Goal: Information Seeking & Learning: Learn about a topic

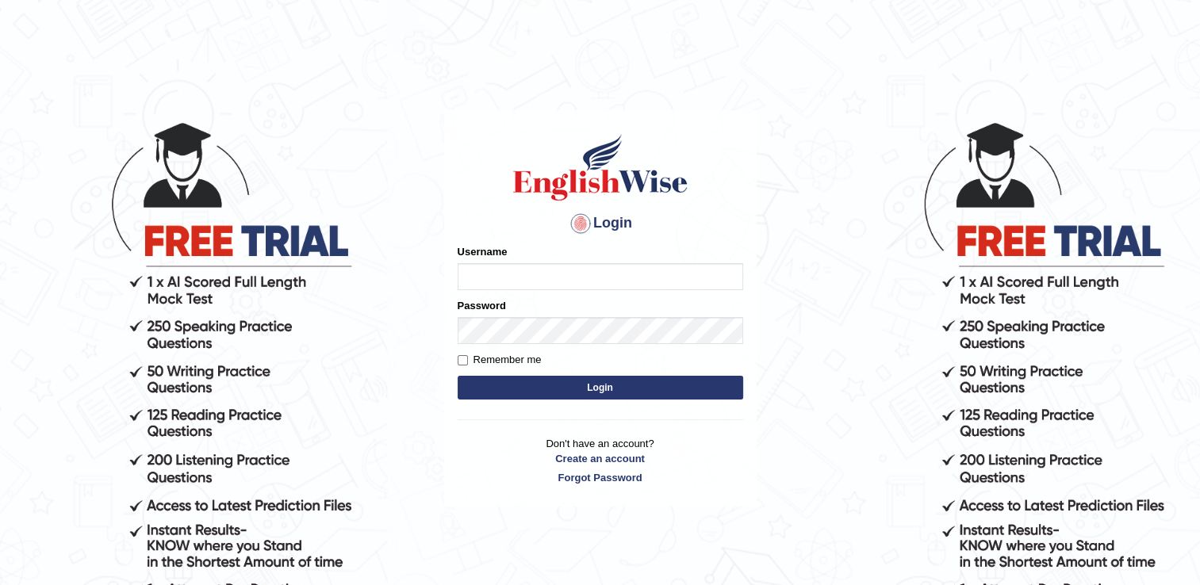
type input "RomulojrNepangue"
click at [514, 392] on button "Login" at bounding box center [599, 388] width 285 height 24
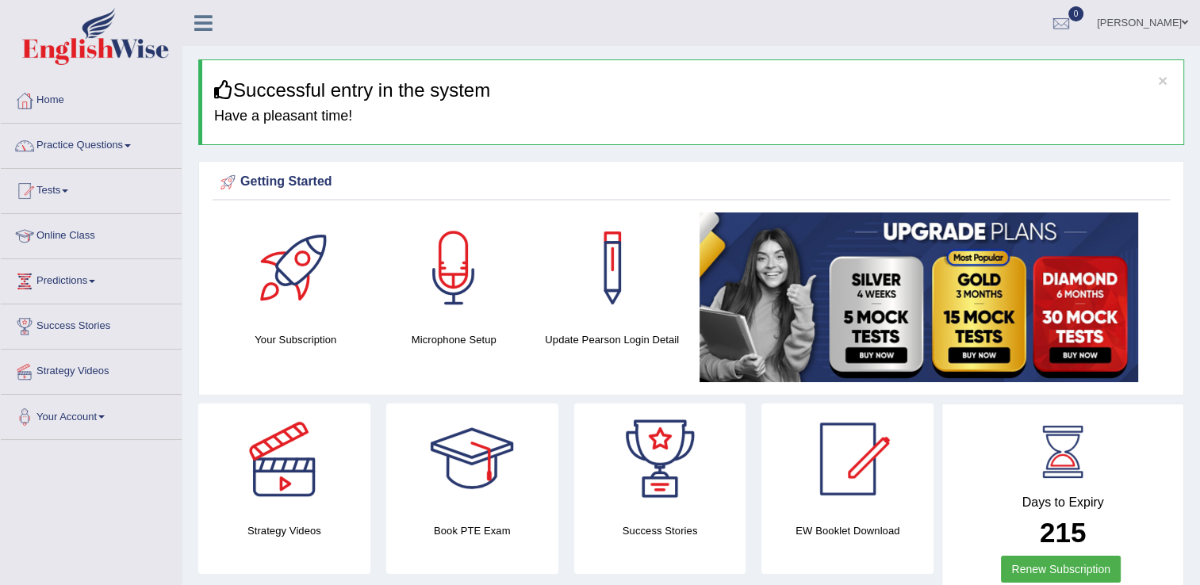
click at [131, 146] on span at bounding box center [127, 145] width 6 height 3
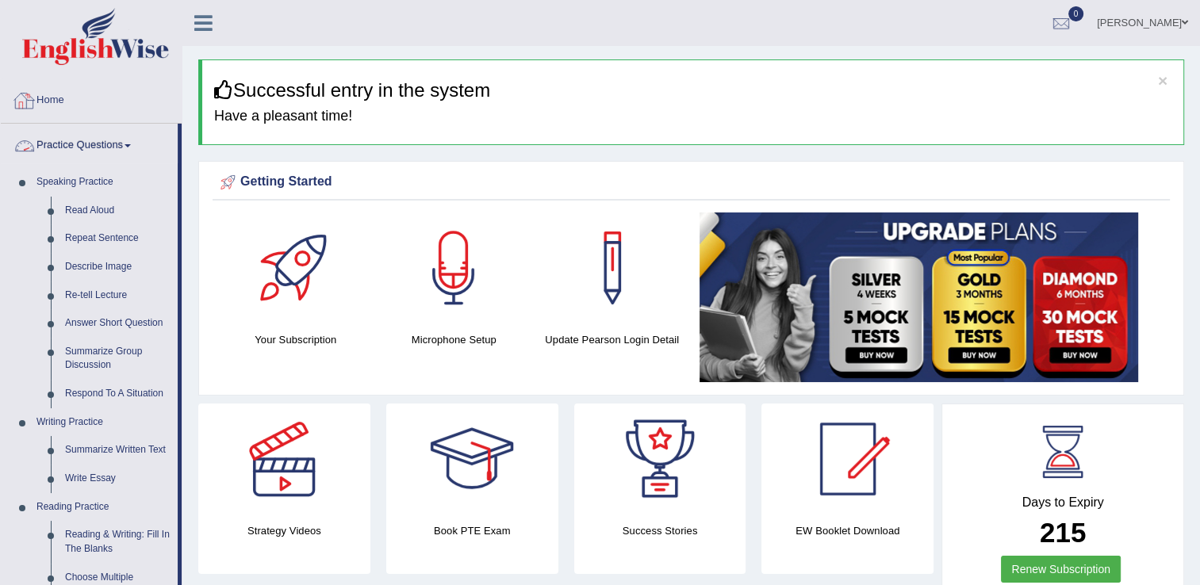
click at [130, 146] on span at bounding box center [127, 145] width 6 height 3
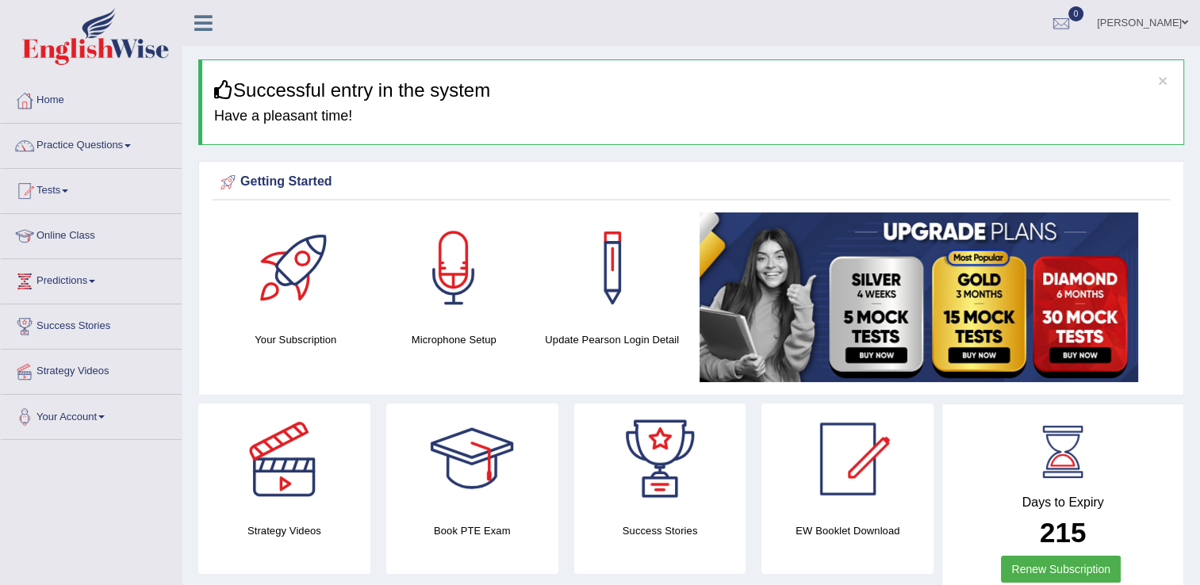
click at [97, 282] on link "Predictions" at bounding box center [91, 279] width 181 height 40
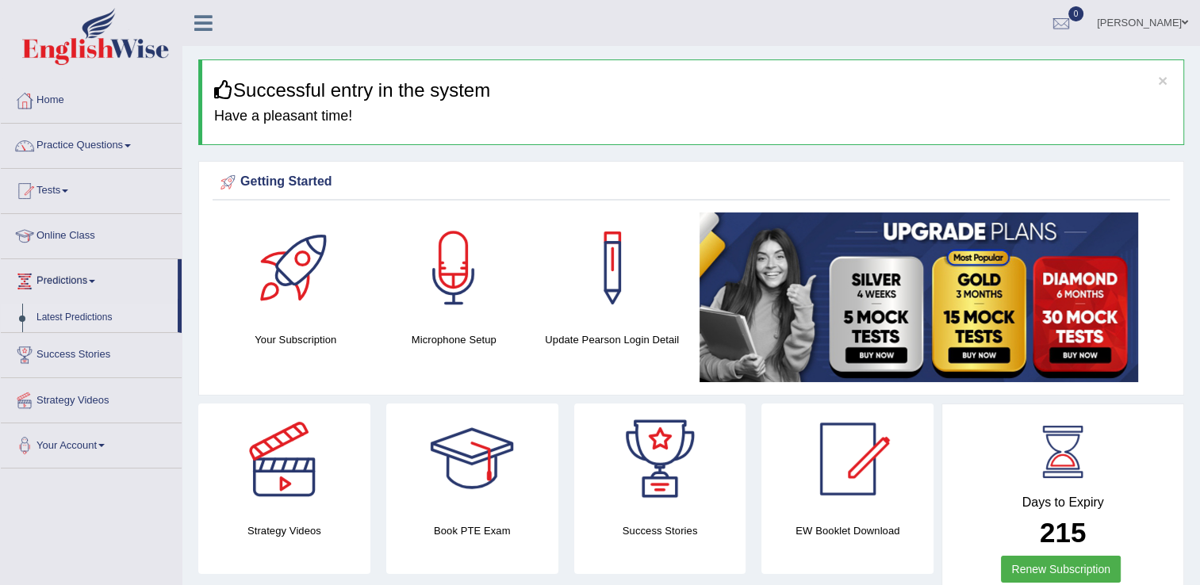
click at [92, 316] on link "Latest Predictions" at bounding box center [103, 318] width 148 height 29
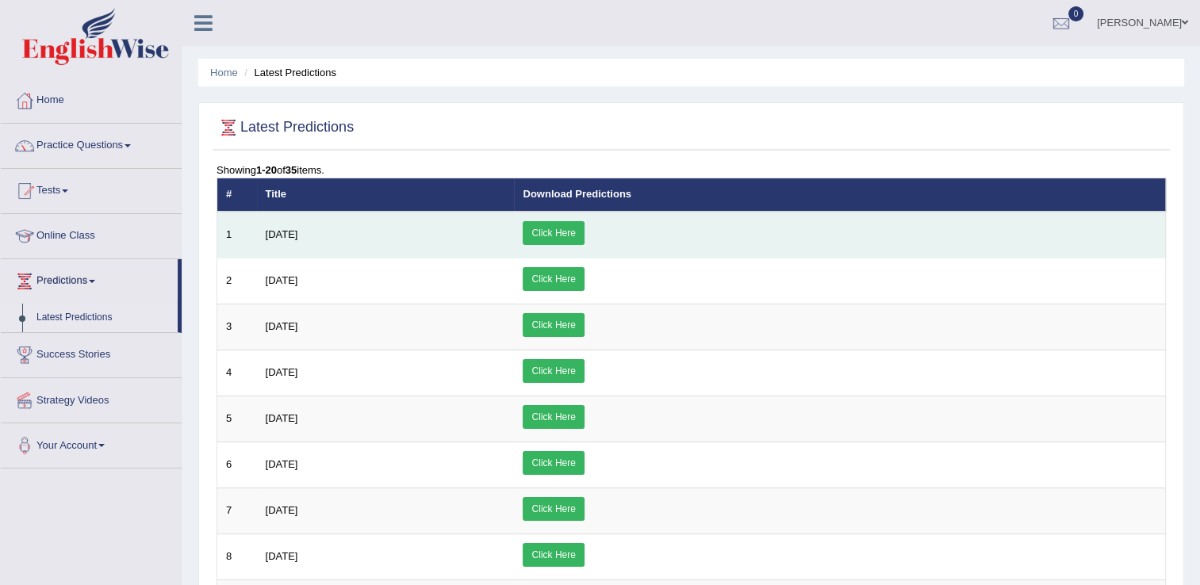
click at [584, 225] on link "Click Here" at bounding box center [552, 233] width 61 height 24
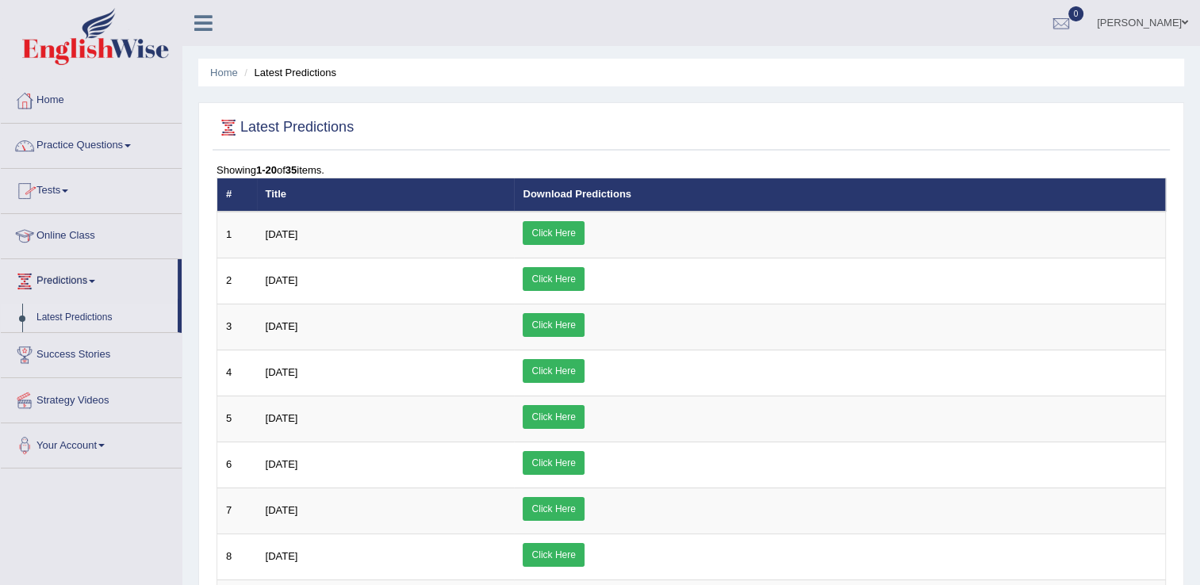
click at [131, 147] on link "Practice Questions" at bounding box center [91, 144] width 181 height 40
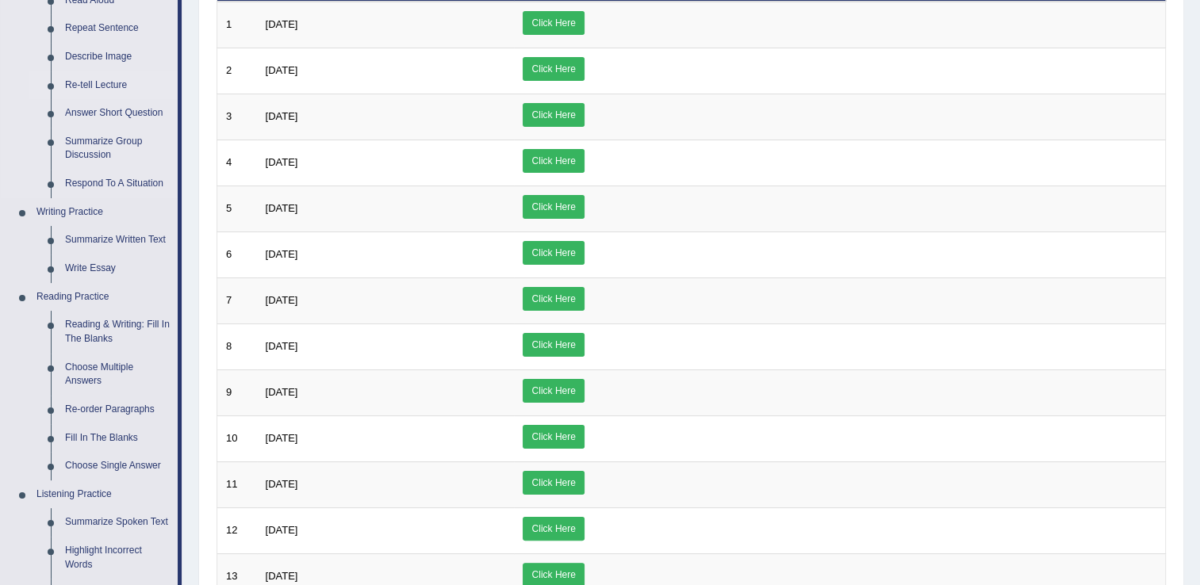
scroll to position [238, 0]
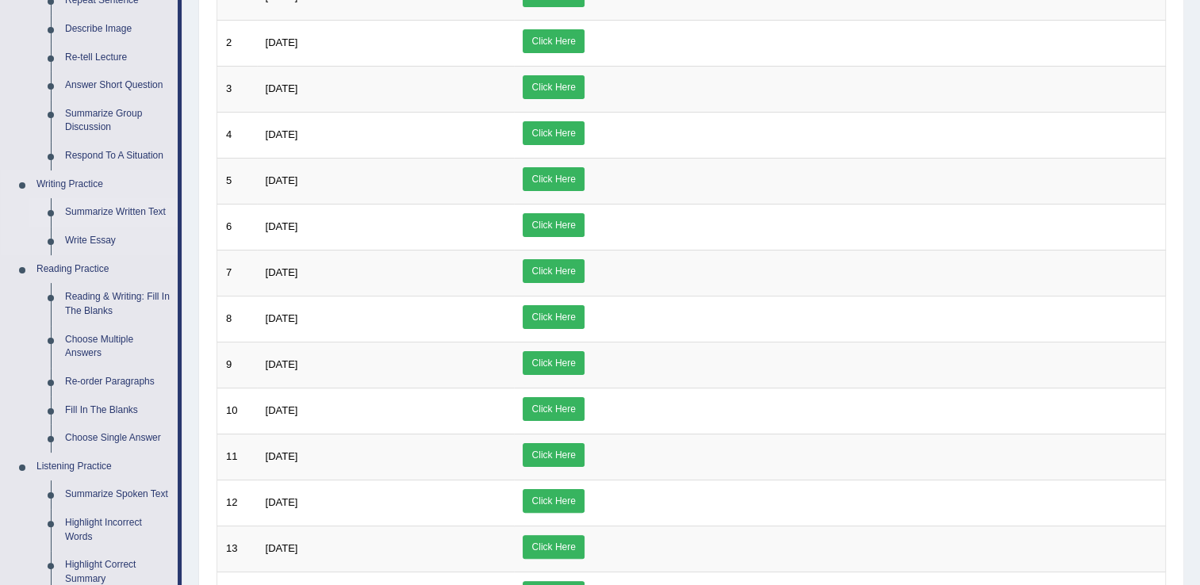
click at [129, 214] on link "Summarize Written Text" at bounding box center [118, 212] width 120 height 29
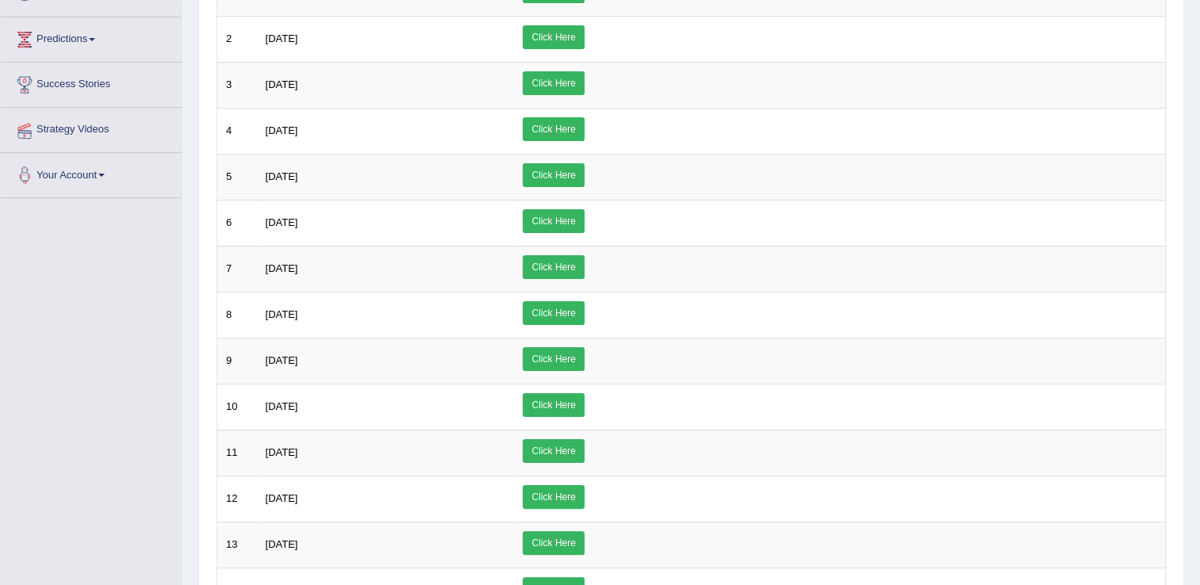
scroll to position [270, 0]
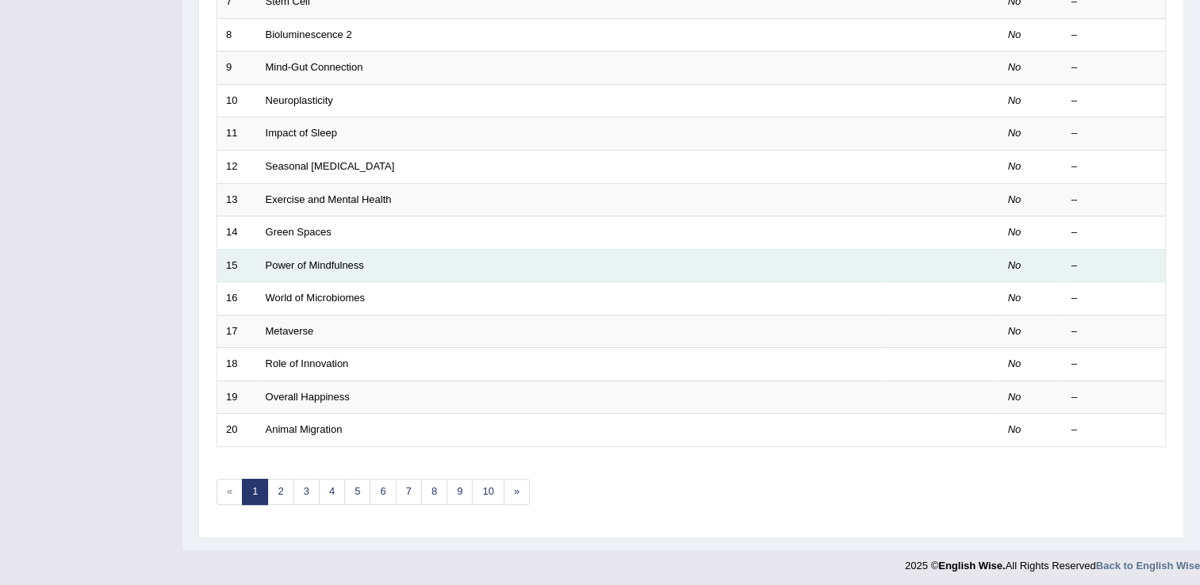
scroll to position [381, 0]
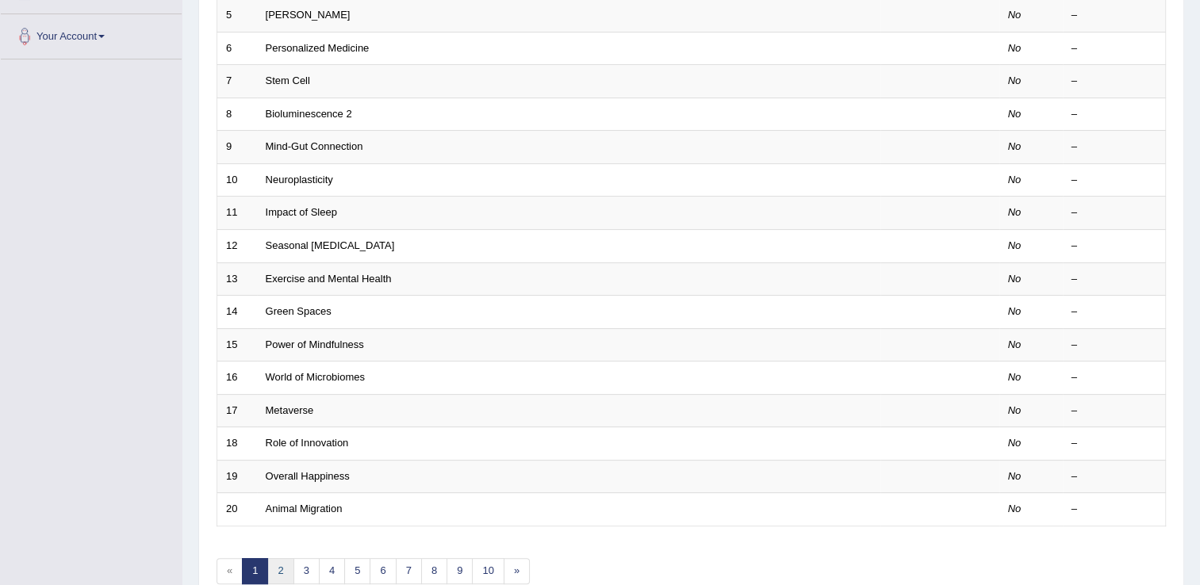
click at [285, 568] on link "2" at bounding box center [280, 571] width 26 height 26
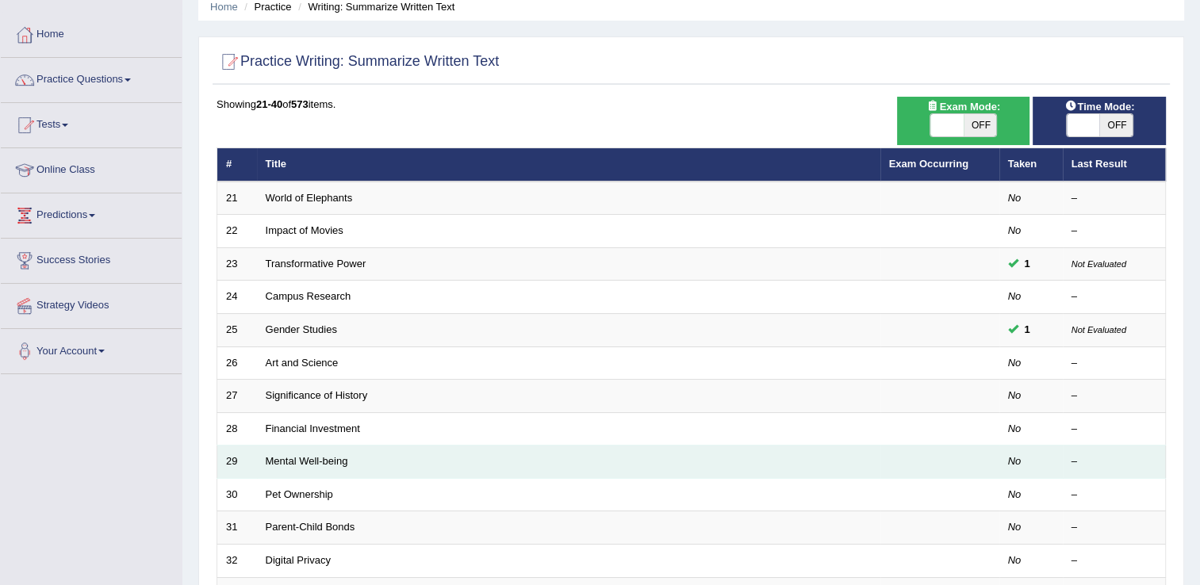
scroll to position [159, 0]
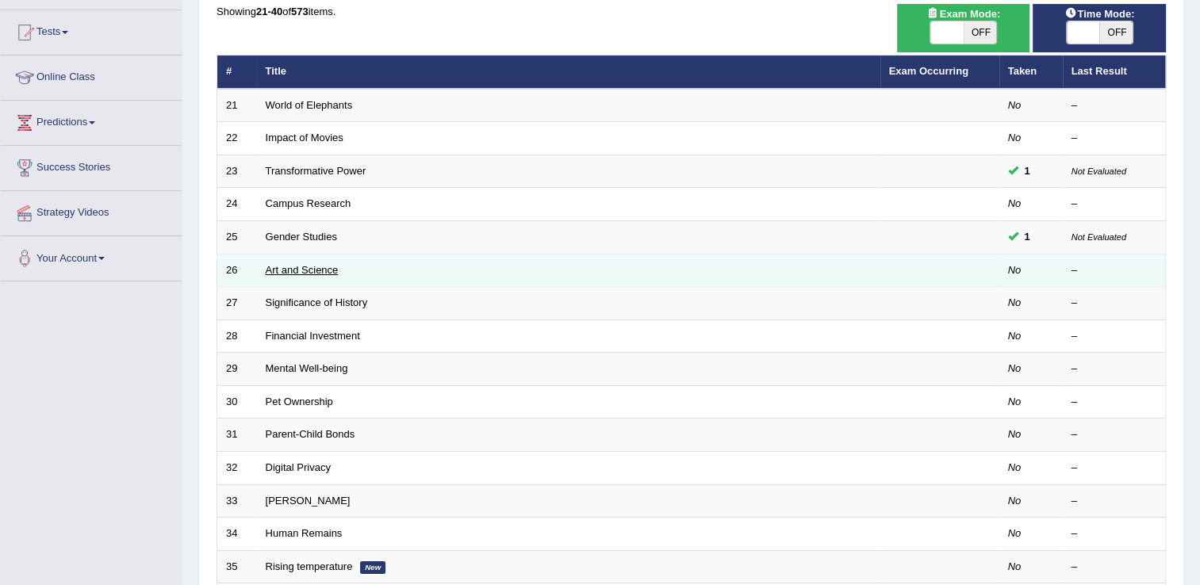
click at [320, 270] on link "Art and Science" at bounding box center [302, 270] width 73 height 12
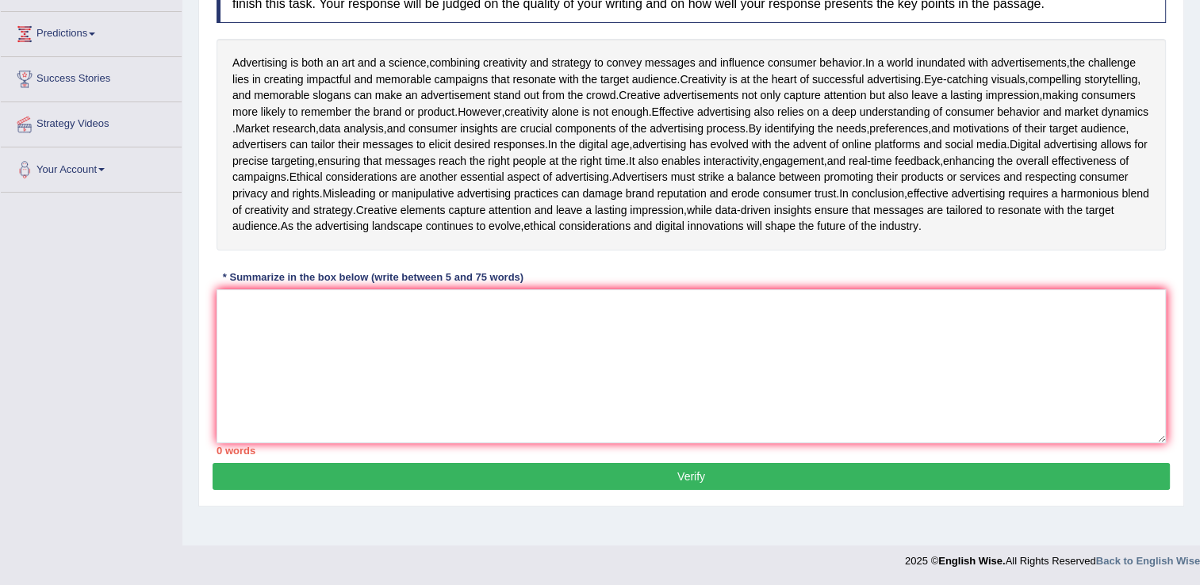
scroll to position [270, 0]
click at [495, 408] on textarea at bounding box center [690, 366] width 949 height 154
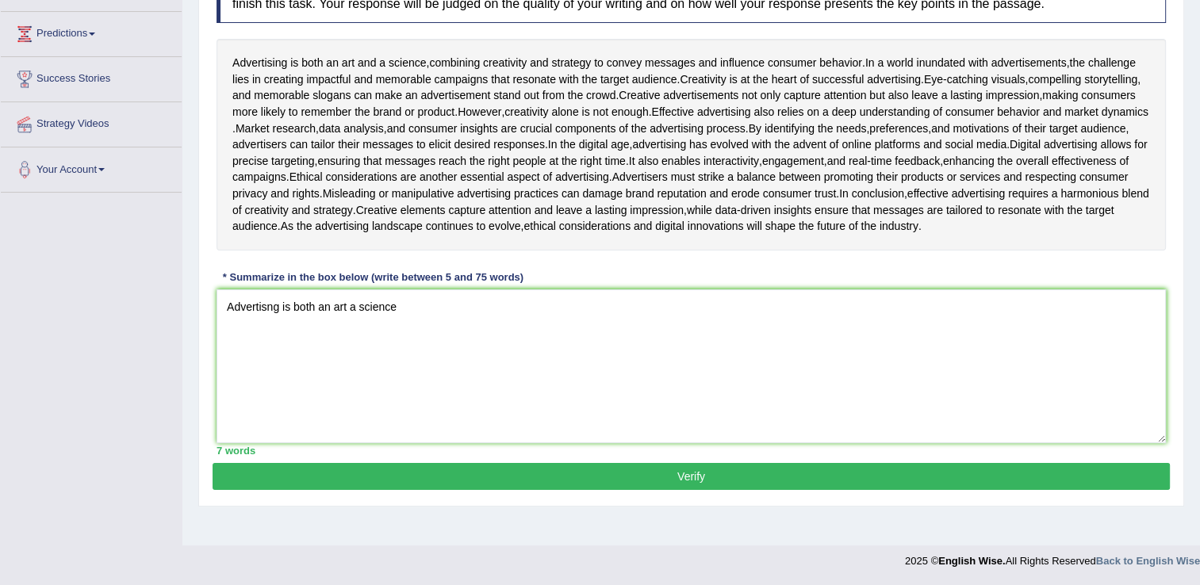
click at [971, 251] on div "Advertising is both an art and a science , combining creativity and strategy to…" at bounding box center [690, 145] width 949 height 212
click at [439, 333] on textarea "Advertisng is both an art a science" at bounding box center [690, 366] width 949 height 154
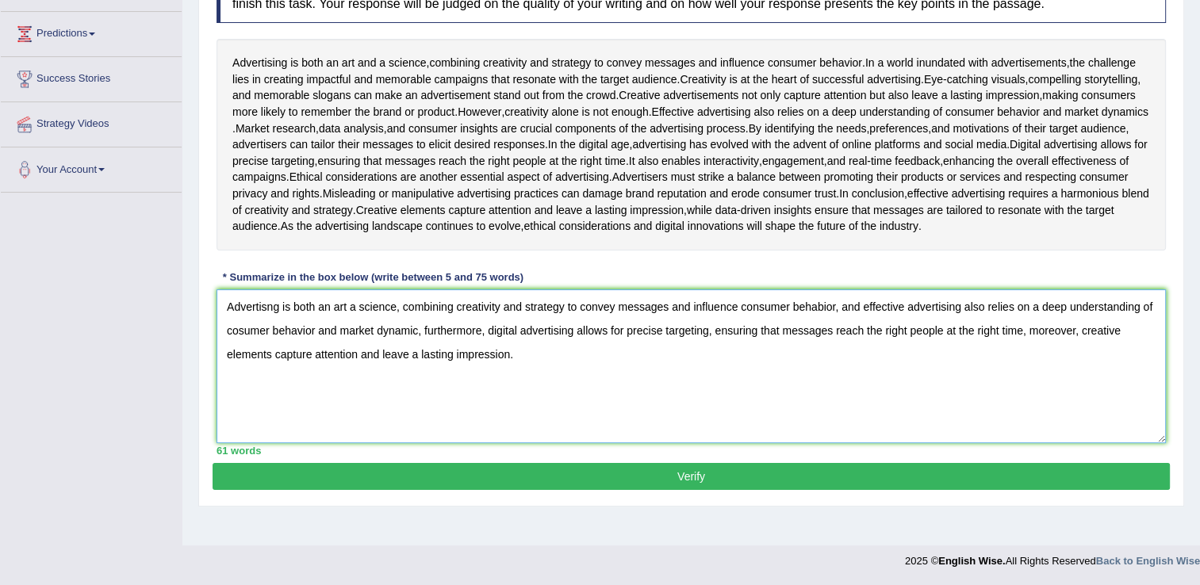
type textarea "Advertisng is both an art a science, combining creativity and strategy to conve…"
click at [668, 490] on button "Verify" at bounding box center [690, 476] width 957 height 27
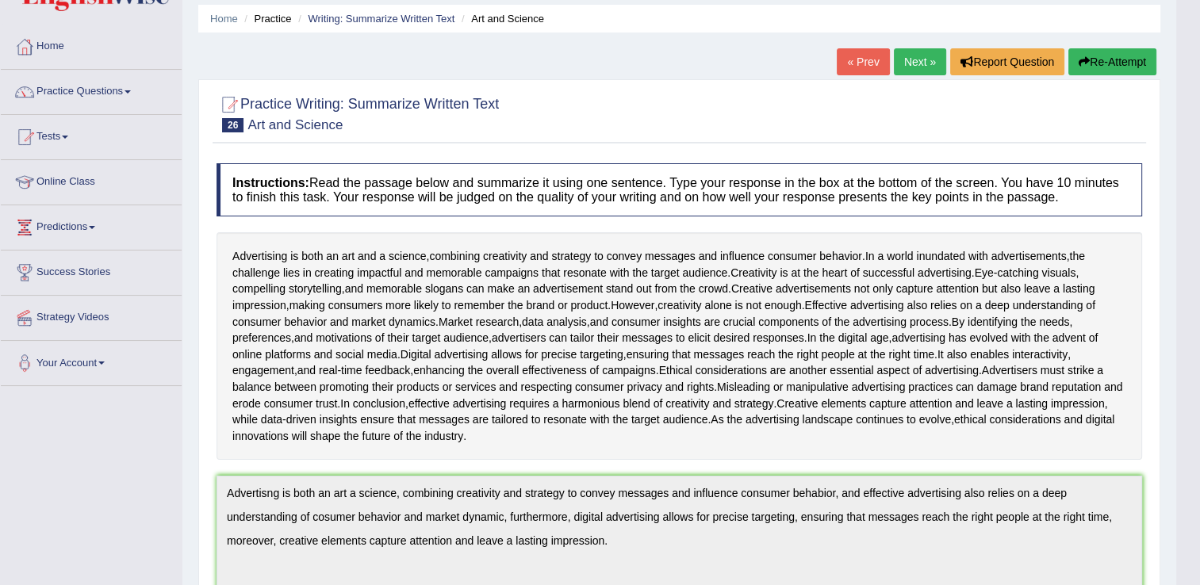
scroll to position [0, 0]
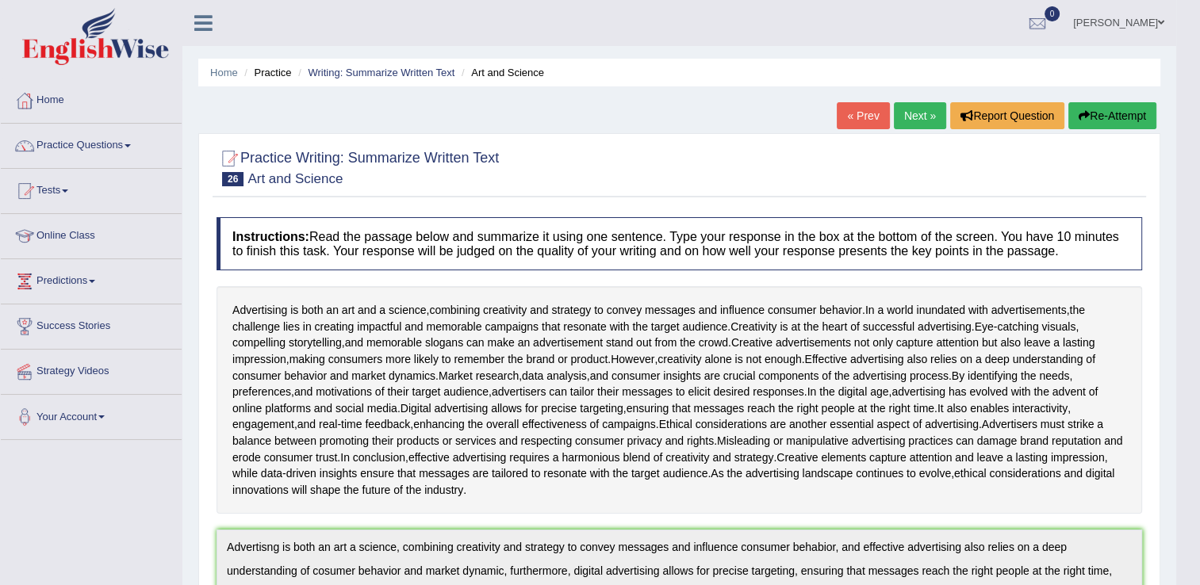
click at [922, 117] on link "Next »" at bounding box center [919, 115] width 52 height 27
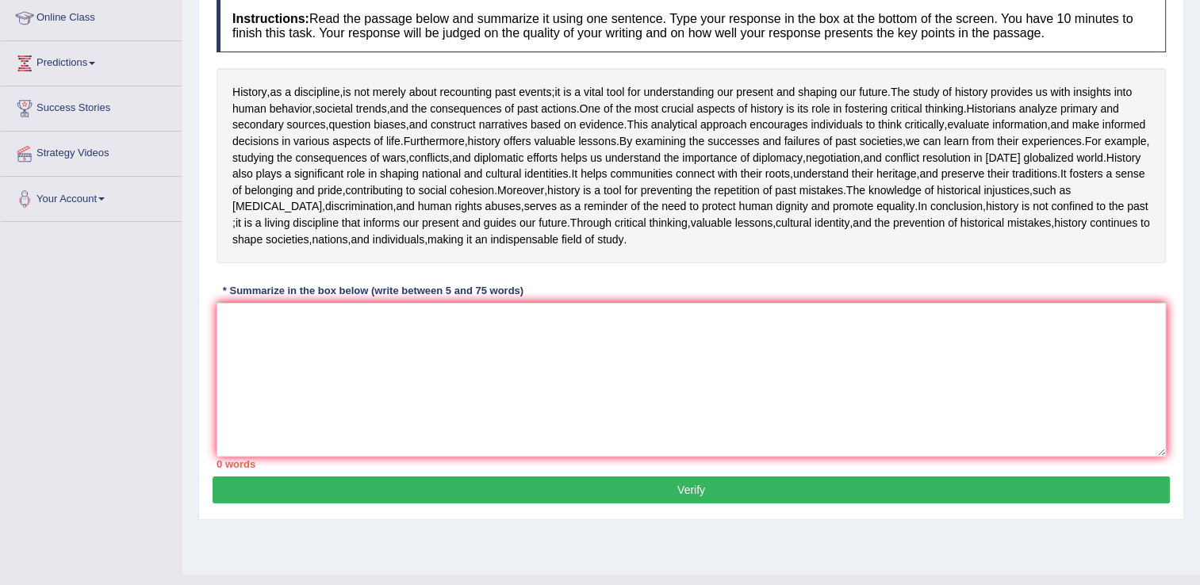
scroll to position [159, 0]
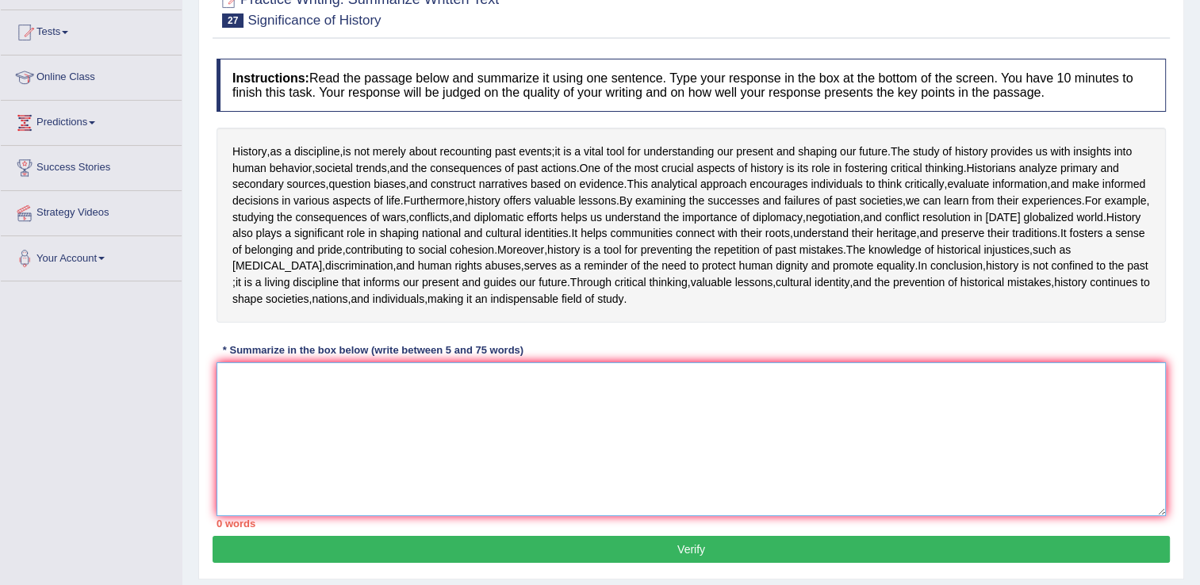
click at [560, 497] on textarea at bounding box center [690, 439] width 949 height 154
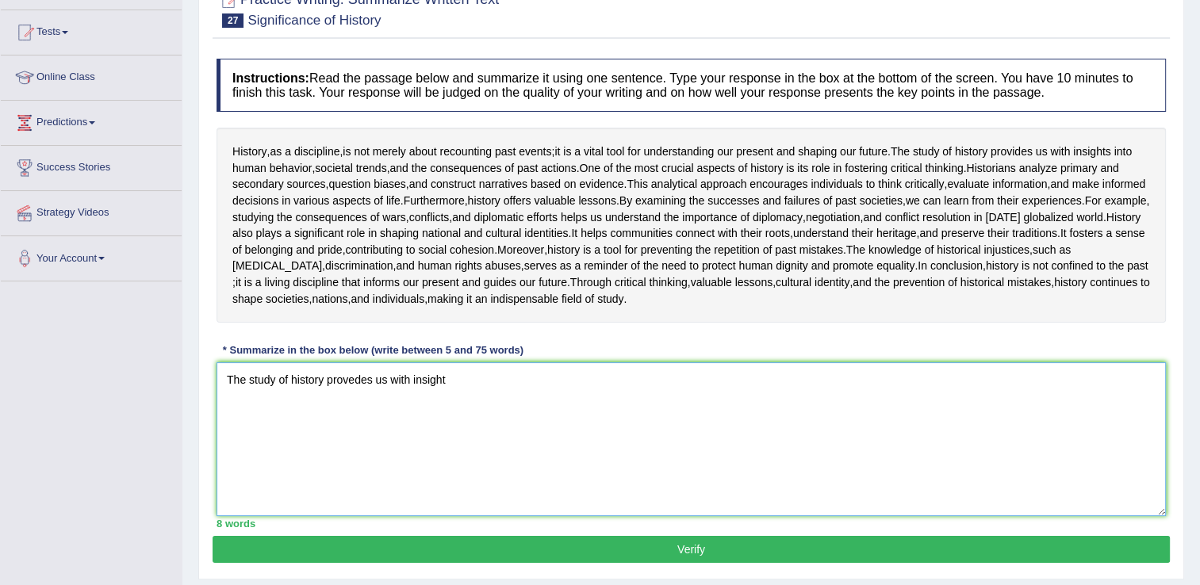
click at [561, 496] on textarea "The study of history provedes us with insight" at bounding box center [690, 439] width 949 height 154
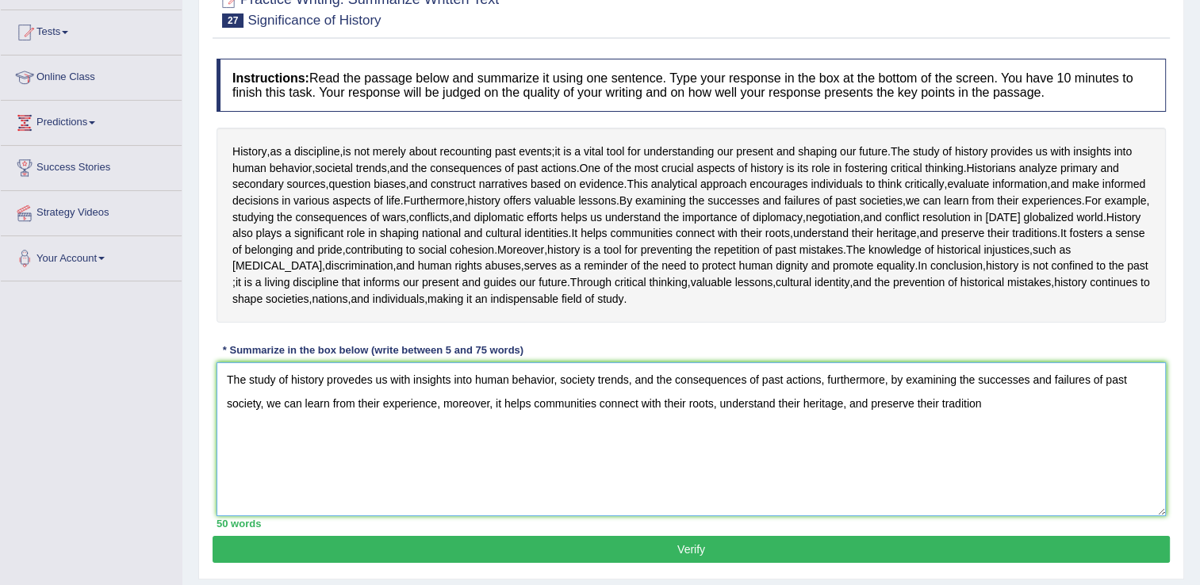
scroll to position [317, 0]
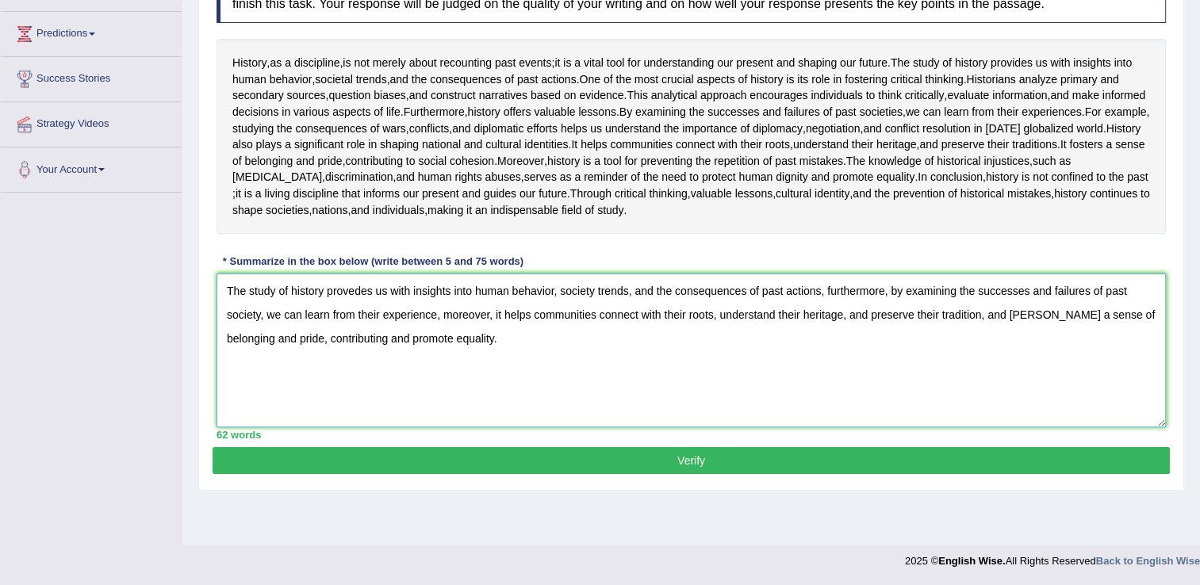
click at [352, 338] on textarea "The study of history provedes us with insights into human behavior, society tre…" at bounding box center [690, 351] width 949 height 154
type textarea "The study of history provides us with insights into human behavior, society tre…"
click at [691, 474] on button "Verify" at bounding box center [690, 460] width 957 height 27
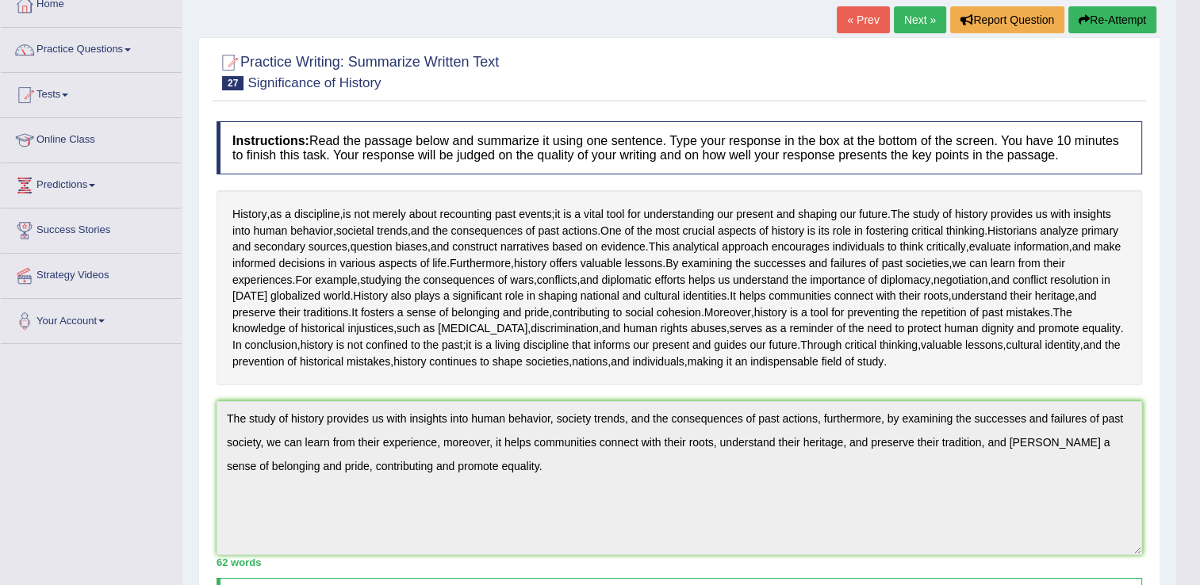
scroll to position [0, 0]
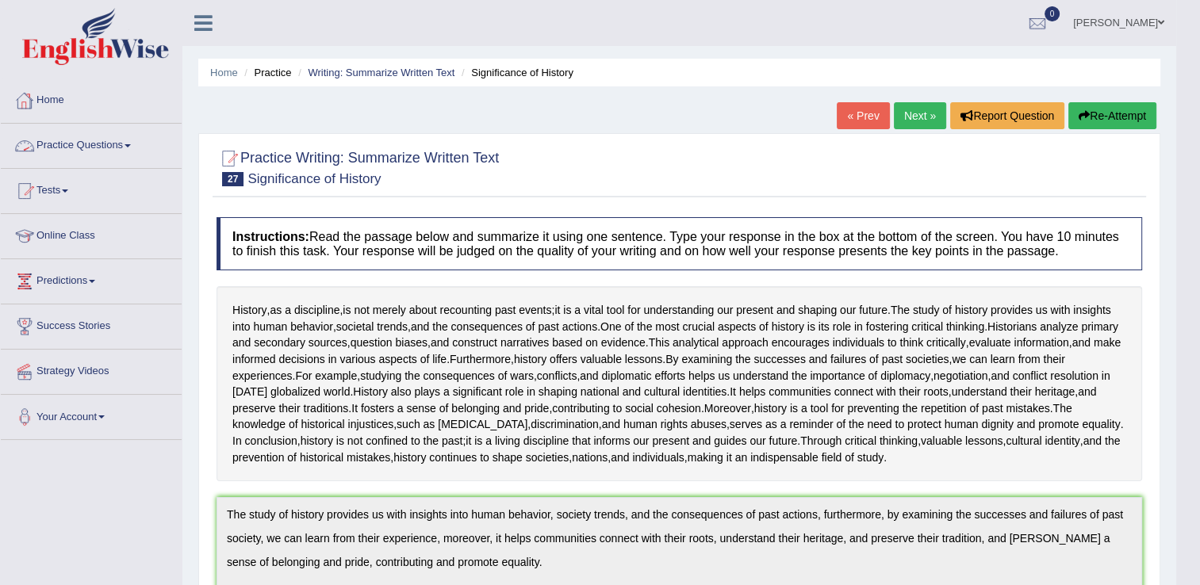
click at [130, 147] on link "Practice Questions" at bounding box center [91, 144] width 181 height 40
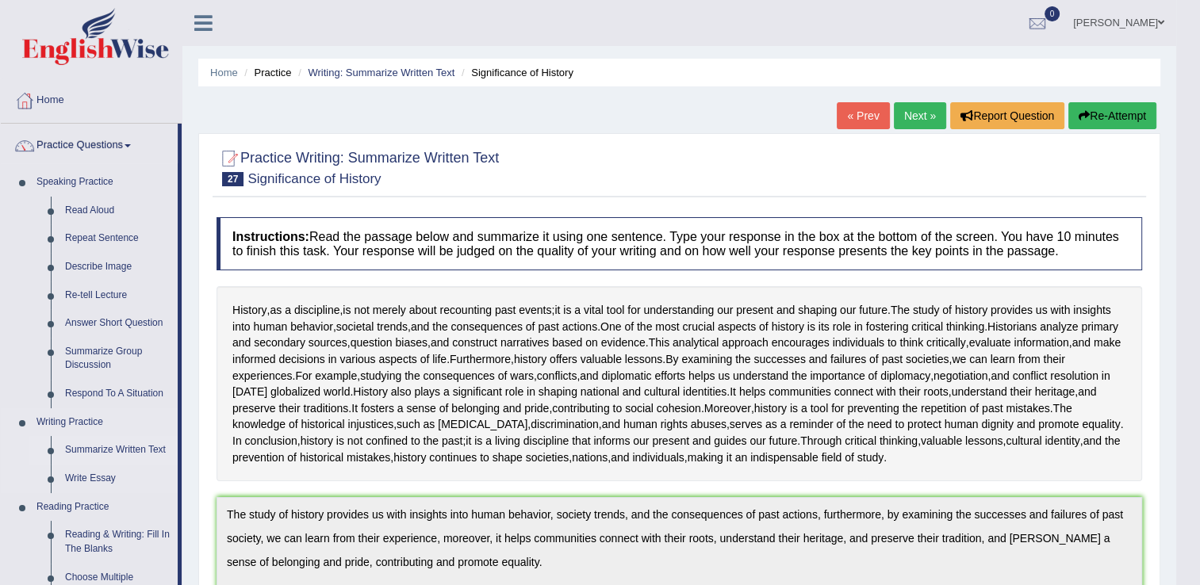
click at [125, 452] on link "Summarize Written Text" at bounding box center [118, 450] width 120 height 29
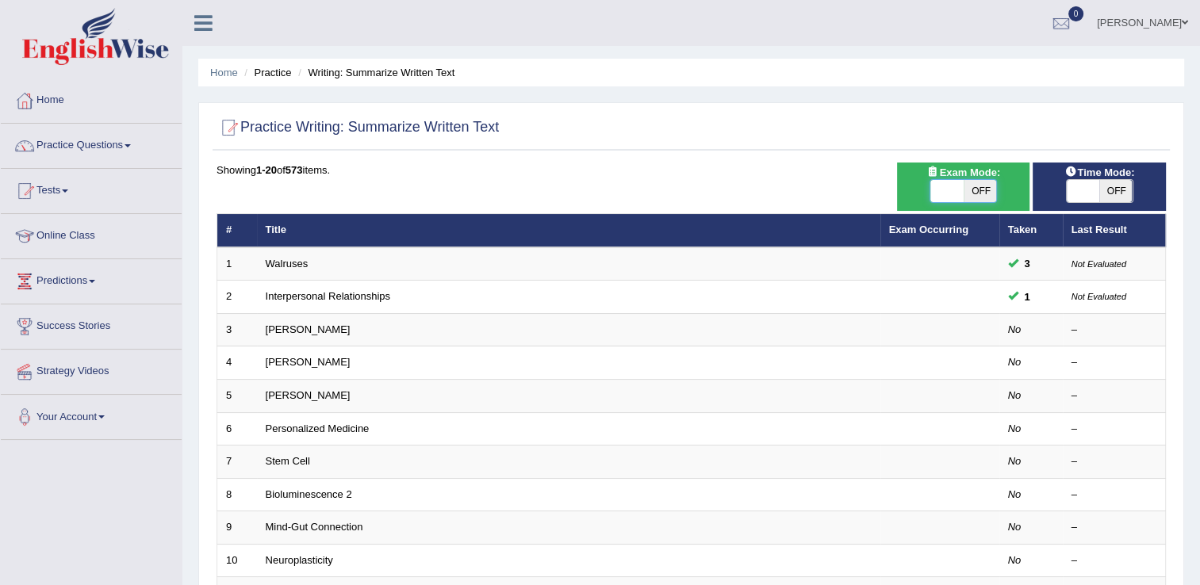
click at [954, 194] on span at bounding box center [946, 191] width 33 height 22
checkbox input "true"
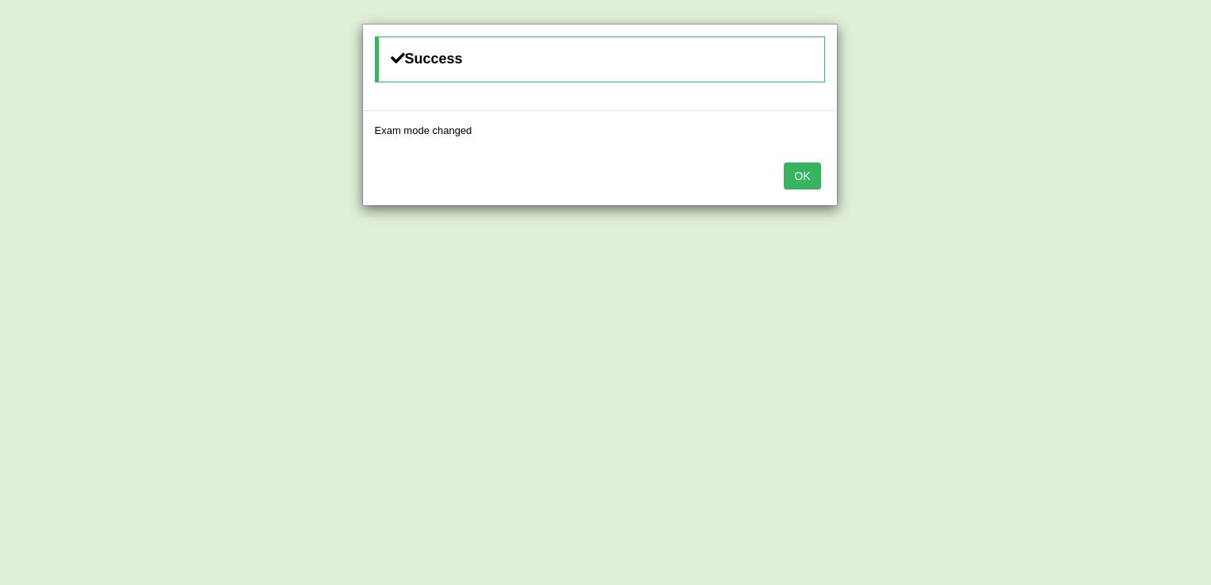
click at [802, 179] on button "OK" at bounding box center [802, 176] width 36 height 27
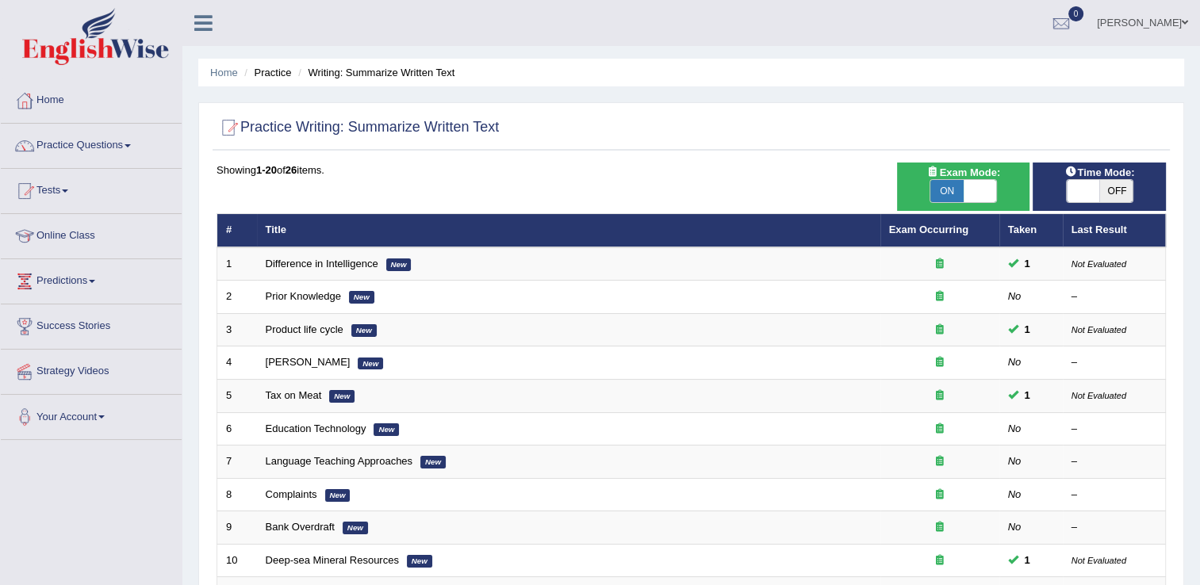
click at [1115, 194] on span "OFF" at bounding box center [1115, 191] width 33 height 22
checkbox input "true"
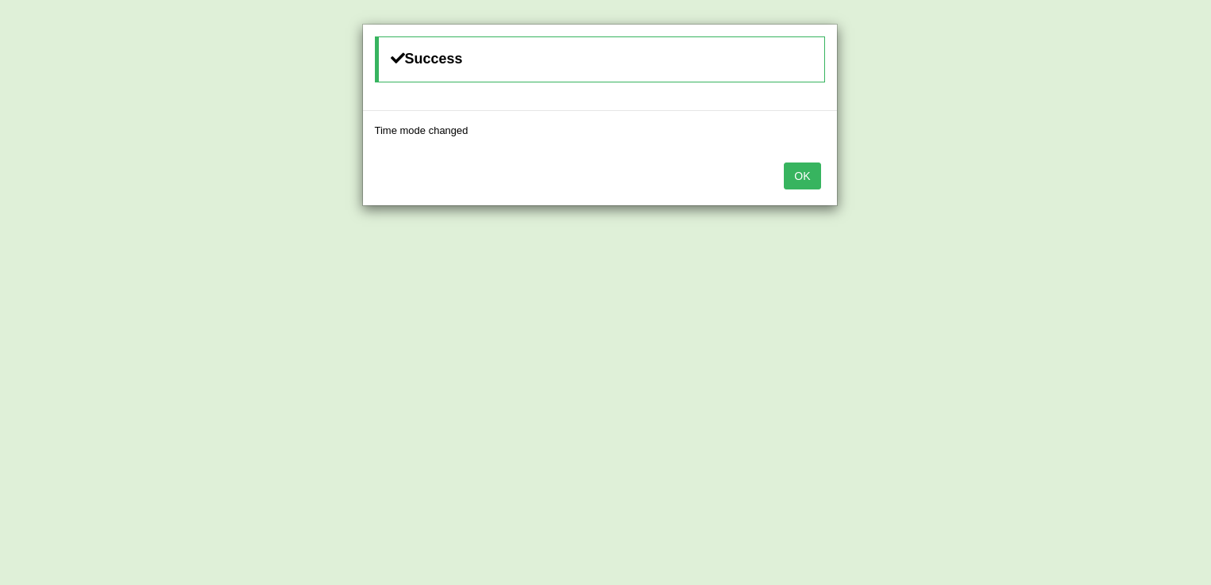
click at [805, 181] on button "OK" at bounding box center [802, 176] width 36 height 27
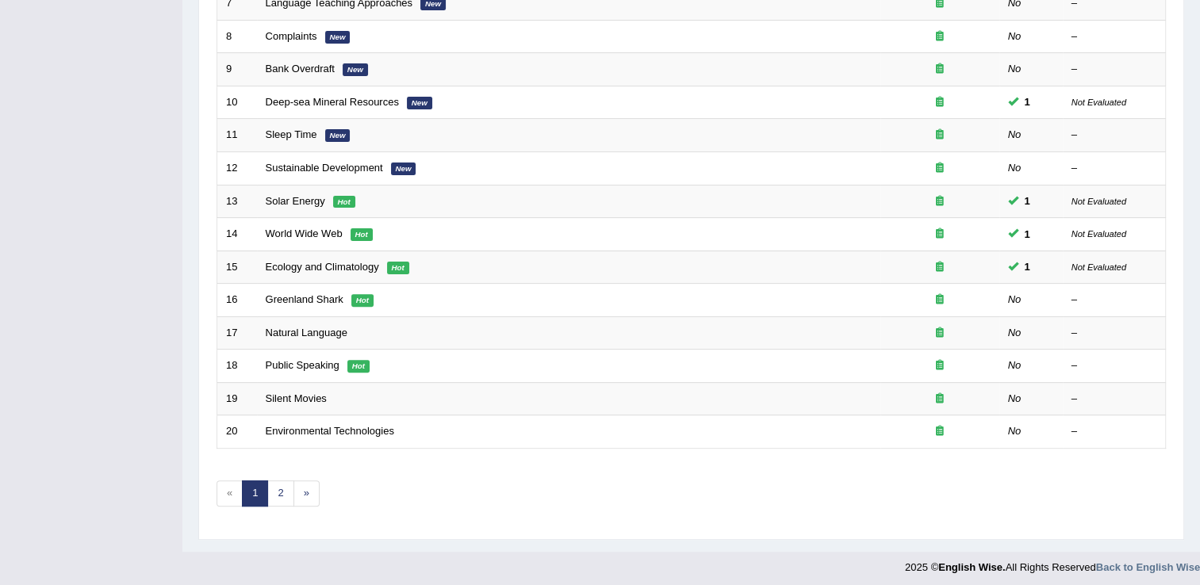
scroll to position [460, 0]
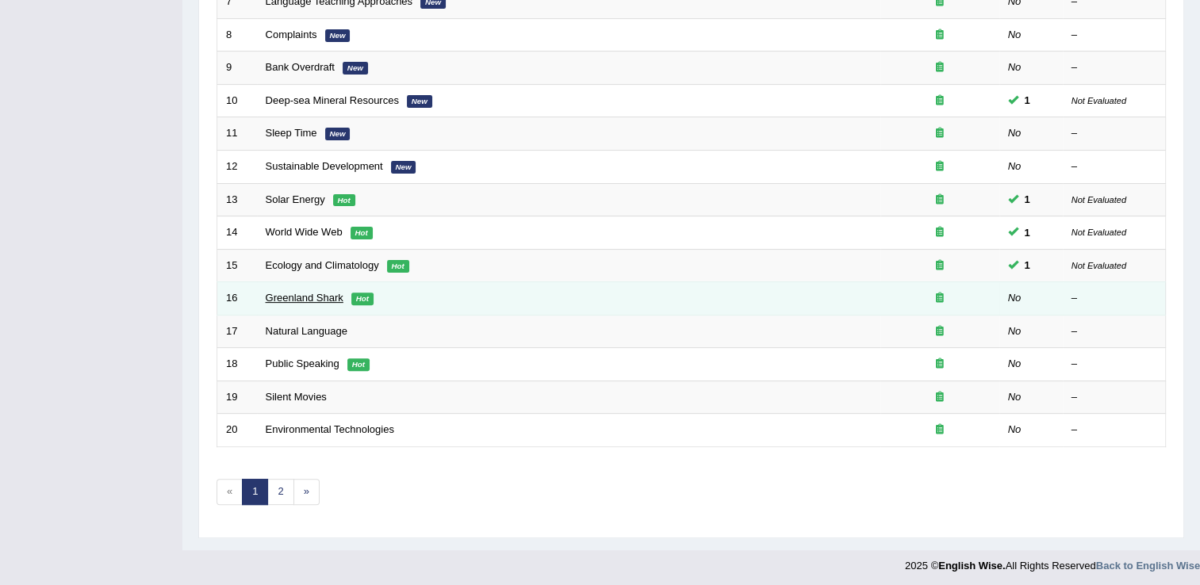
click at [304, 297] on link "Greenland Shark" at bounding box center [305, 298] width 78 height 12
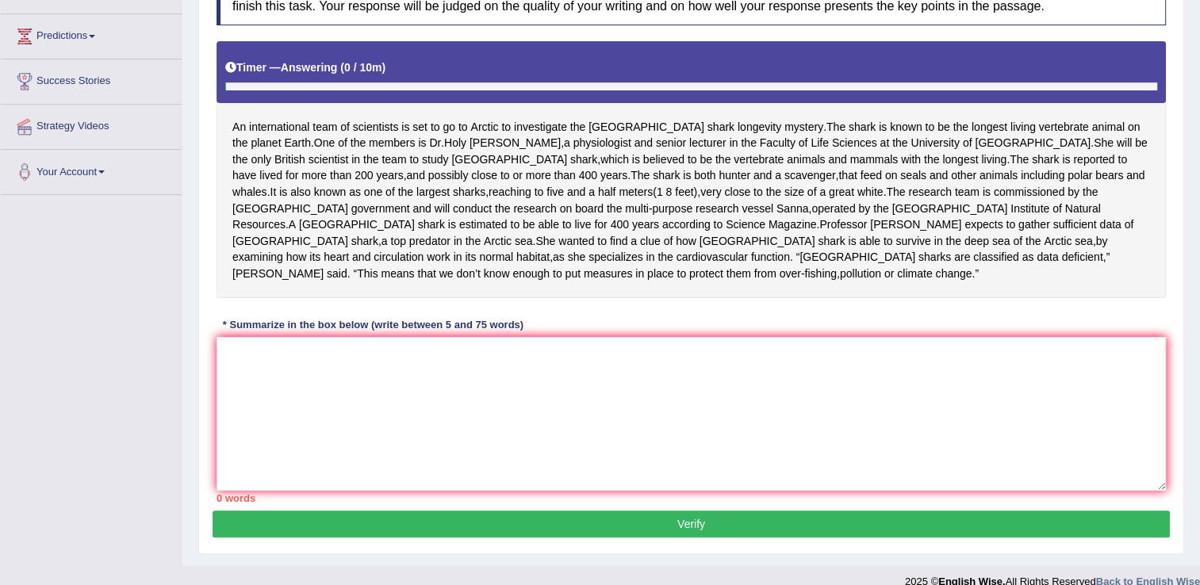
scroll to position [247, 0]
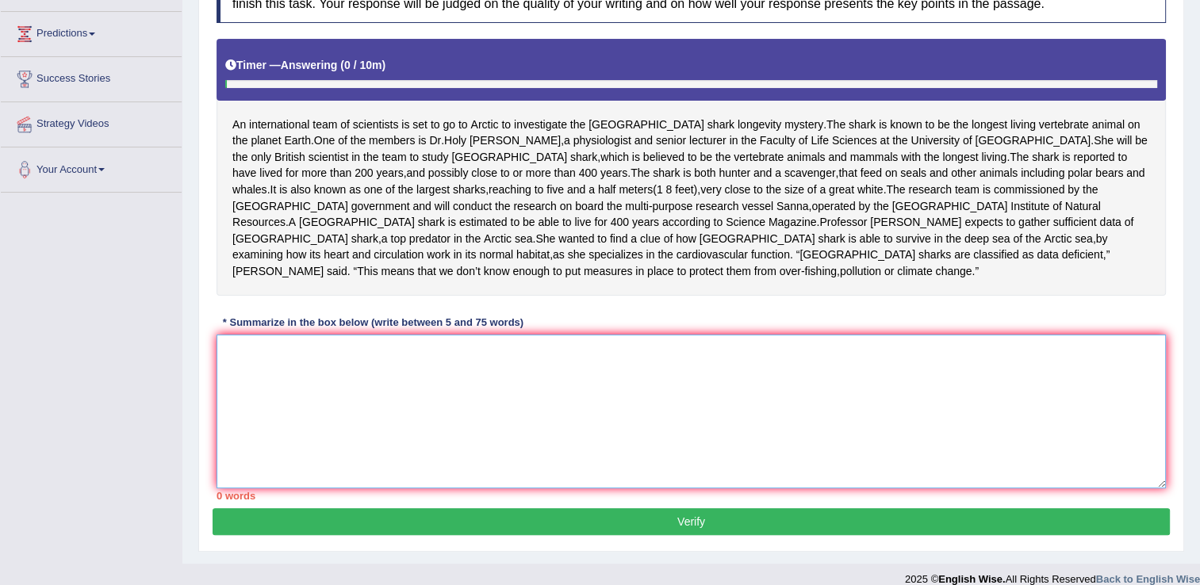
click at [337, 350] on textarea at bounding box center [690, 412] width 949 height 154
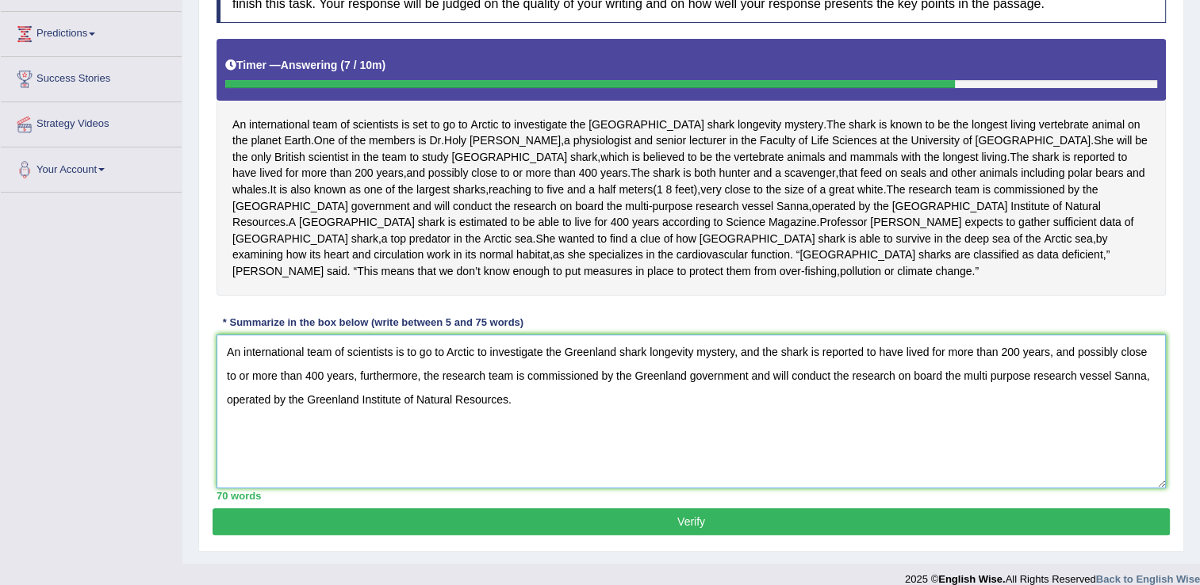
click at [406, 337] on textarea "An international team of scientists is to go to Arctic to investigate the Green…" at bounding box center [690, 412] width 949 height 154
type textarea "An international team of scientists is set to go to Arctic to investigate the G…"
click at [705, 508] on button "Verify" at bounding box center [690, 521] width 957 height 27
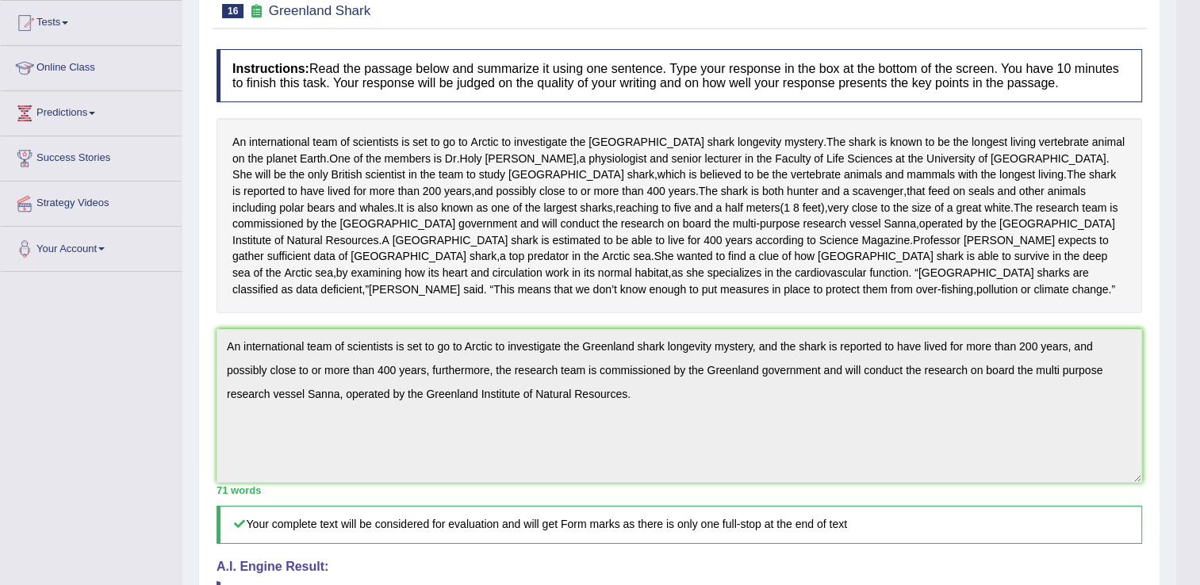
scroll to position [0, 0]
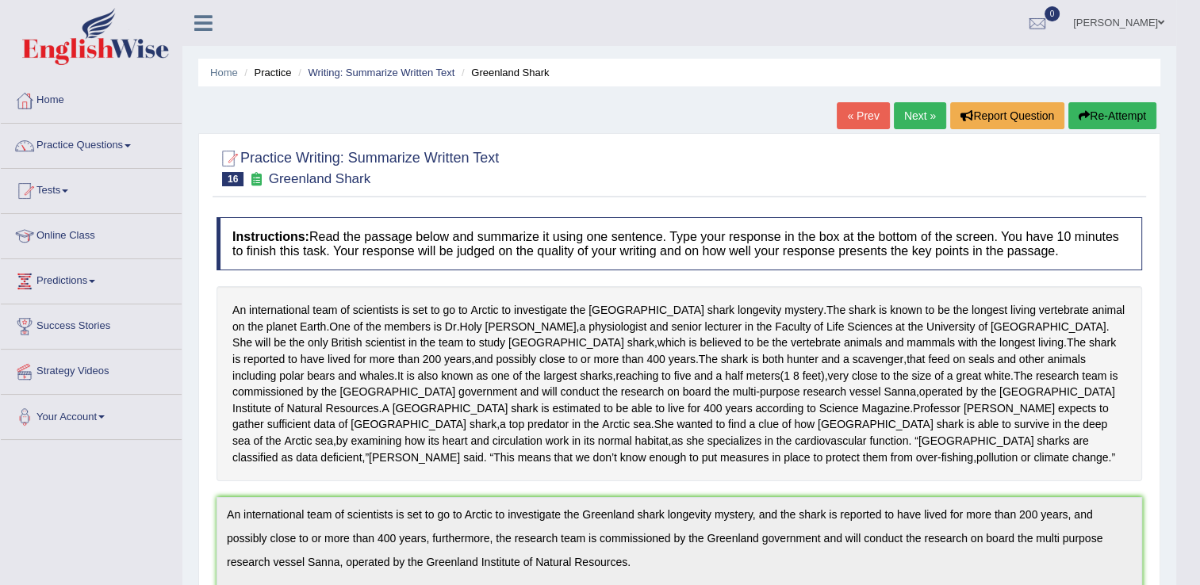
click at [913, 109] on link "Next »" at bounding box center [919, 115] width 52 height 27
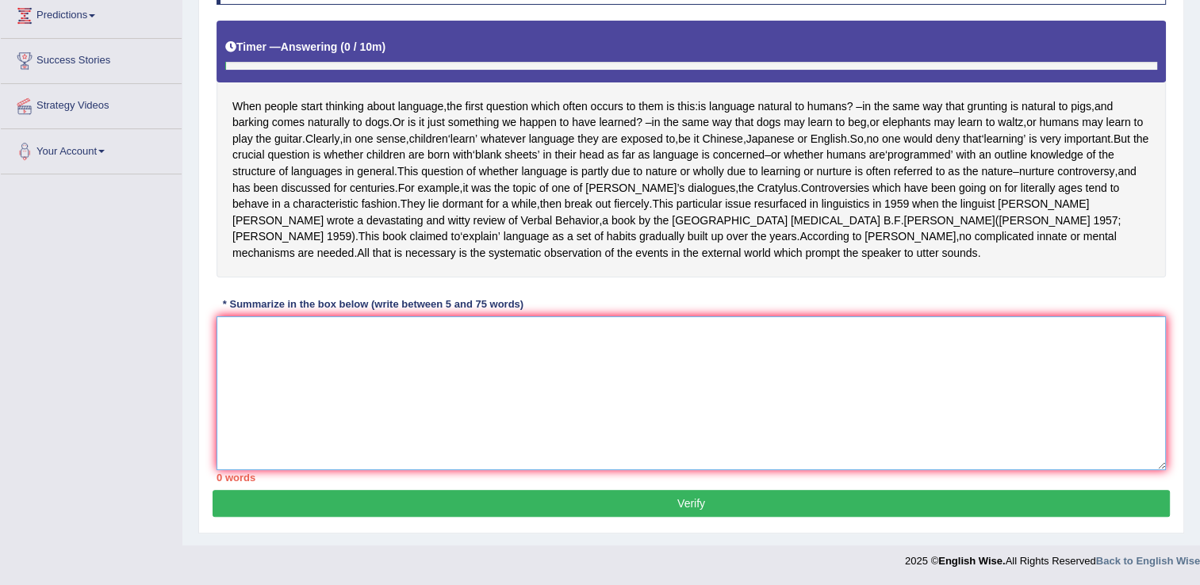
click at [443, 347] on textarea at bounding box center [690, 393] width 949 height 154
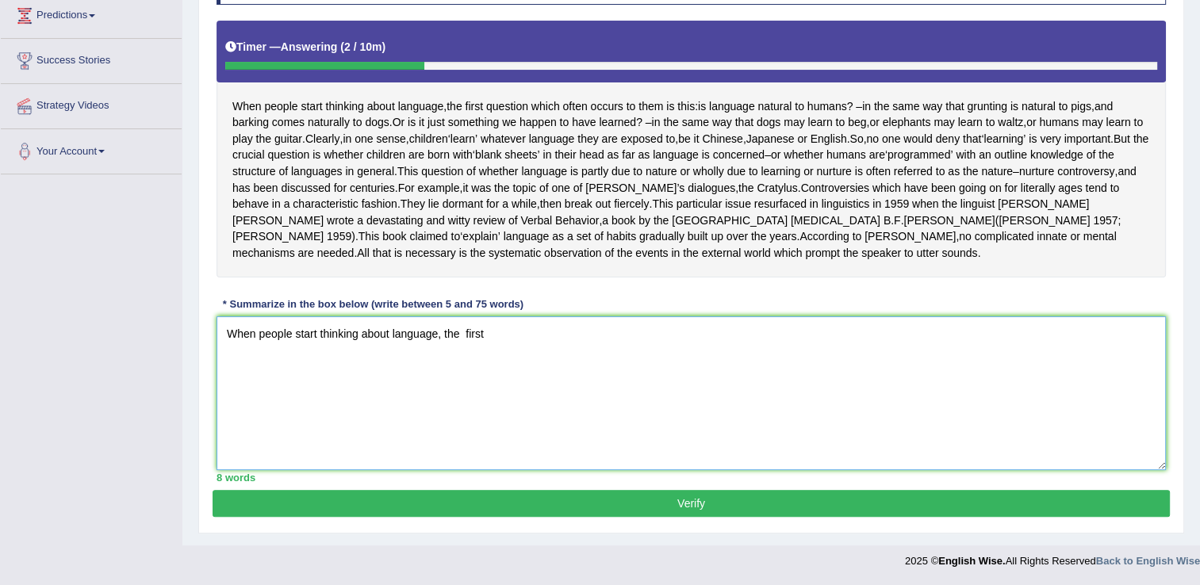
click at [462, 336] on textarea "When people start thinking about language, the first" at bounding box center [690, 393] width 949 height 154
click at [483, 331] on textarea "When people start thinking about language, the first" at bounding box center [690, 393] width 949 height 154
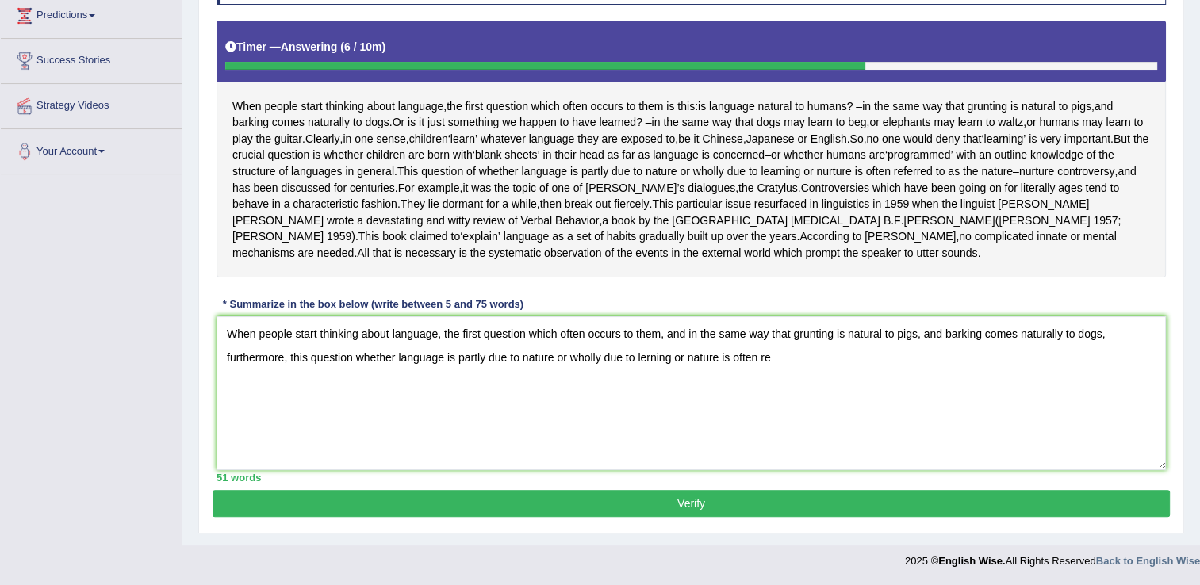
click at [479, 294] on div "Instructions: Read the passage below and summarize it using one sentence. Type …" at bounding box center [690, 217] width 957 height 546
click at [807, 371] on textarea "When people start thinking about language, the first question which often occur…" at bounding box center [690, 393] width 949 height 154
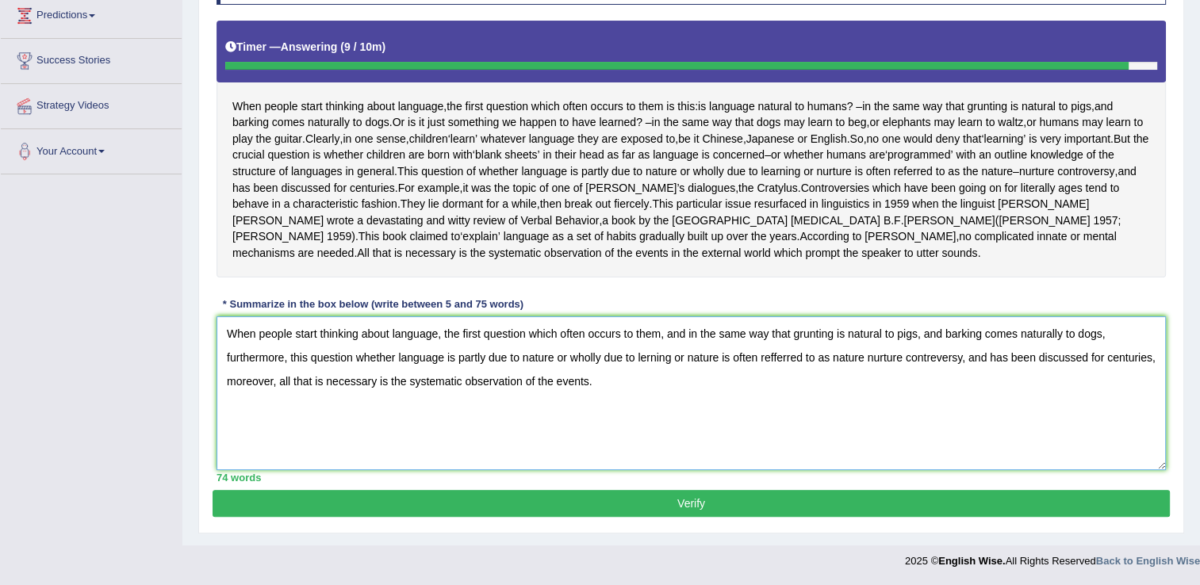
type textarea "When people start thinking about language, the first question which often occur…"
click at [754, 500] on button "Verify" at bounding box center [690, 503] width 957 height 27
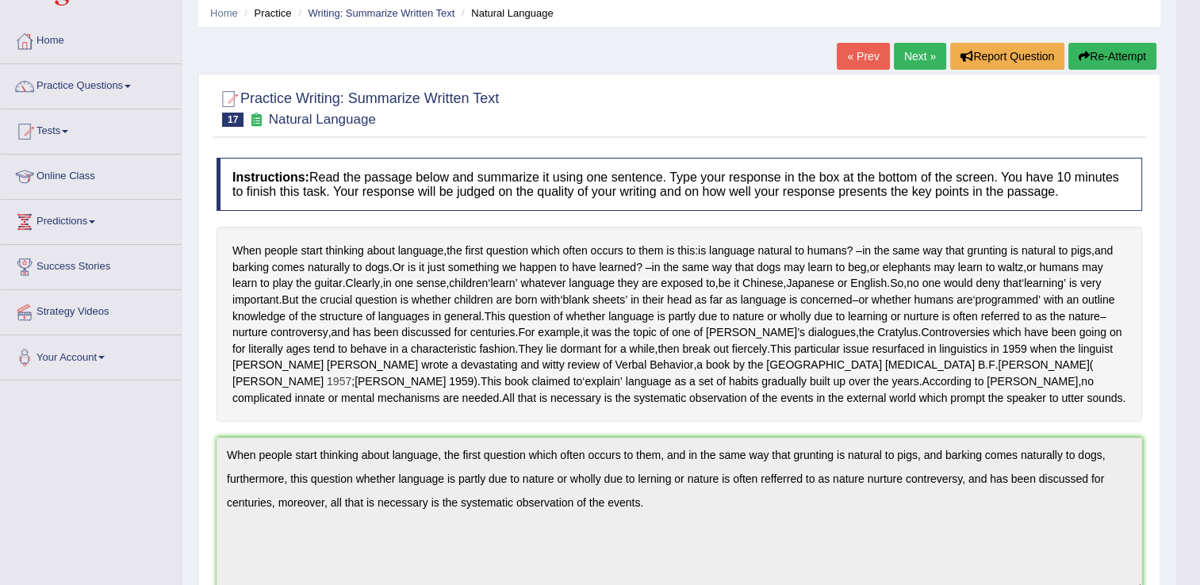
scroll to position [0, 0]
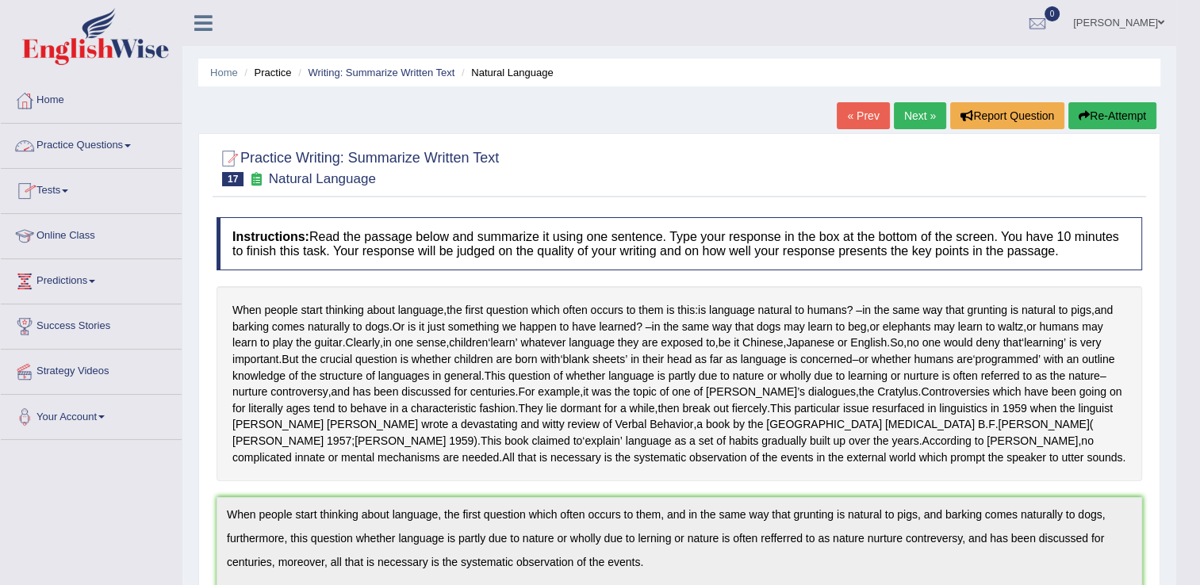
click at [132, 147] on link "Practice Questions" at bounding box center [91, 144] width 181 height 40
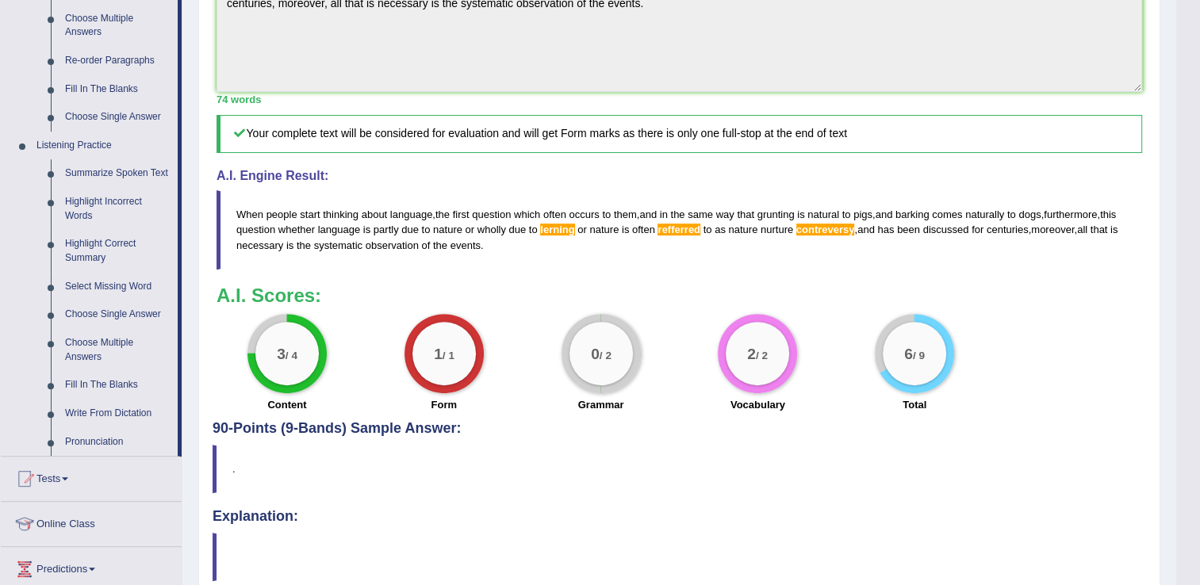
scroll to position [634, 0]
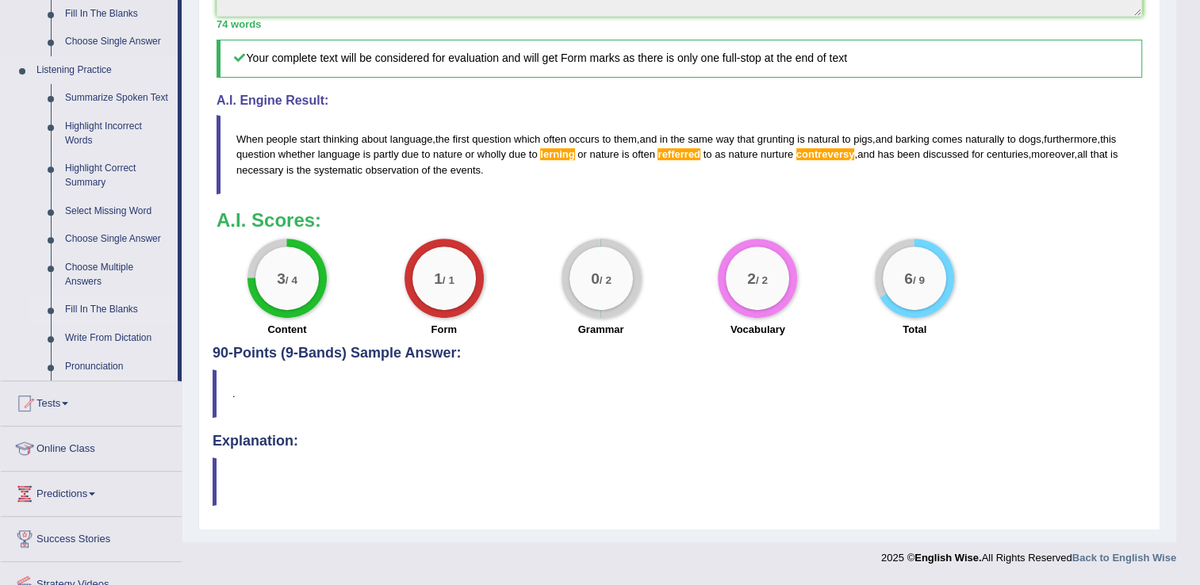
click at [127, 308] on link "Fill In The Blanks" at bounding box center [118, 310] width 120 height 29
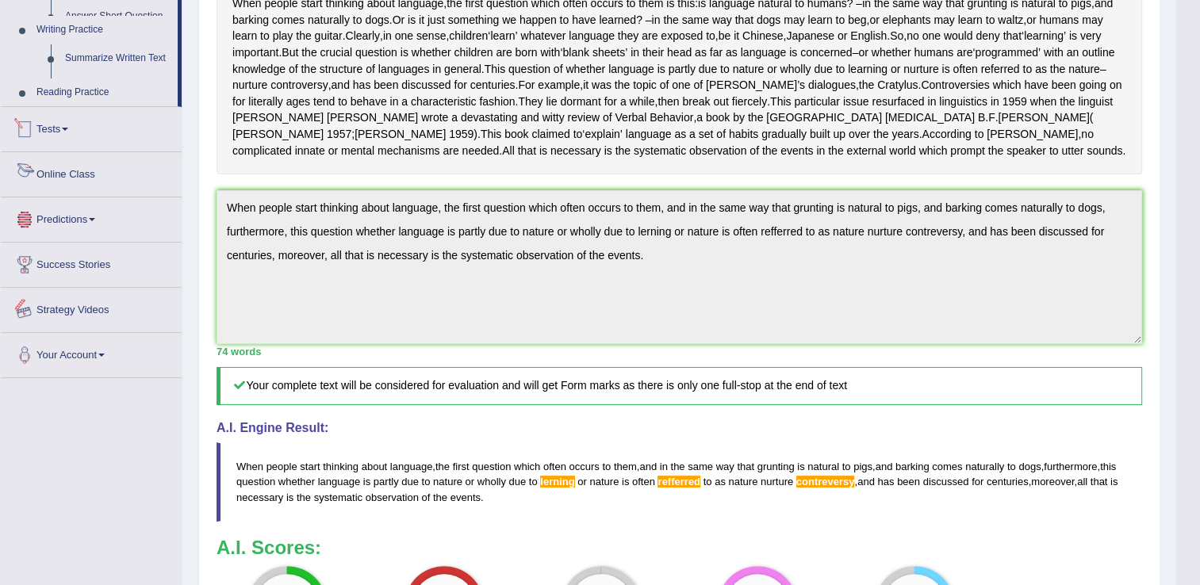
scroll to position [599, 0]
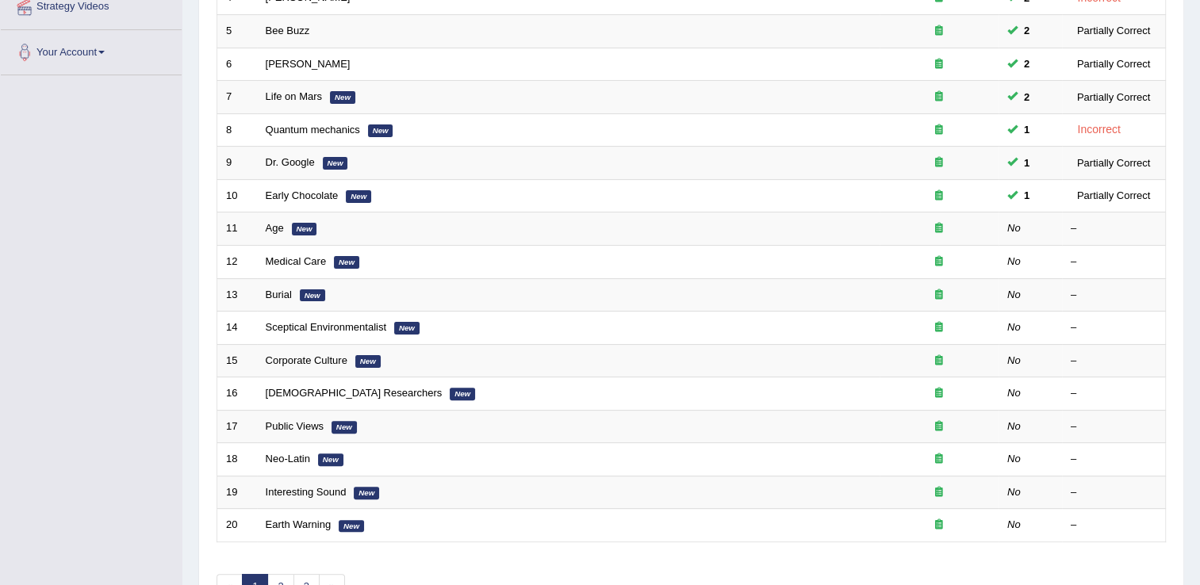
scroll to position [396, 0]
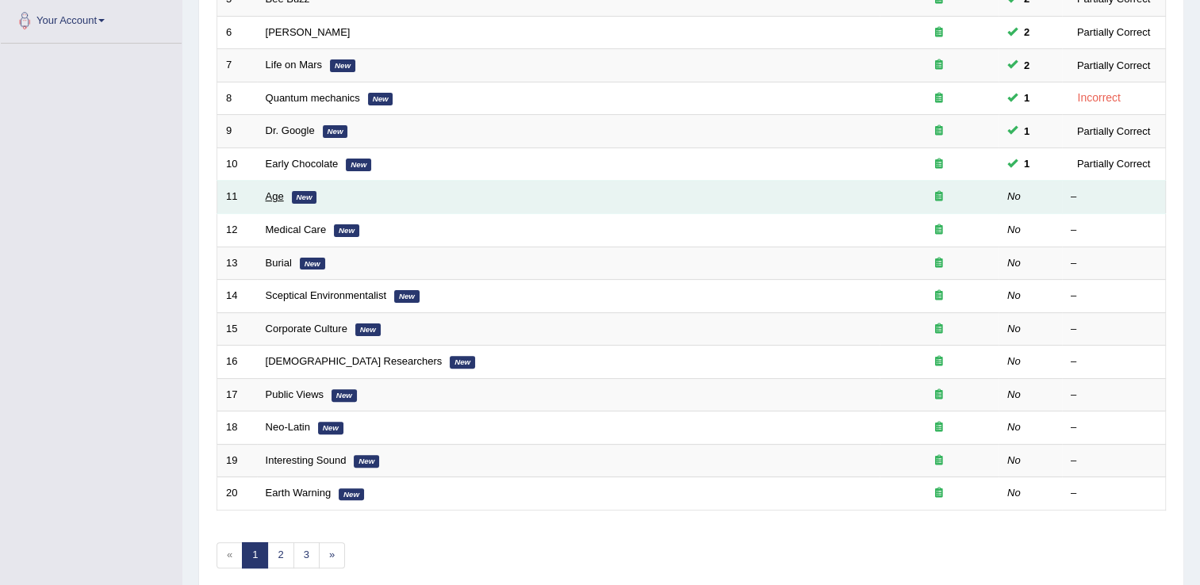
click at [275, 195] on link "Age" at bounding box center [275, 196] width 18 height 12
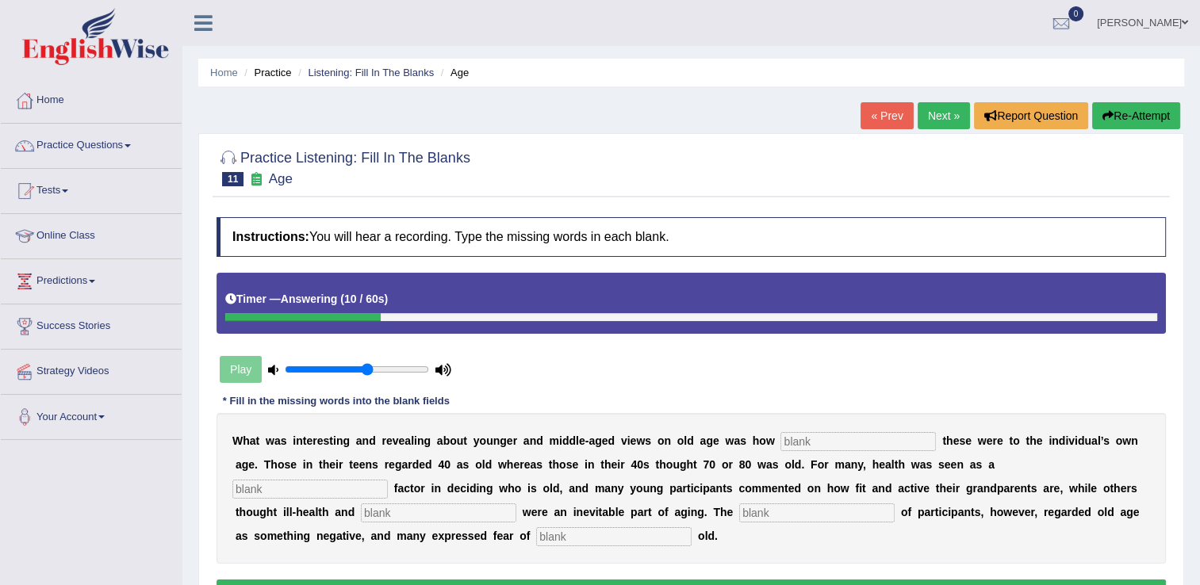
click at [536, 538] on input "text" at bounding box center [613, 536] width 155 height 19
type input "growing"
click at [798, 442] on input "text" at bounding box center [857, 441] width 155 height 19
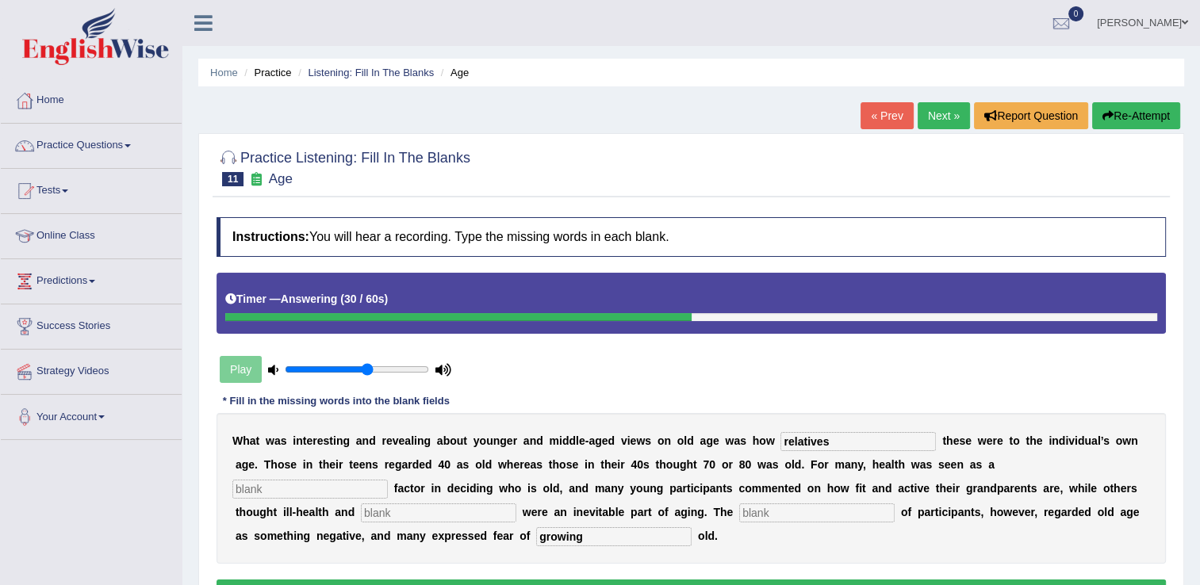
type input "relatives"
click at [388, 480] on input "text" at bounding box center [309, 489] width 155 height 19
type input "determaning"
click at [516, 503] on input "text" at bounding box center [438, 512] width 155 height 19
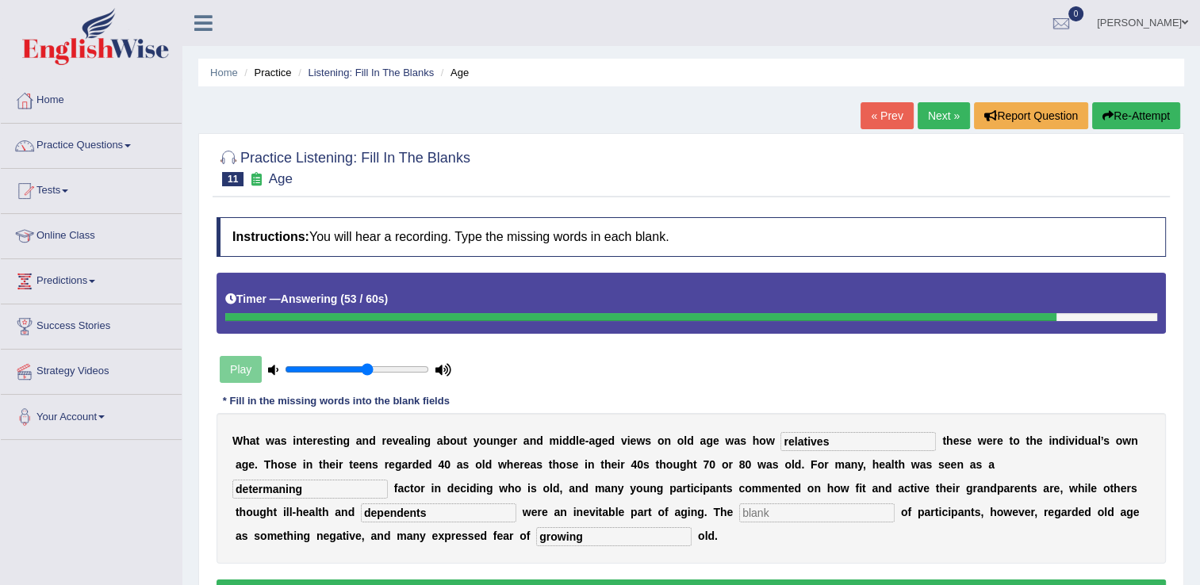
type input "dependents"
click at [388, 480] on input "determaning" at bounding box center [309, 489] width 155 height 19
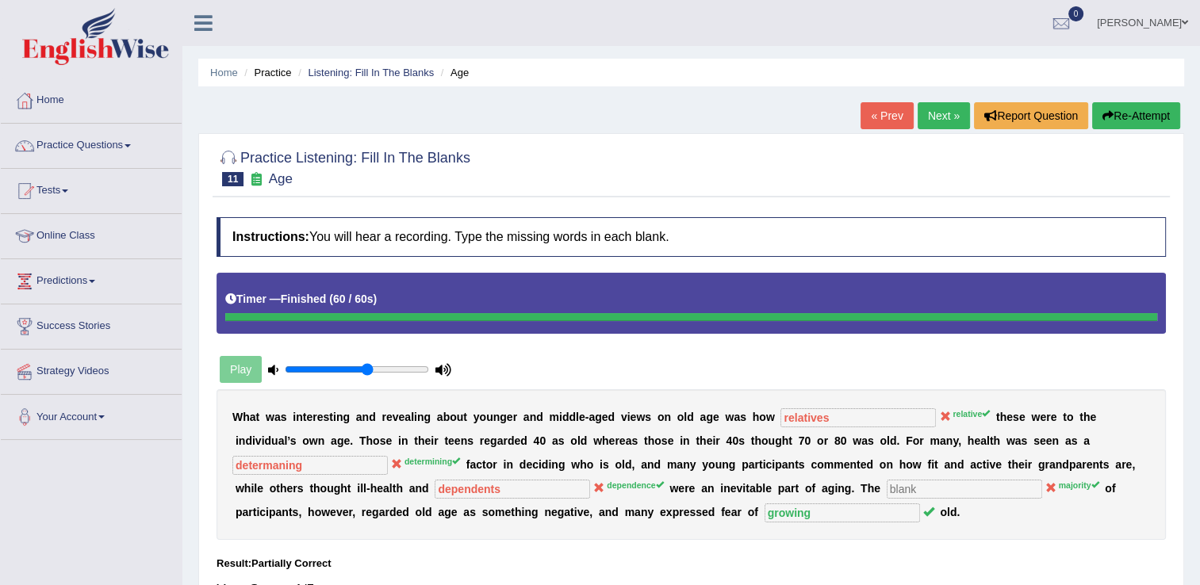
click at [939, 117] on link "Next »" at bounding box center [943, 115] width 52 height 27
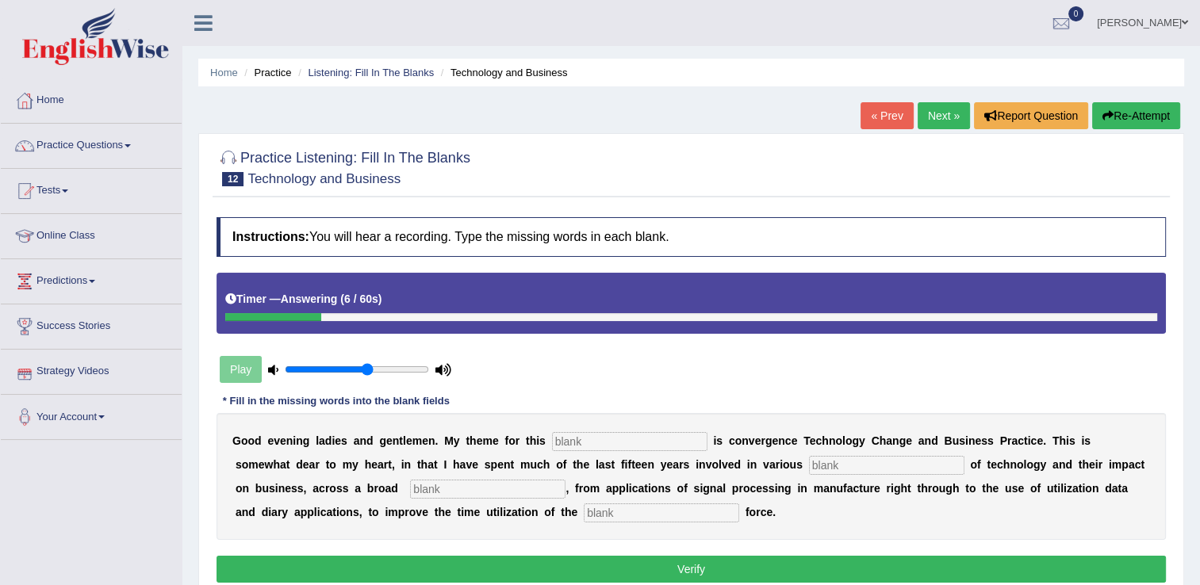
drag, startPoint x: 350, startPoint y: 518, endPoint x: 360, endPoint y: 515, distance: 10.0
click at [584, 518] on input "text" at bounding box center [661, 512] width 155 height 19
type input "sales"
click at [566, 437] on input "text" at bounding box center [629, 441] width 155 height 19
type input "e"
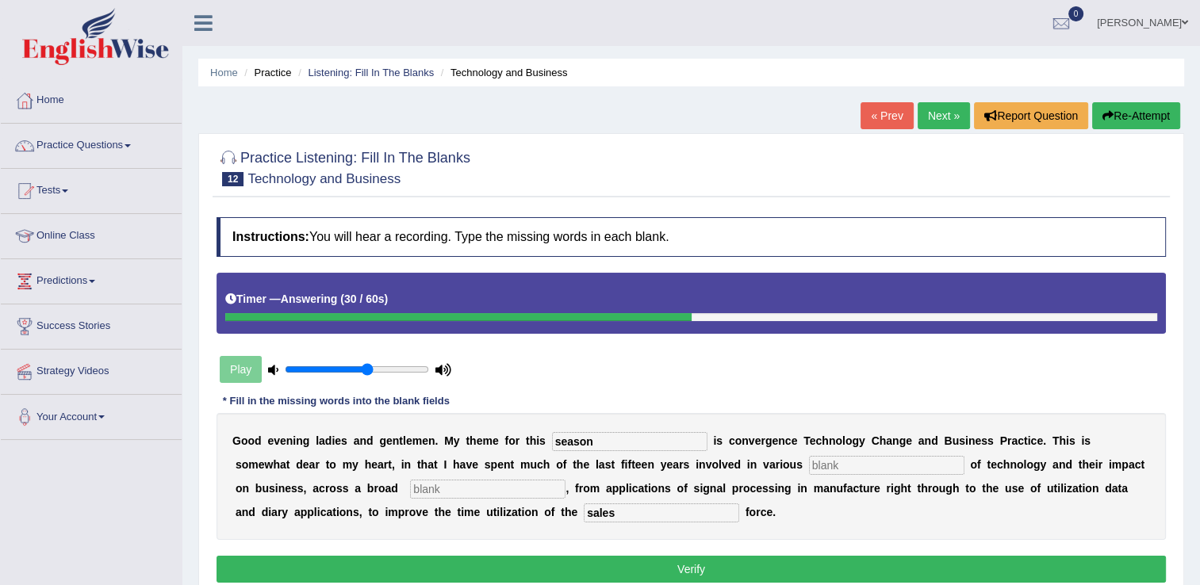
type input "season"
click at [809, 464] on input "text" at bounding box center [886, 465] width 155 height 19
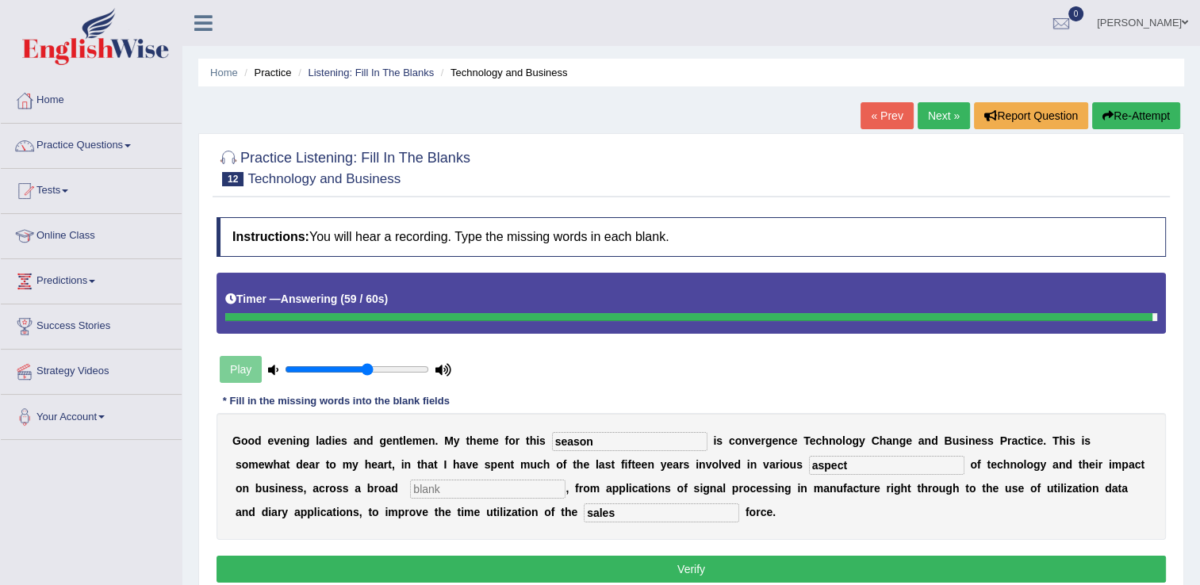
type input "aspect"
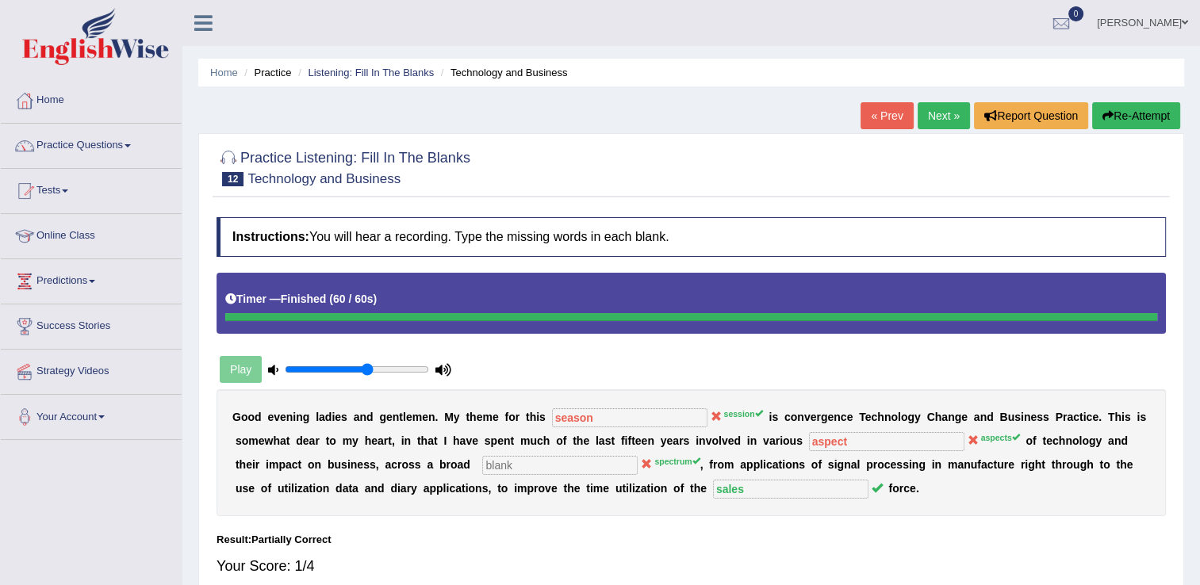
drag, startPoint x: 939, startPoint y: 120, endPoint x: 948, endPoint y: 116, distance: 10.3
click at [939, 119] on link "Next »" at bounding box center [943, 115] width 52 height 27
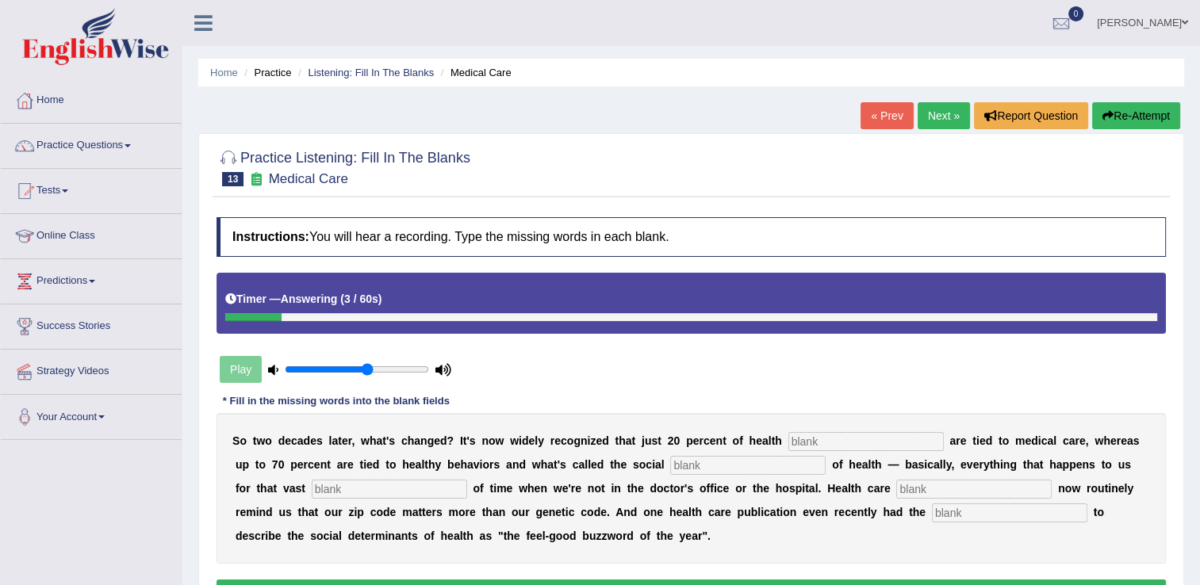
click at [788, 442] on input "text" at bounding box center [865, 441] width 155 height 19
type input "come"
click at [670, 462] on input "text" at bounding box center [747, 465] width 155 height 19
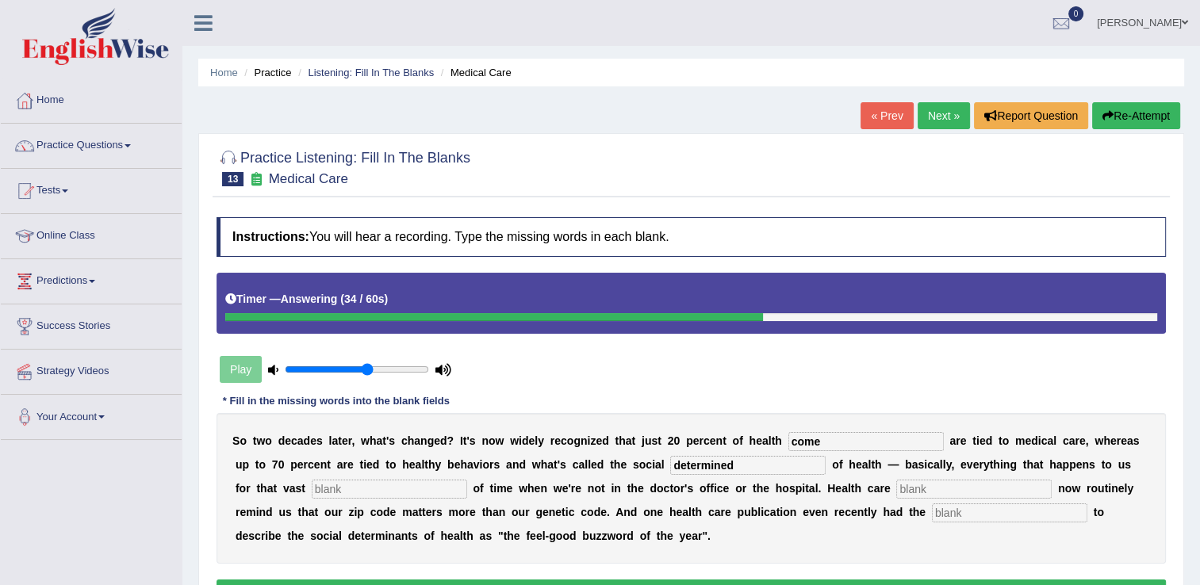
type input "determined"
click at [932, 507] on input "text" at bounding box center [1009, 512] width 155 height 19
type input "adacity"
click at [896, 488] on input "text" at bounding box center [973, 489] width 155 height 19
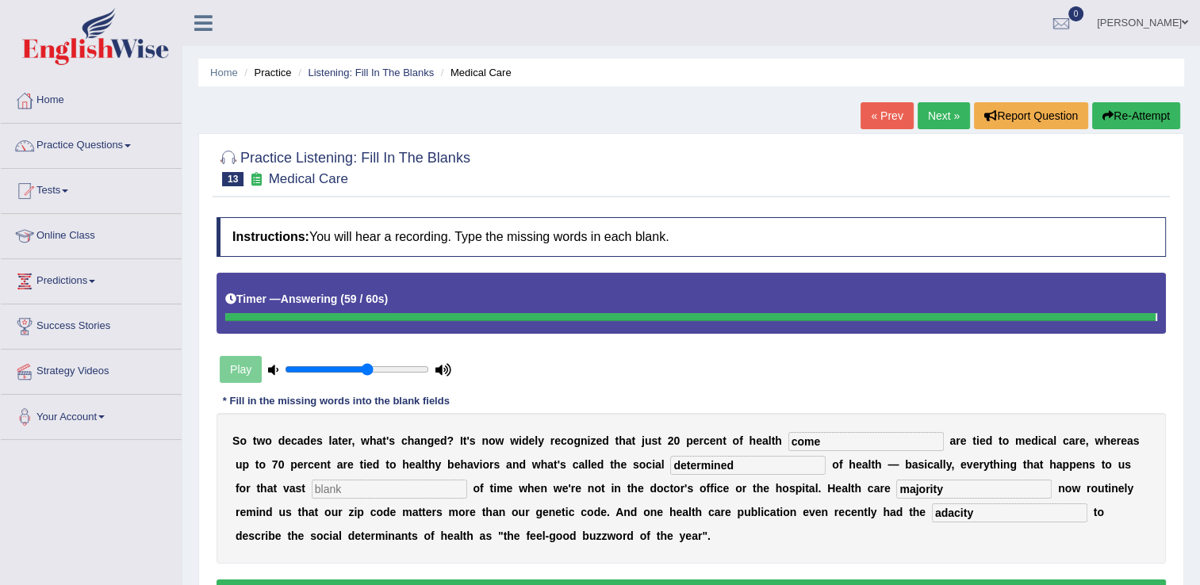
type input "majority"
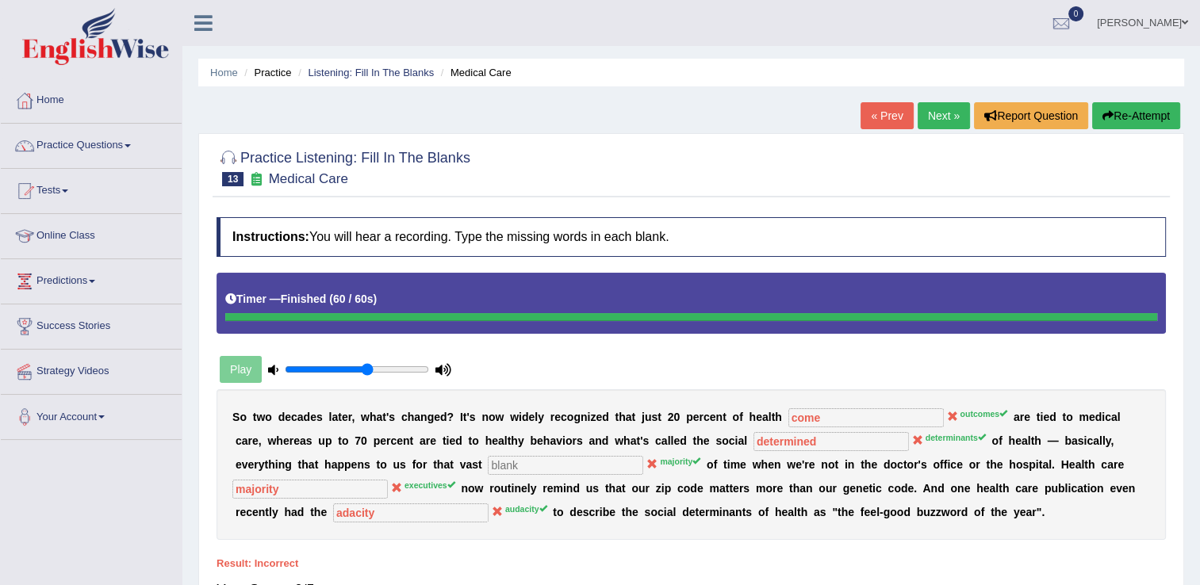
click at [937, 121] on link "Next »" at bounding box center [943, 115] width 52 height 27
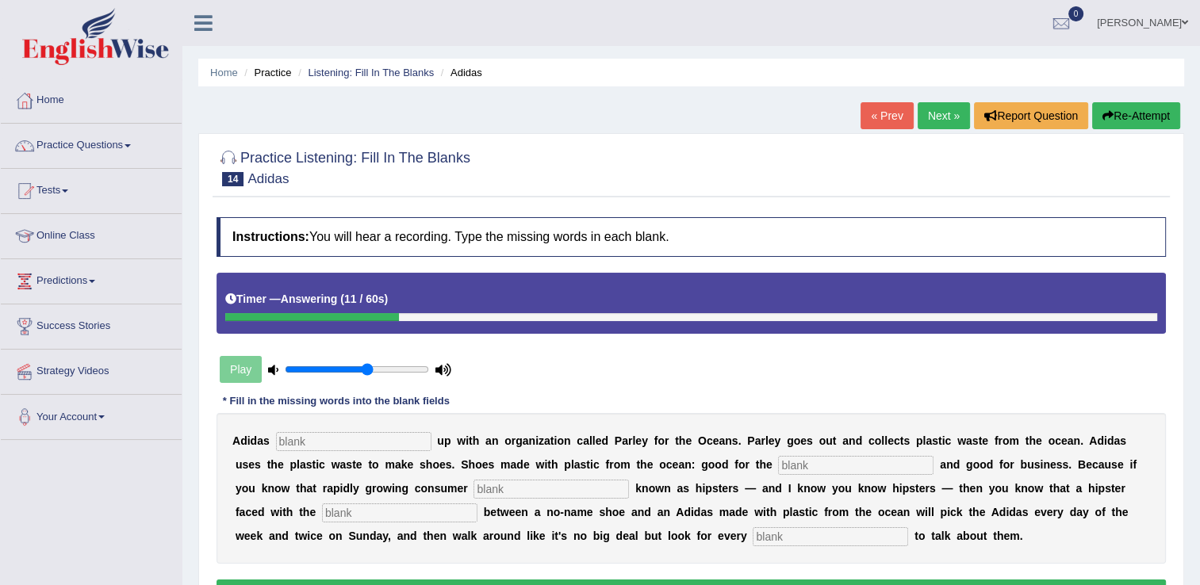
click at [295, 434] on input "text" at bounding box center [353, 441] width 155 height 19
type input "team"
click at [778, 459] on input "text" at bounding box center [855, 465] width 155 height 19
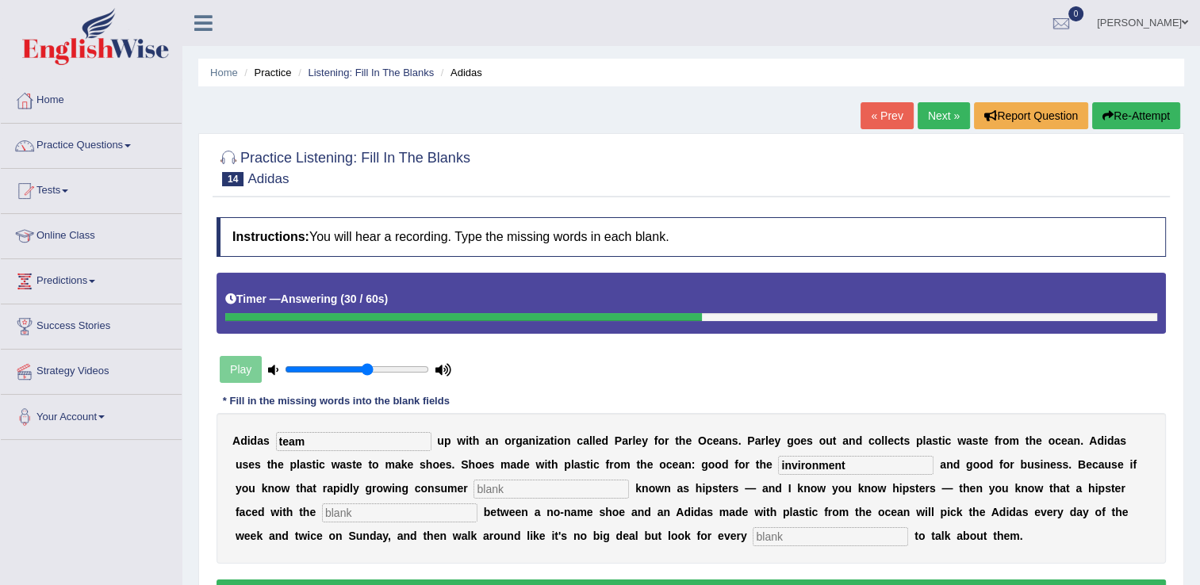
type input "invironment"
click at [473, 492] on input "text" at bounding box center [550, 489] width 155 height 19
type input "segments"
click at [752, 540] on input "text" at bounding box center [829, 536] width 155 height 19
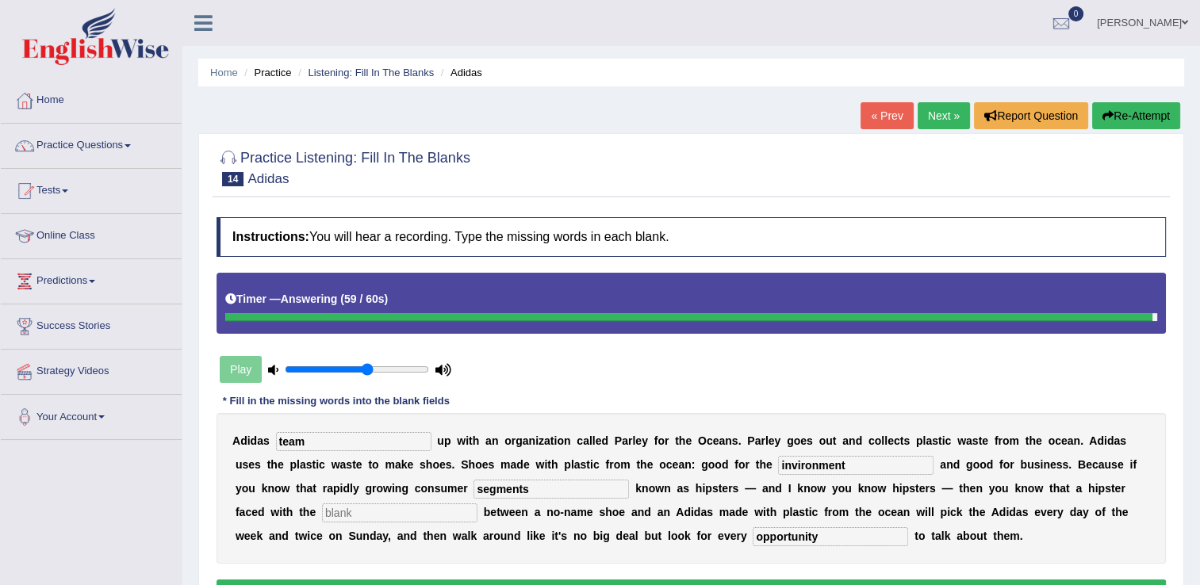
type input "opportunity"
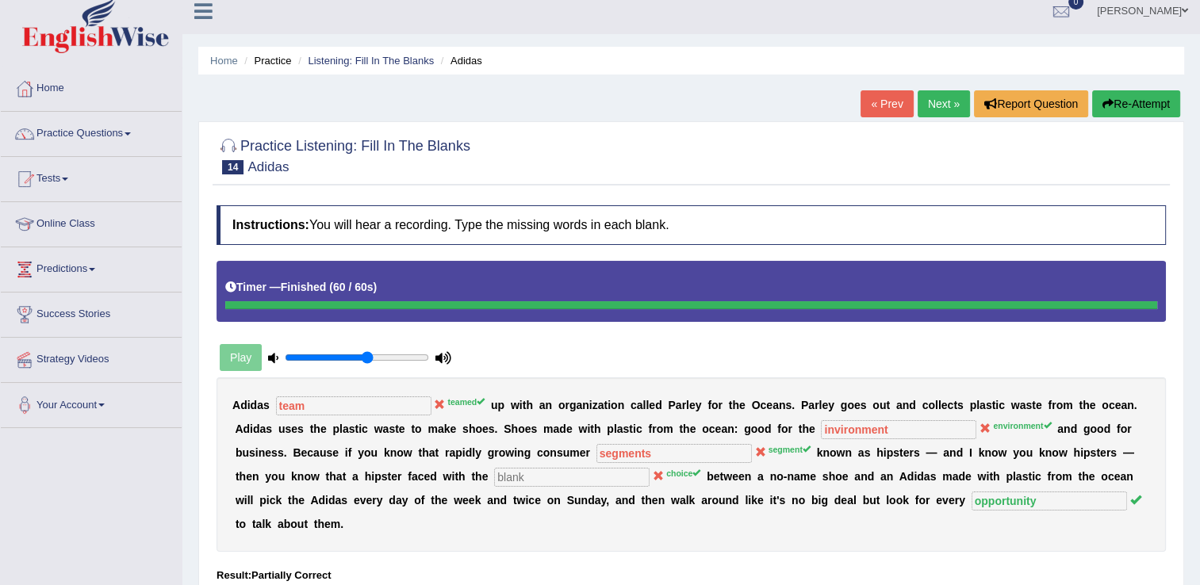
scroll to position [10, 0]
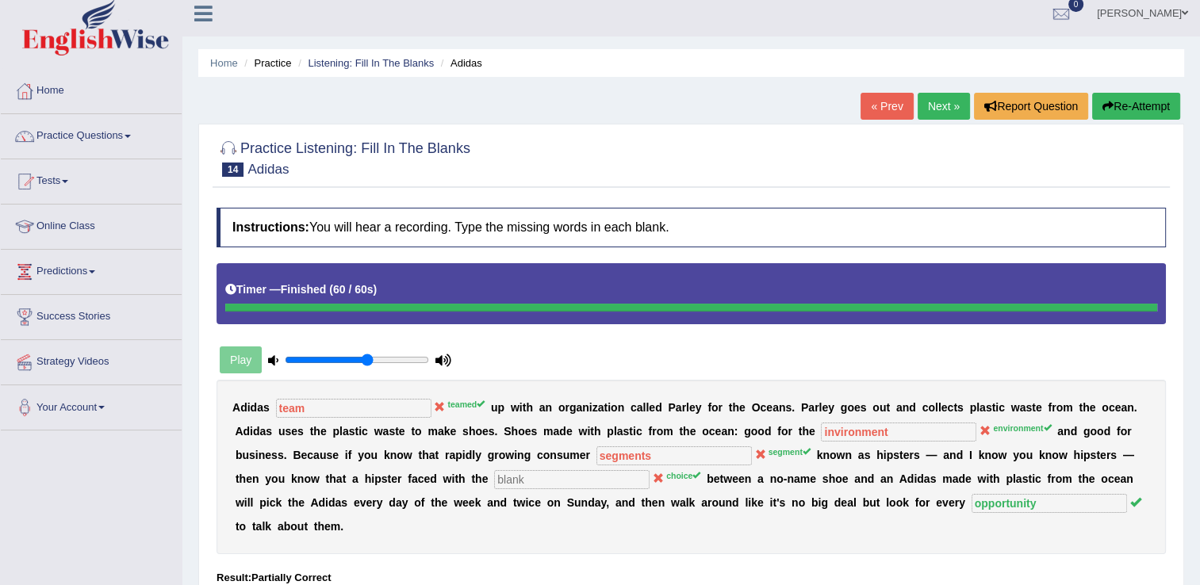
click at [927, 105] on link "Next »" at bounding box center [943, 106] width 52 height 27
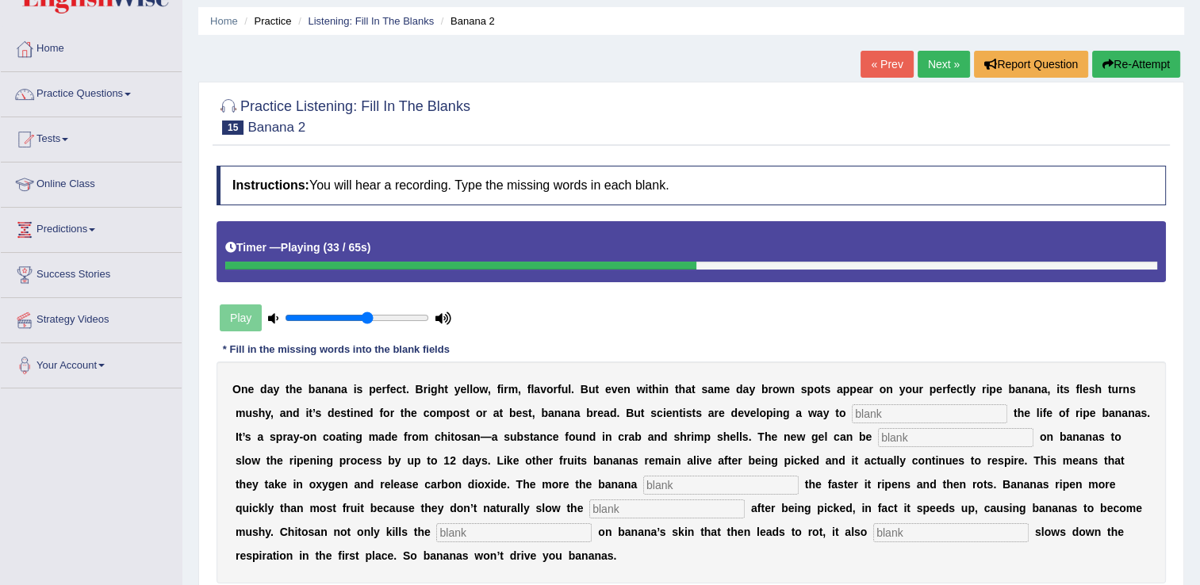
scroll to position [79, 0]
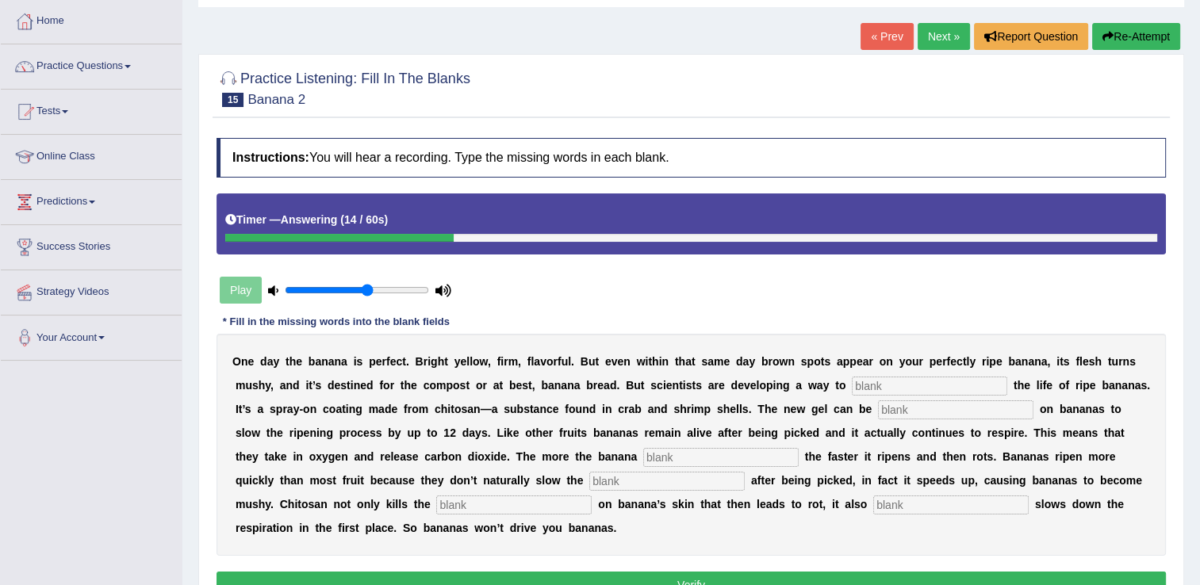
click at [851, 381] on input "text" at bounding box center [928, 386] width 155 height 19
type input "extend"
click at [878, 401] on input "text" at bounding box center [955, 409] width 155 height 19
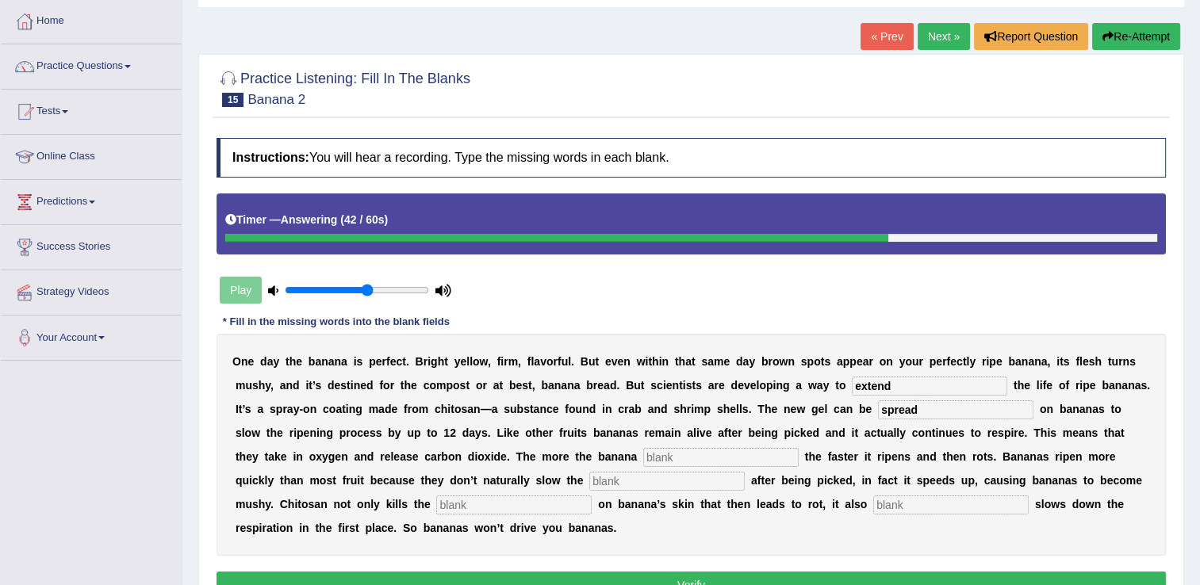
type input "spread"
click at [643, 458] on input "text" at bounding box center [720, 457] width 155 height 19
type input "breast"
click at [589, 474] on input "text" at bounding box center [666, 481] width 155 height 19
click at [591, 496] on input "text" at bounding box center [513, 505] width 155 height 19
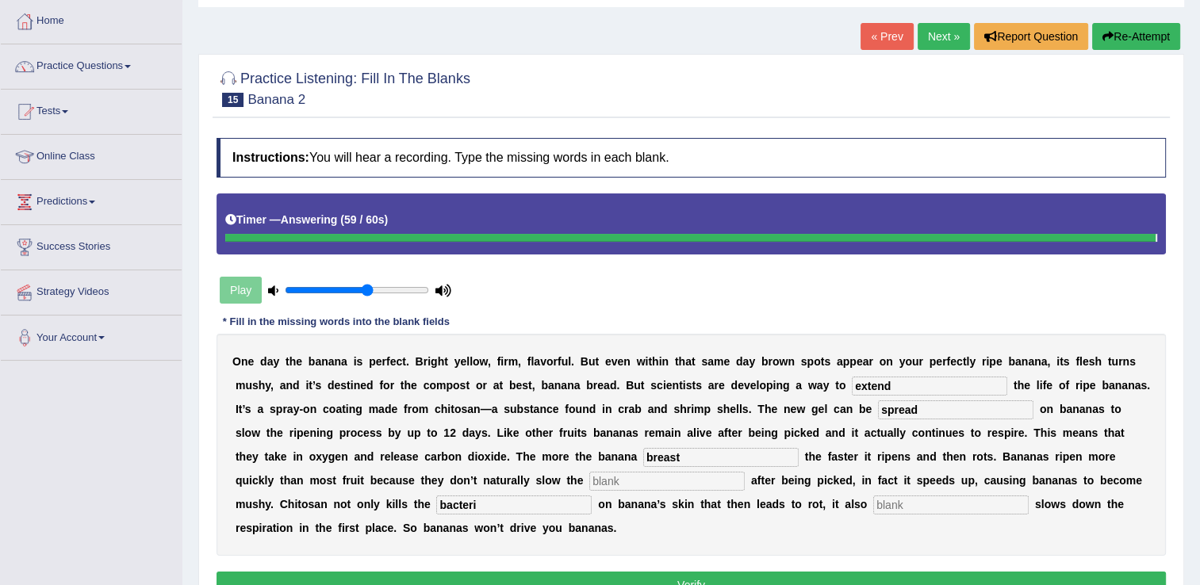
type input "bacteri"
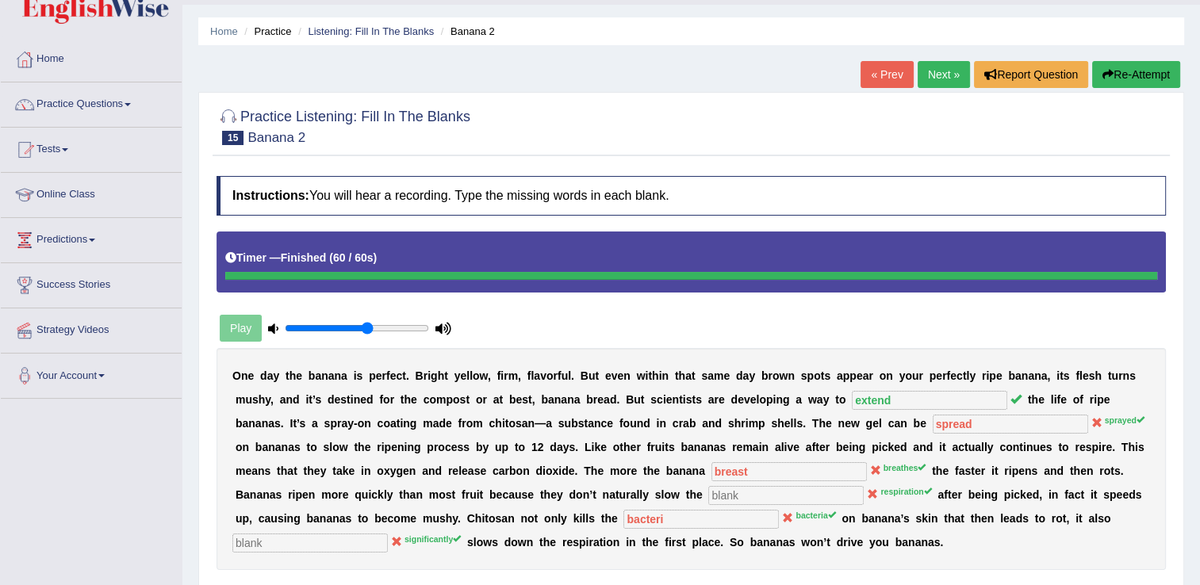
scroll to position [0, 0]
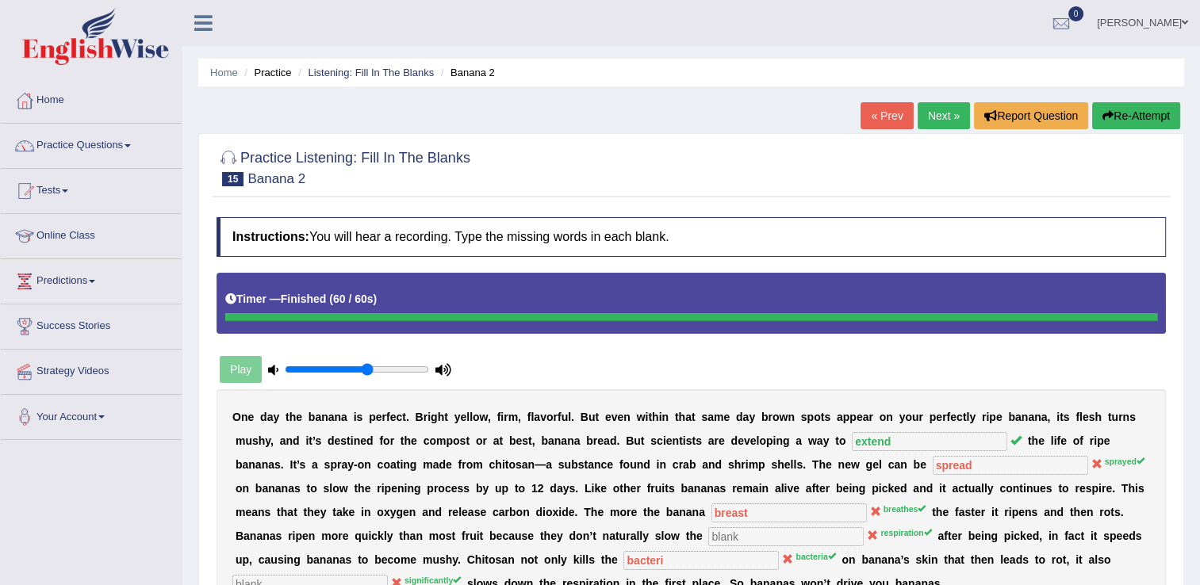
click at [950, 122] on link "Next »" at bounding box center [943, 115] width 52 height 27
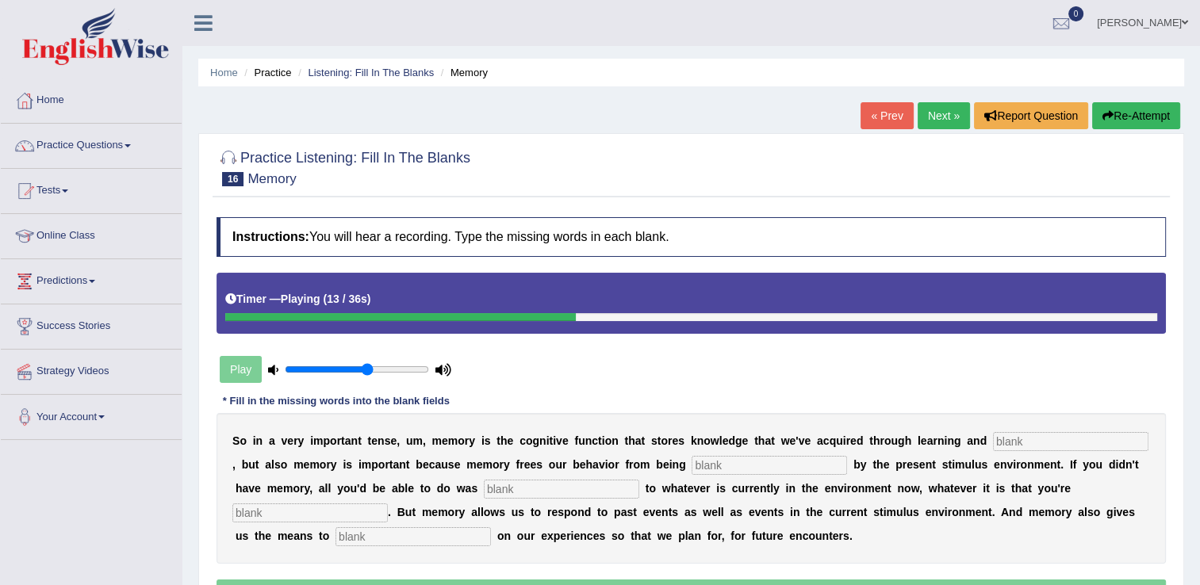
click at [1138, 122] on button "Re-Attempt" at bounding box center [1136, 115] width 88 height 27
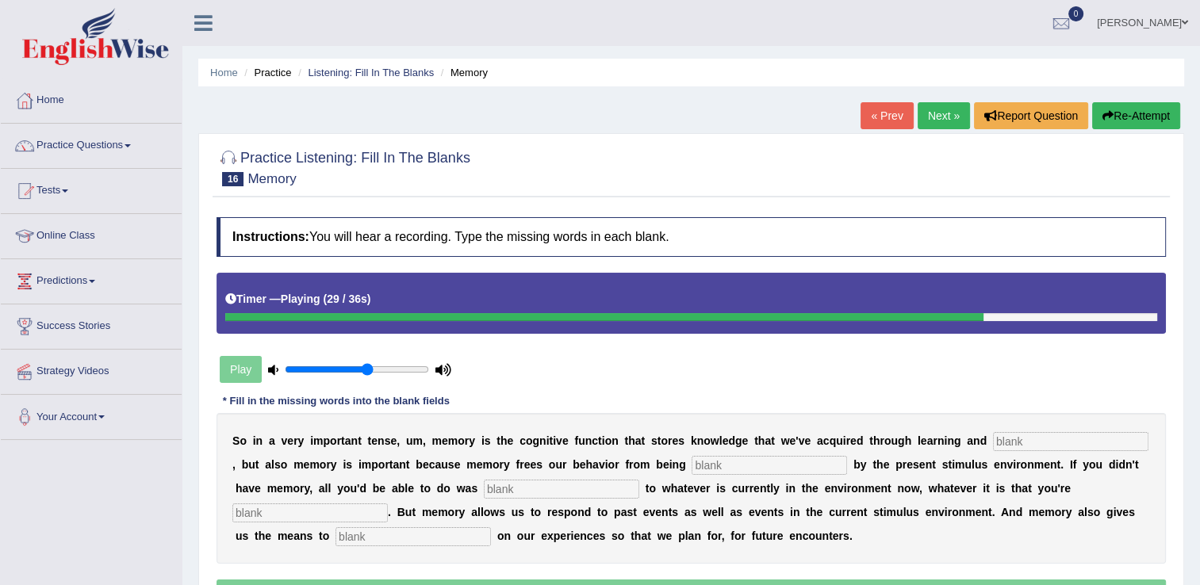
click at [1127, 120] on button "Re-Attempt" at bounding box center [1136, 115] width 88 height 27
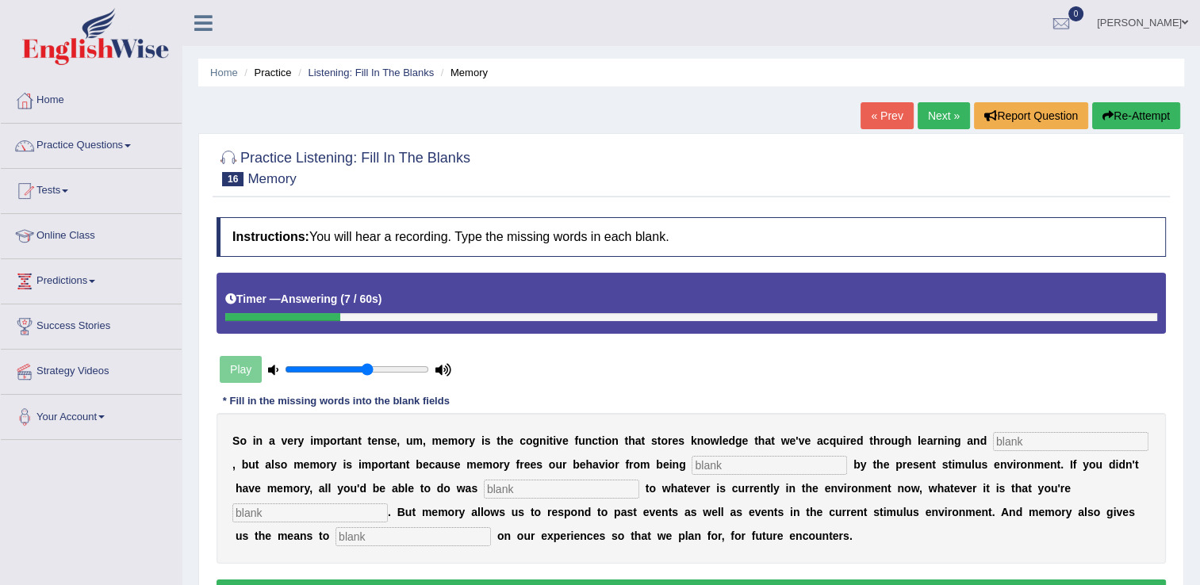
click at [993, 437] on input "text" at bounding box center [1070, 441] width 155 height 19
type input "perception"
click at [691, 466] on input "text" at bounding box center [768, 465] width 155 height 19
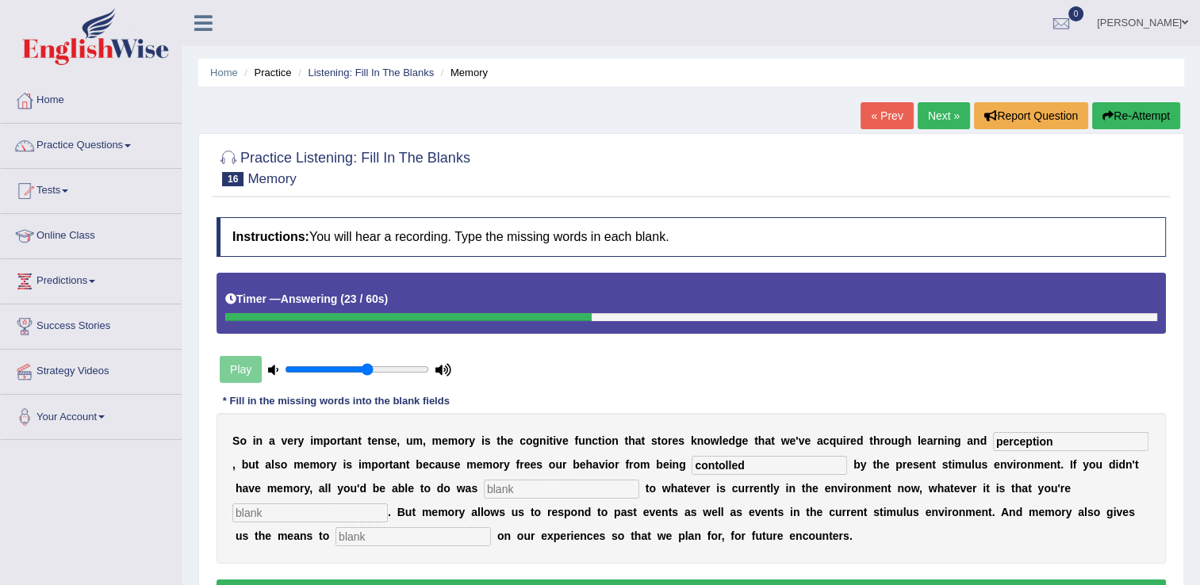
type input "contolled"
click at [484, 490] on input "text" at bounding box center [561, 489] width 155 height 19
type input "react"
click at [388, 503] on input "text" at bounding box center [309, 512] width 155 height 19
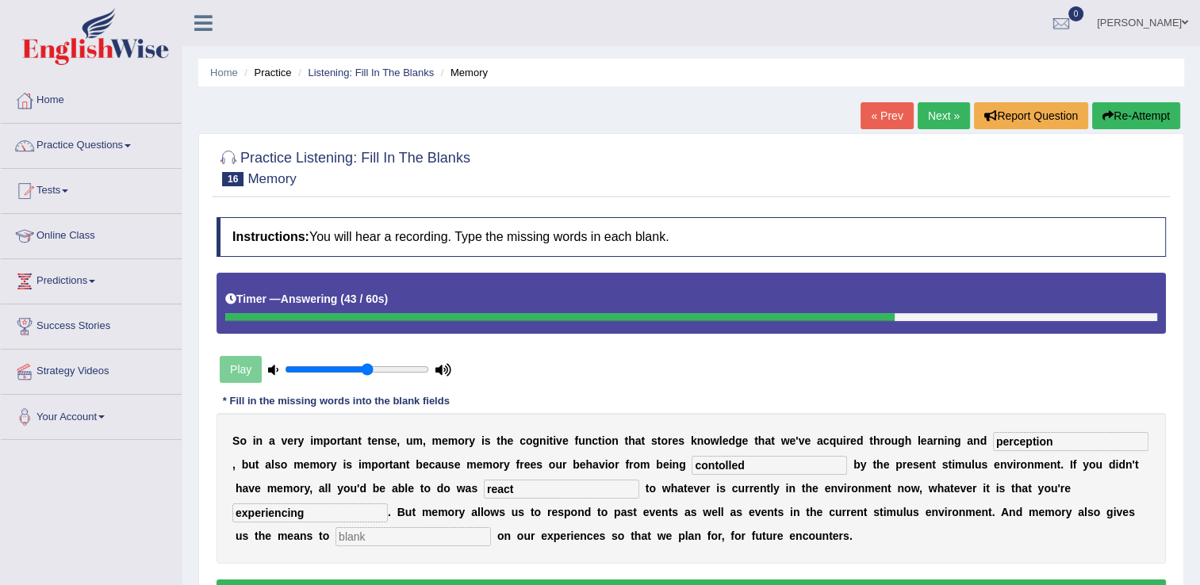
type input "experiencing"
click at [491, 527] on input "text" at bounding box center [412, 536] width 155 height 19
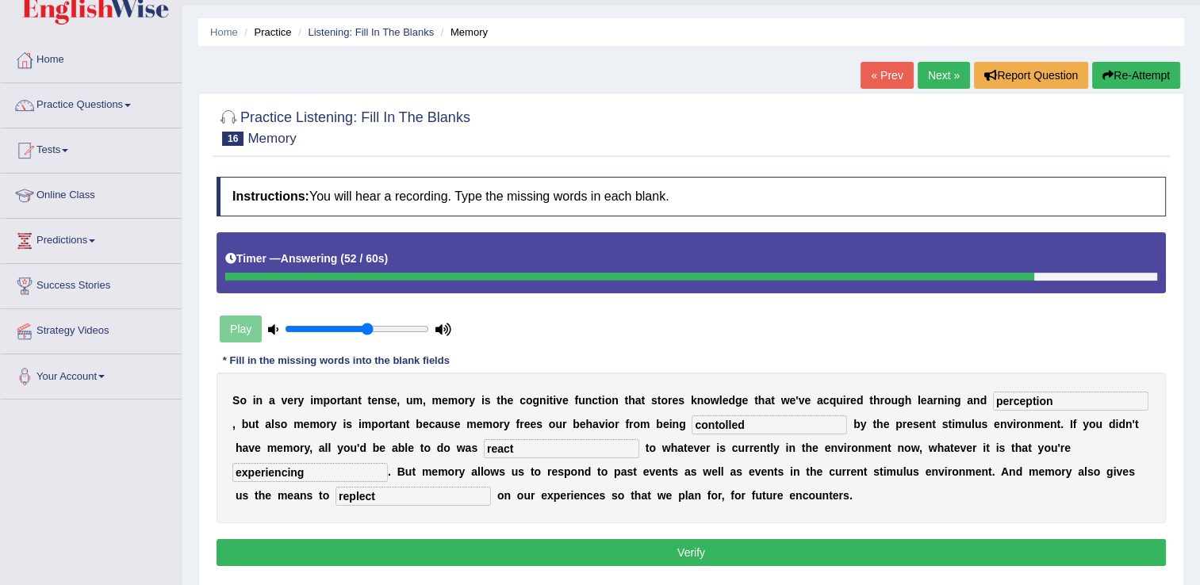
scroll to position [79, 0]
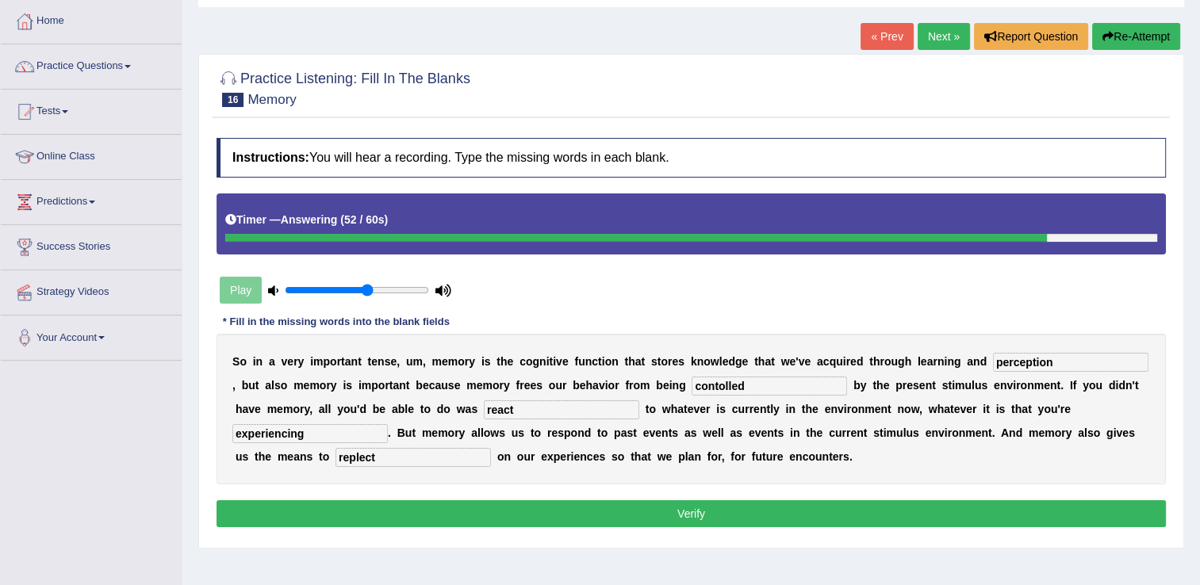
type input "replect"
click at [907, 511] on button "Verify" at bounding box center [690, 513] width 949 height 27
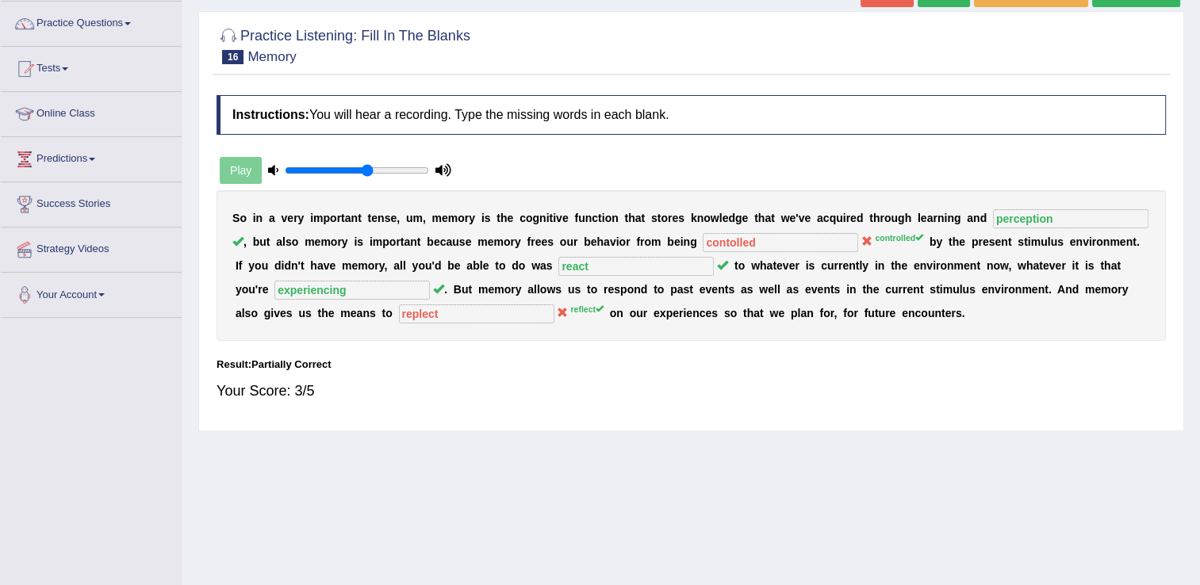
scroll to position [0, 0]
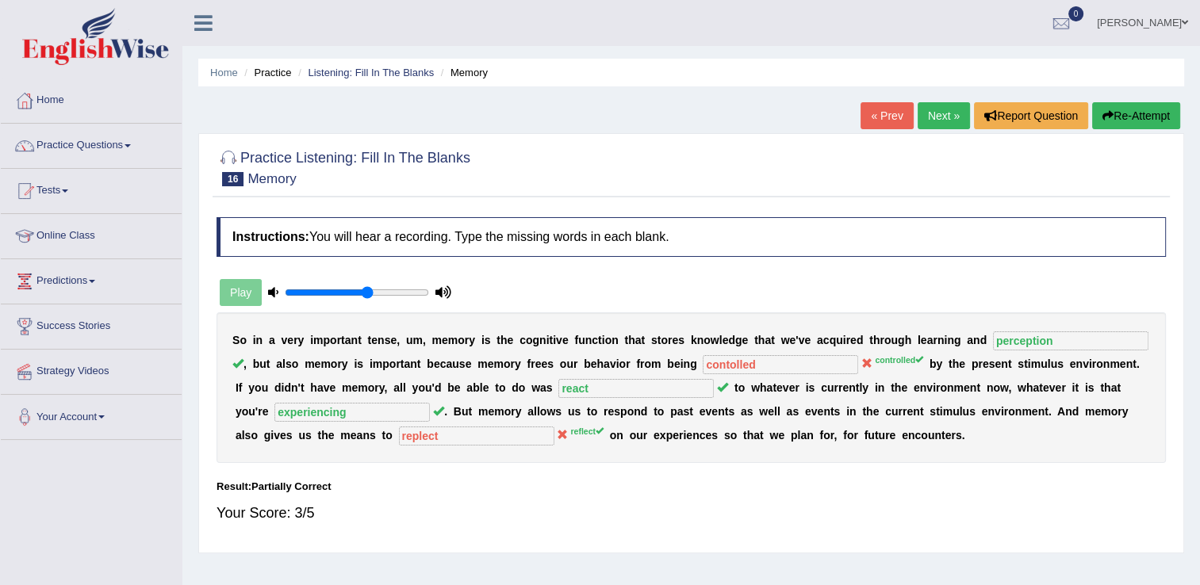
click at [932, 121] on link "Next »" at bounding box center [943, 115] width 52 height 27
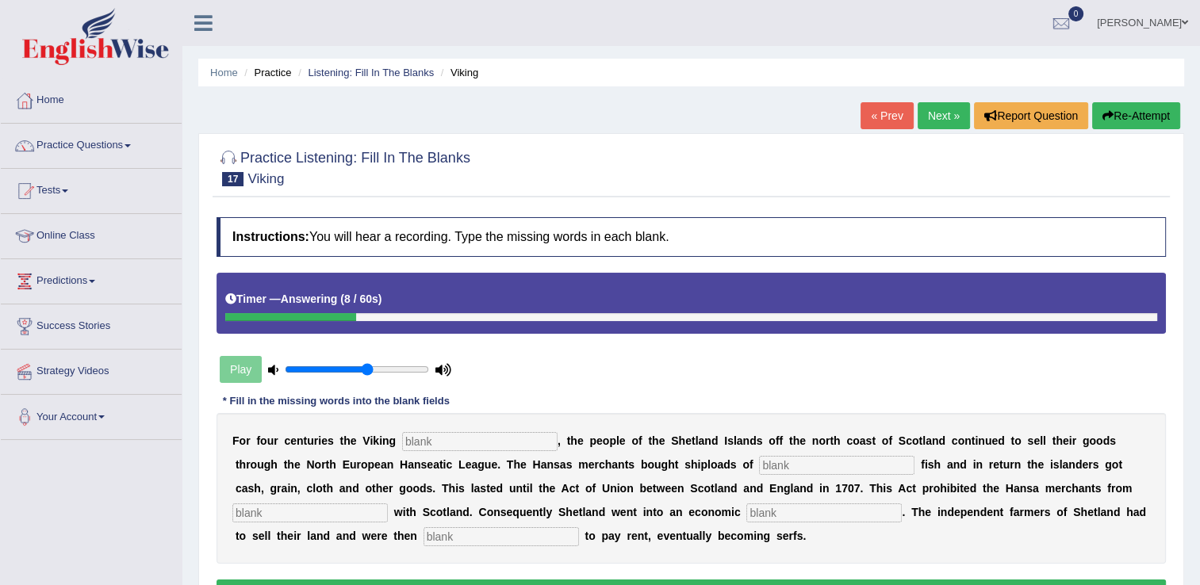
click at [471, 449] on input "text" at bounding box center [479, 441] width 155 height 19
type input "declined"
click at [759, 465] on input "text" at bounding box center [836, 465] width 155 height 19
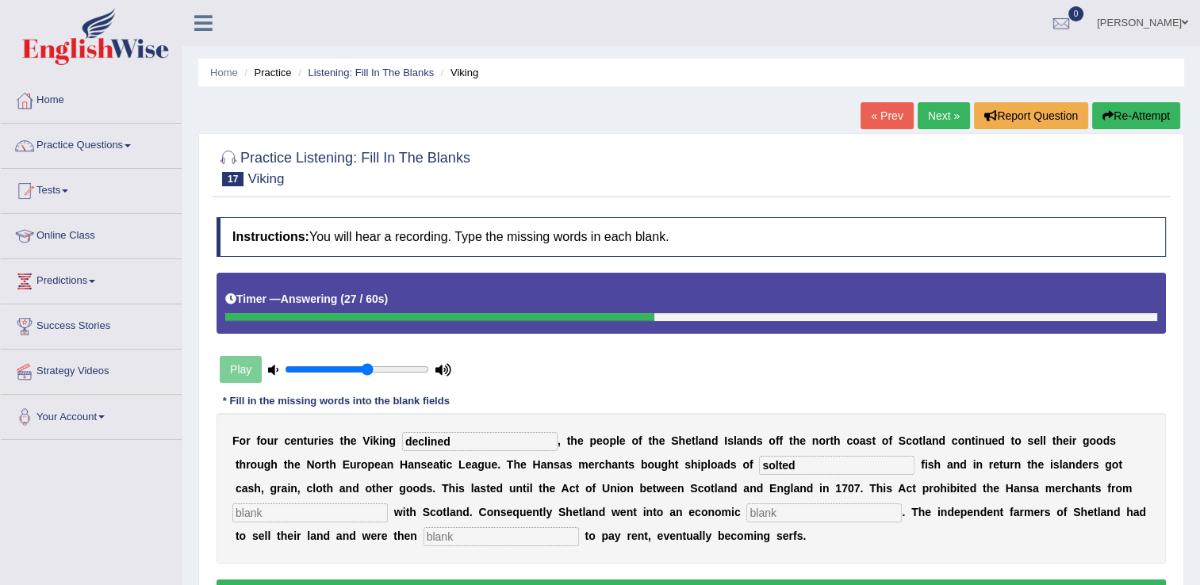
type input "solted"
click at [388, 503] on input "text" at bounding box center [309, 512] width 155 height 19
type input "trading"
click at [423, 534] on input "text" at bounding box center [500, 536] width 155 height 19
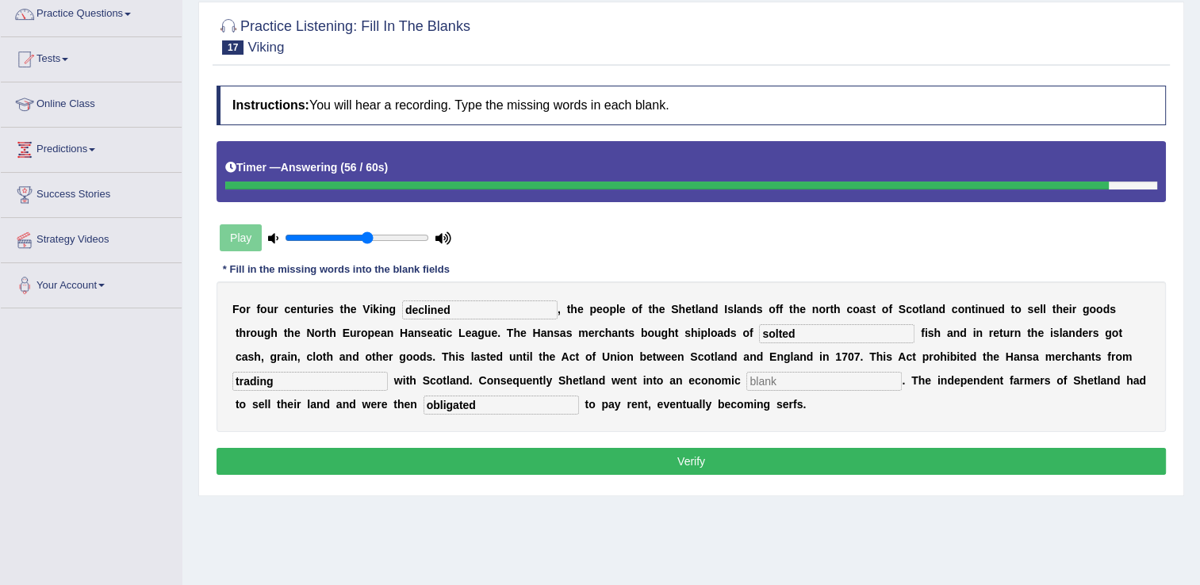
scroll to position [159, 0]
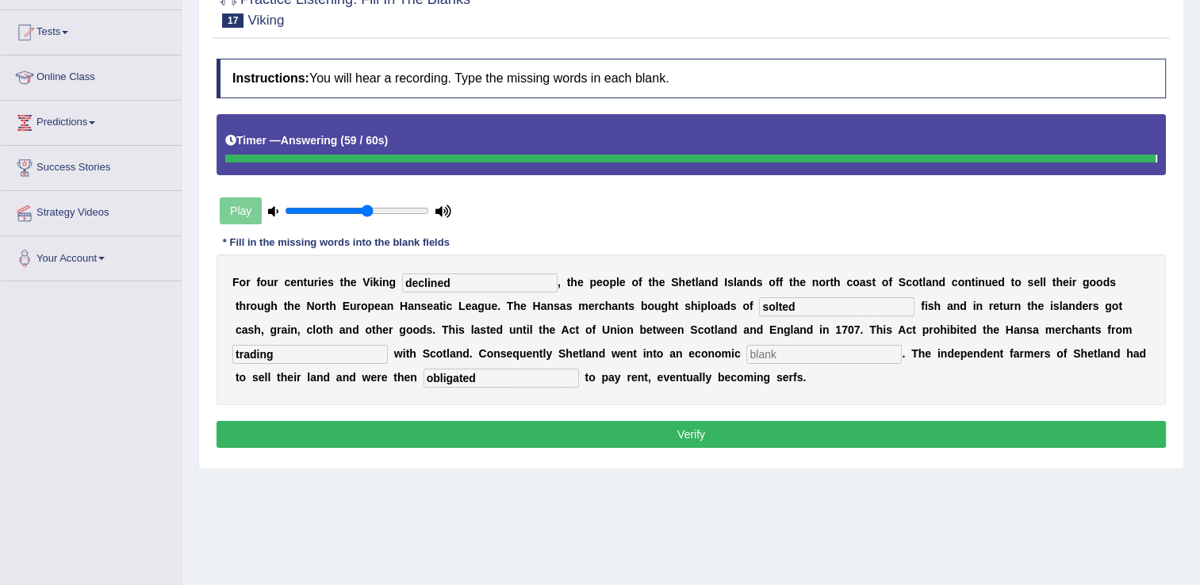
type input "obligated"
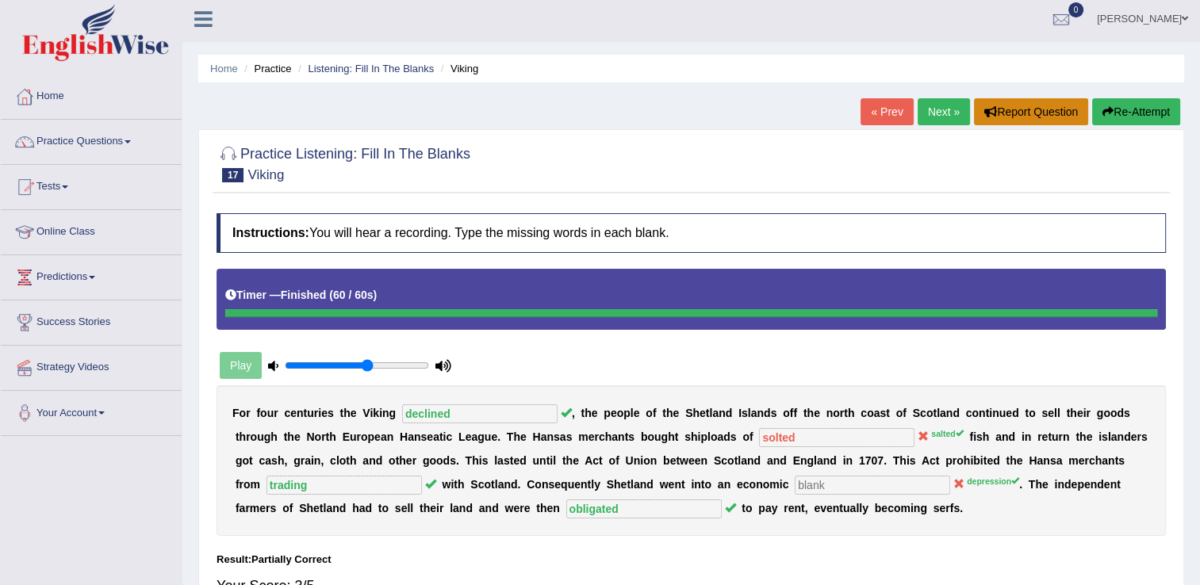
scroll to position [0, 0]
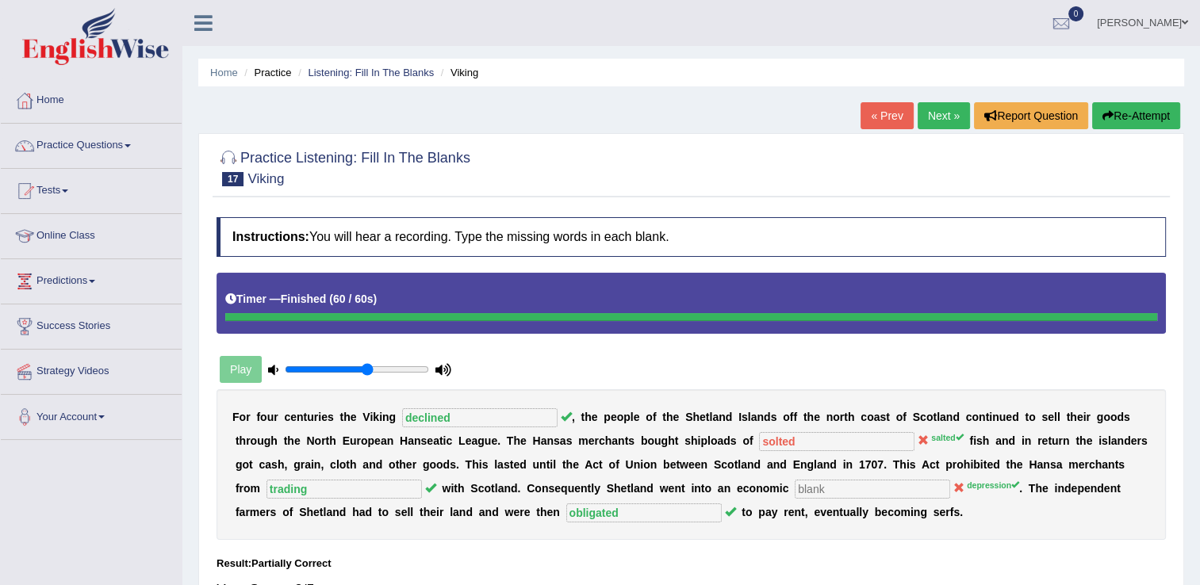
click at [925, 117] on link "Next »" at bounding box center [943, 115] width 52 height 27
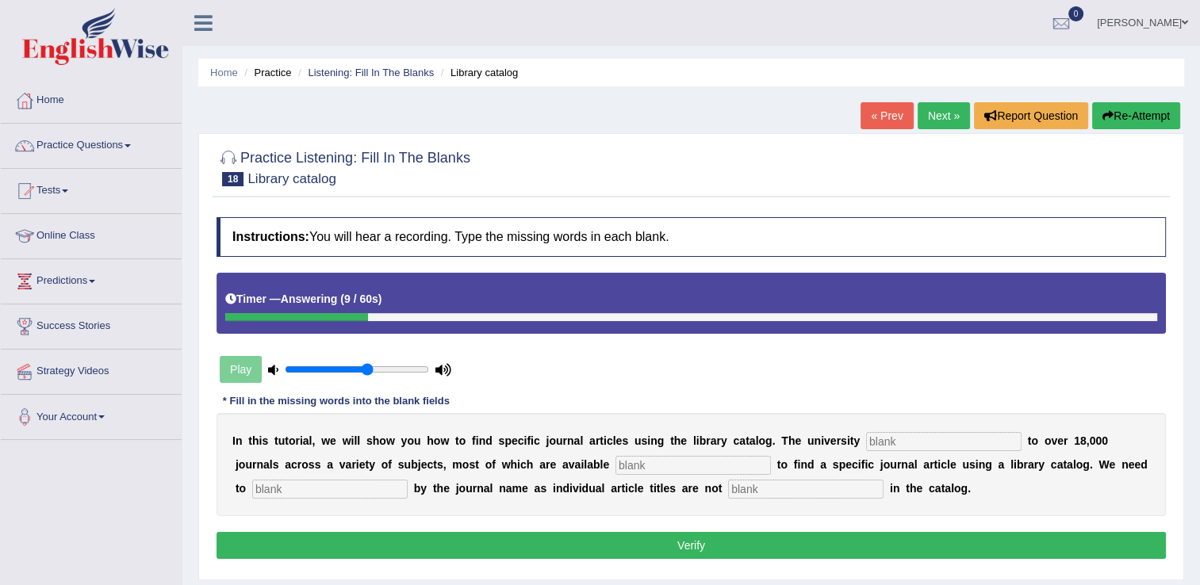
click at [728, 487] on input "text" at bounding box center [805, 489] width 155 height 19
type input "listed"
click at [408, 480] on input "text" at bounding box center [329, 489] width 155 height 19
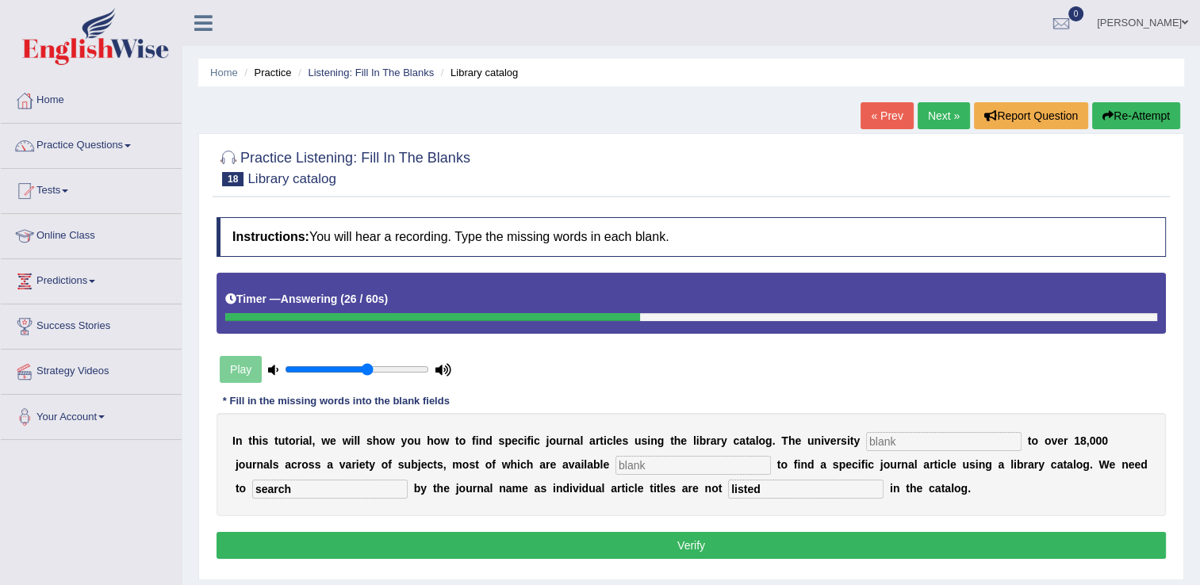
type input "search"
click at [615, 457] on input "text" at bounding box center [692, 465] width 155 height 19
type input "electronically"
click at [866, 440] on input "text" at bounding box center [943, 441] width 155 height 19
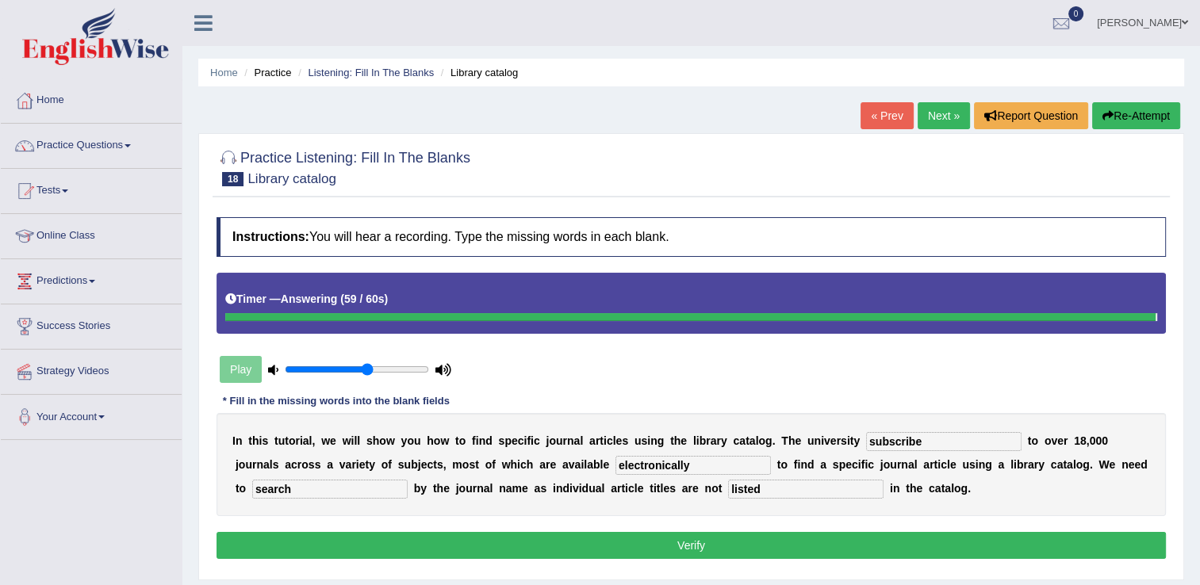
type input "subscribe"
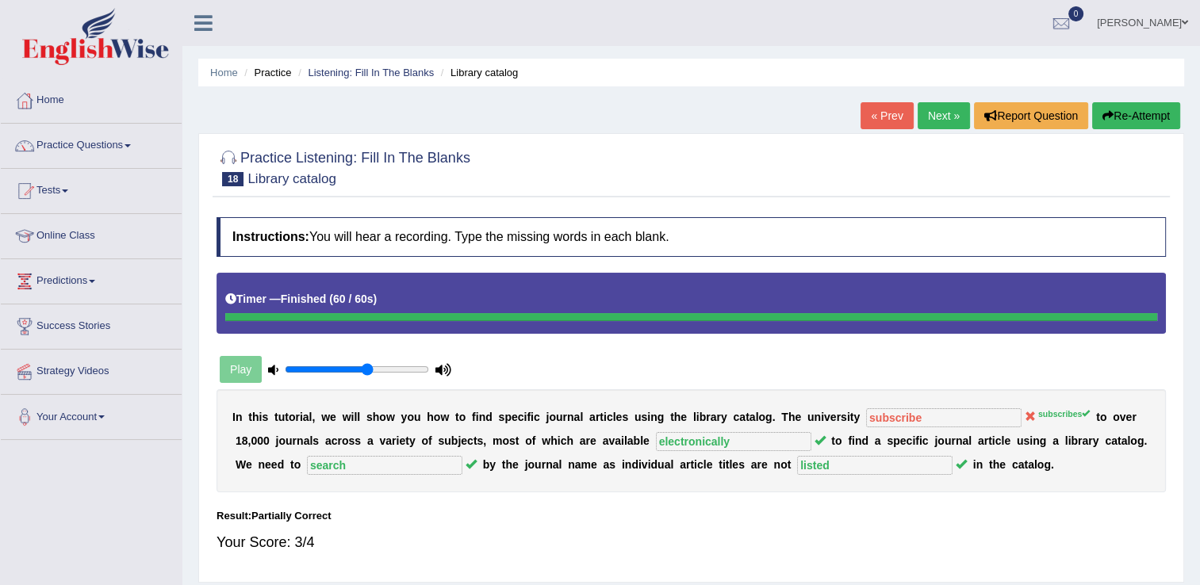
click at [921, 122] on link "Next »" at bounding box center [943, 115] width 52 height 27
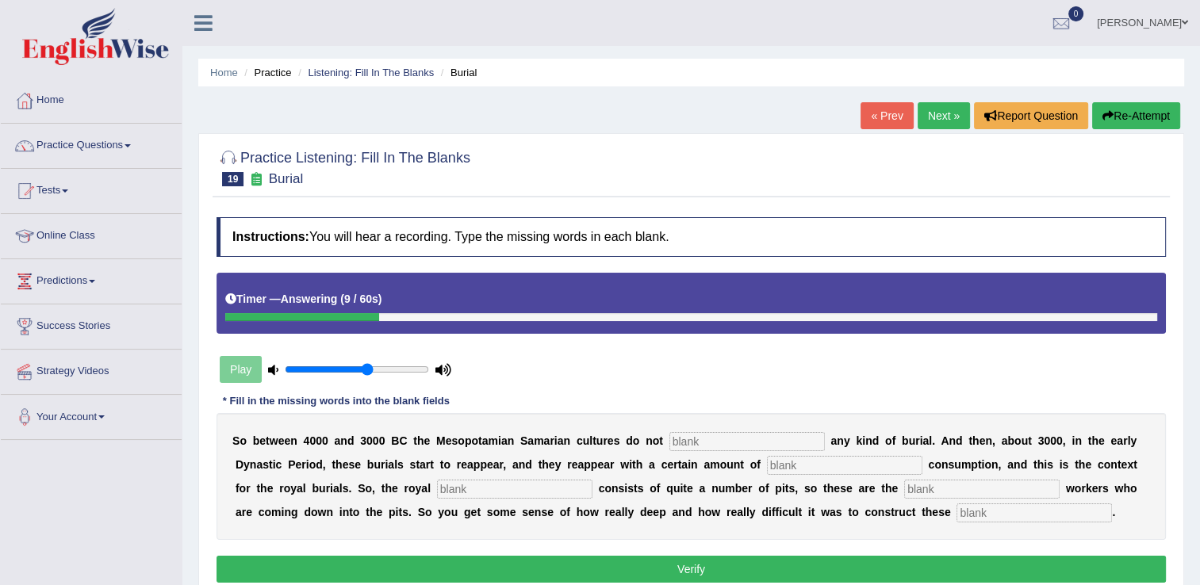
click at [705, 440] on input "text" at bounding box center [746, 441] width 155 height 19
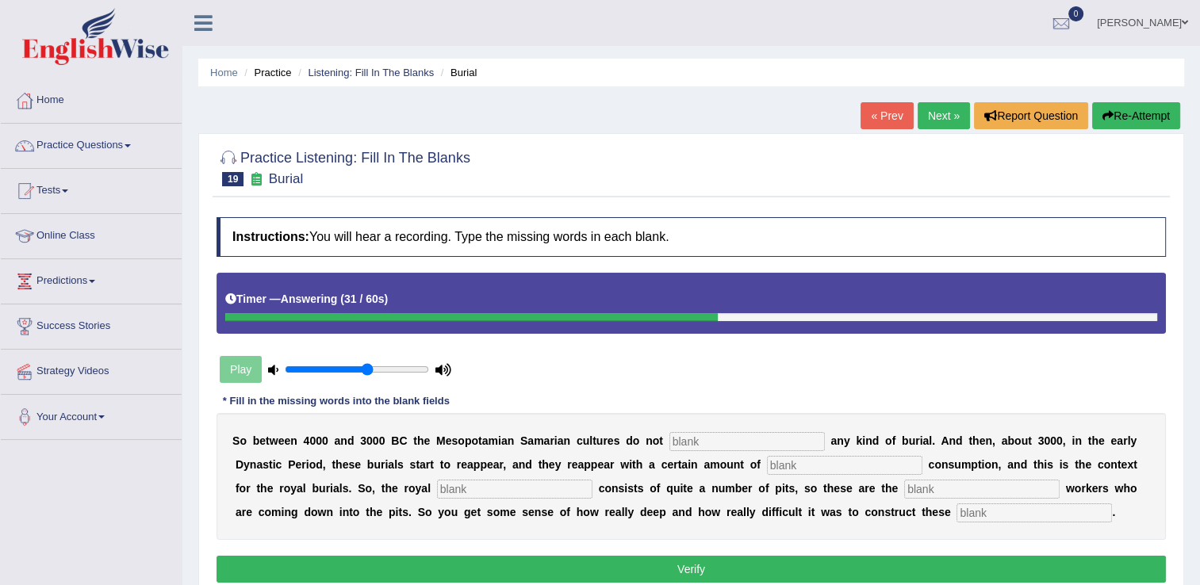
click at [1146, 116] on button "Re-Attempt" at bounding box center [1136, 115] width 88 height 27
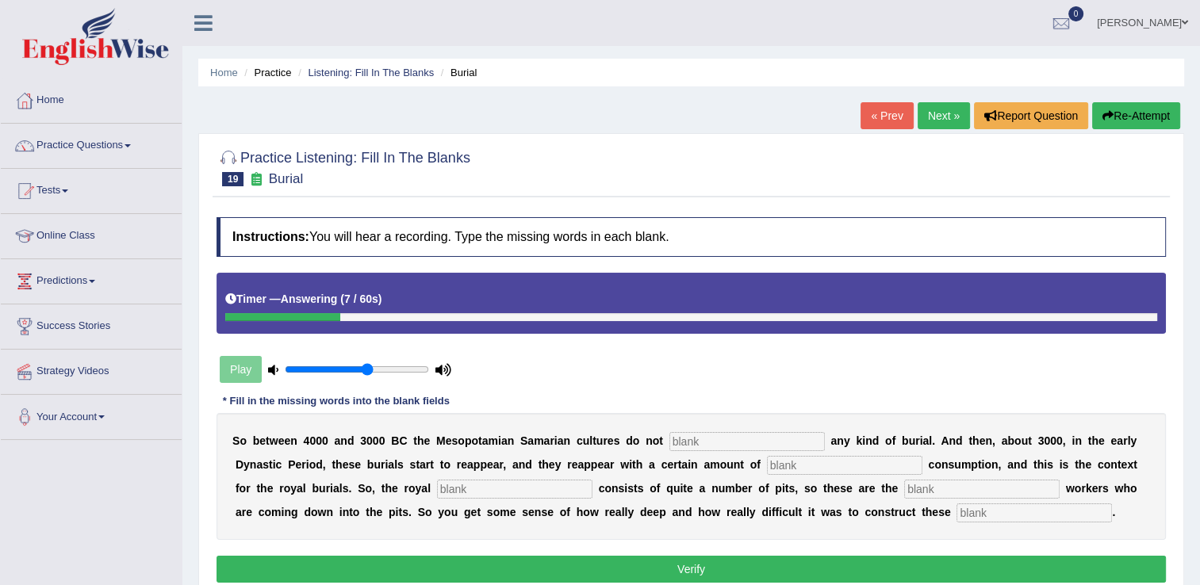
click at [956, 511] on input "text" at bounding box center [1033, 512] width 155 height 19
type input "chimbers"
click at [904, 488] on input "text" at bounding box center [981, 489] width 155 height 19
type input "excavation"
click at [437, 490] on input "text" at bounding box center [514, 489] width 155 height 19
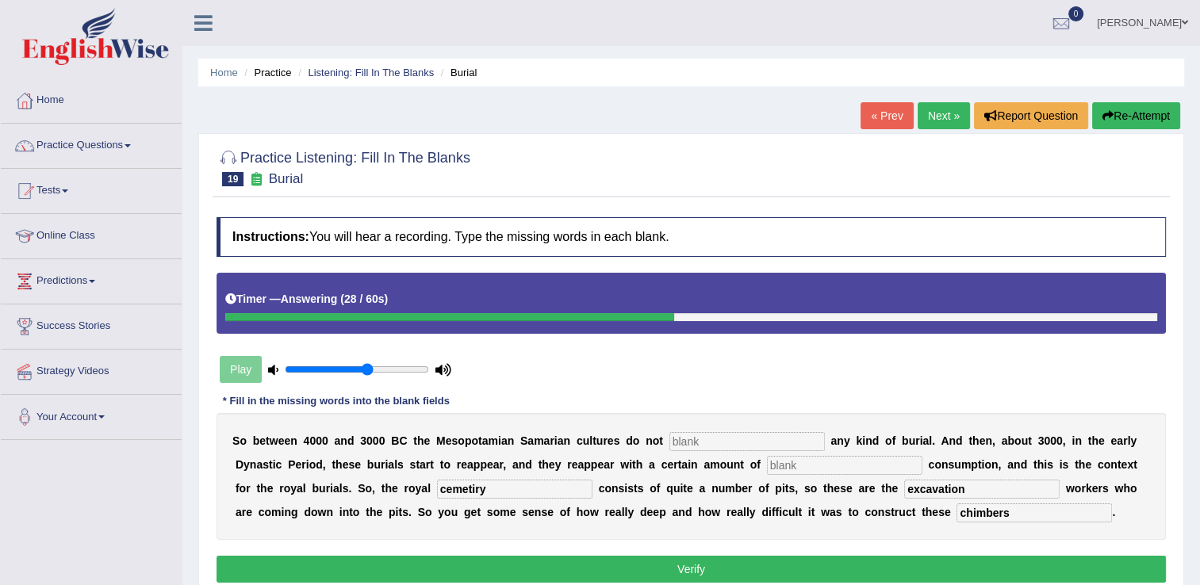
type input "cemetiry"
click at [767, 461] on input "text" at bounding box center [844, 465] width 155 height 19
click at [701, 441] on input "text" at bounding box center [746, 441] width 155 height 19
type input "practice"
click at [767, 458] on input "text" at bounding box center [844, 465] width 155 height 19
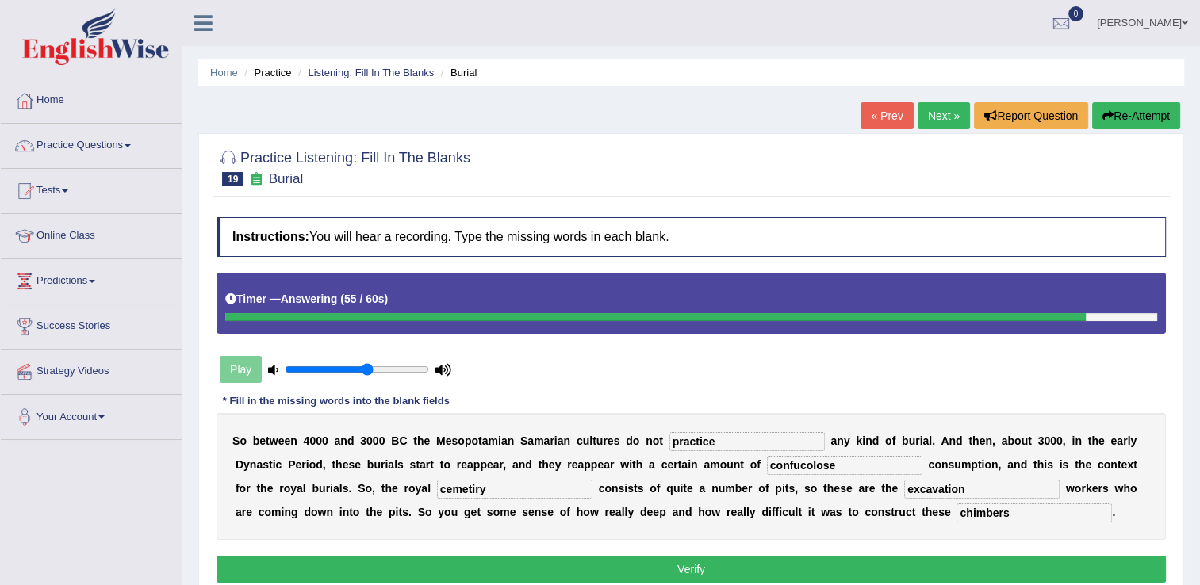
type input "confucolose"
click at [755, 568] on button "Verify" at bounding box center [690, 569] width 949 height 27
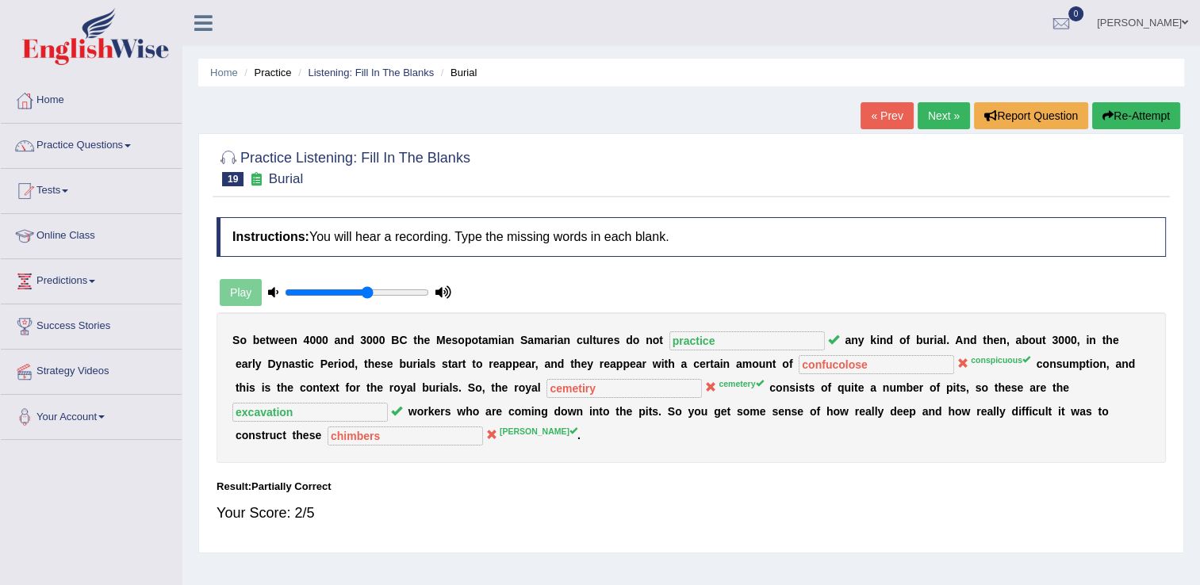
click at [928, 119] on link "Next »" at bounding box center [943, 115] width 52 height 27
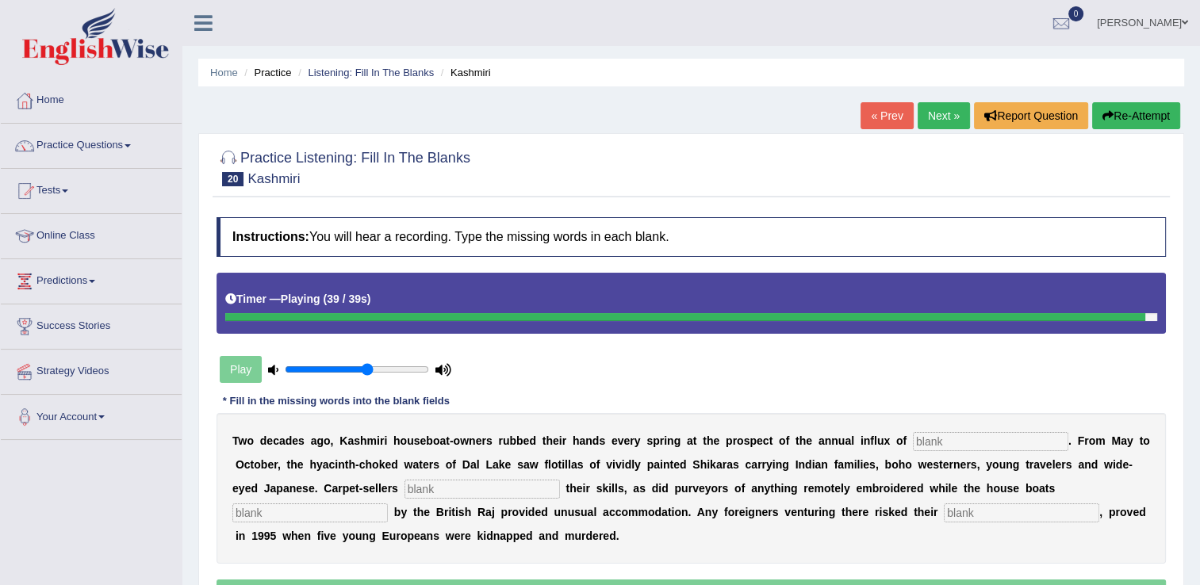
click at [706, 522] on div "T w o d e c a d e s a g o , K a s h m i r i h o u s e b o a t - o w n e r s r u…" at bounding box center [690, 488] width 949 height 151
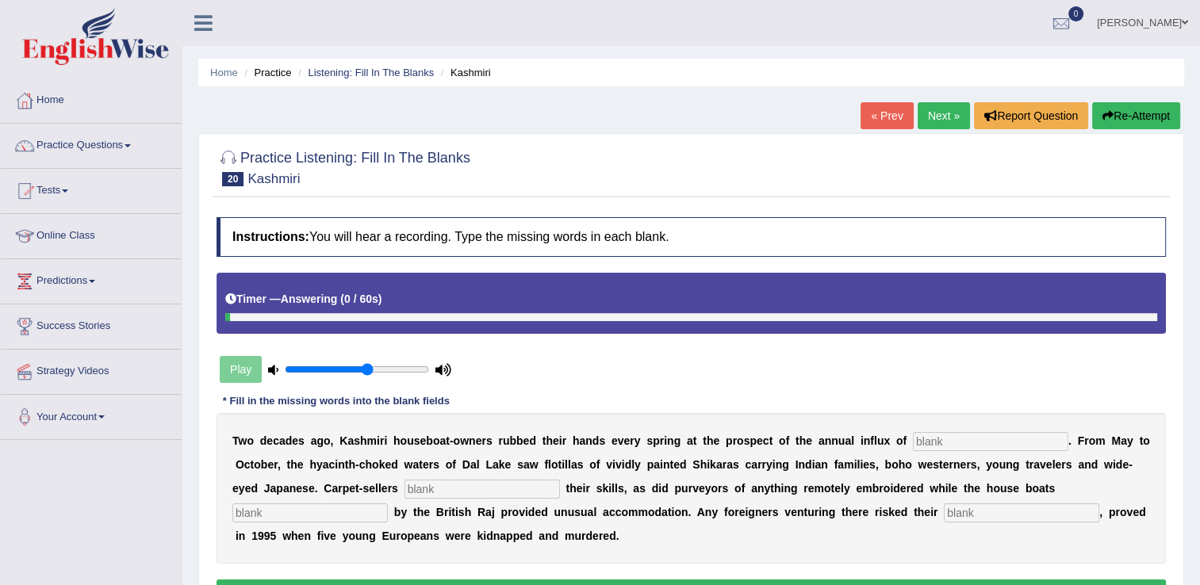
click at [943, 507] on input "text" at bounding box center [1020, 512] width 155 height 19
type input "lives"
click at [388, 503] on input "text" at bounding box center [309, 512] width 155 height 19
click at [404, 481] on input "text" at bounding box center [481, 489] width 155 height 19
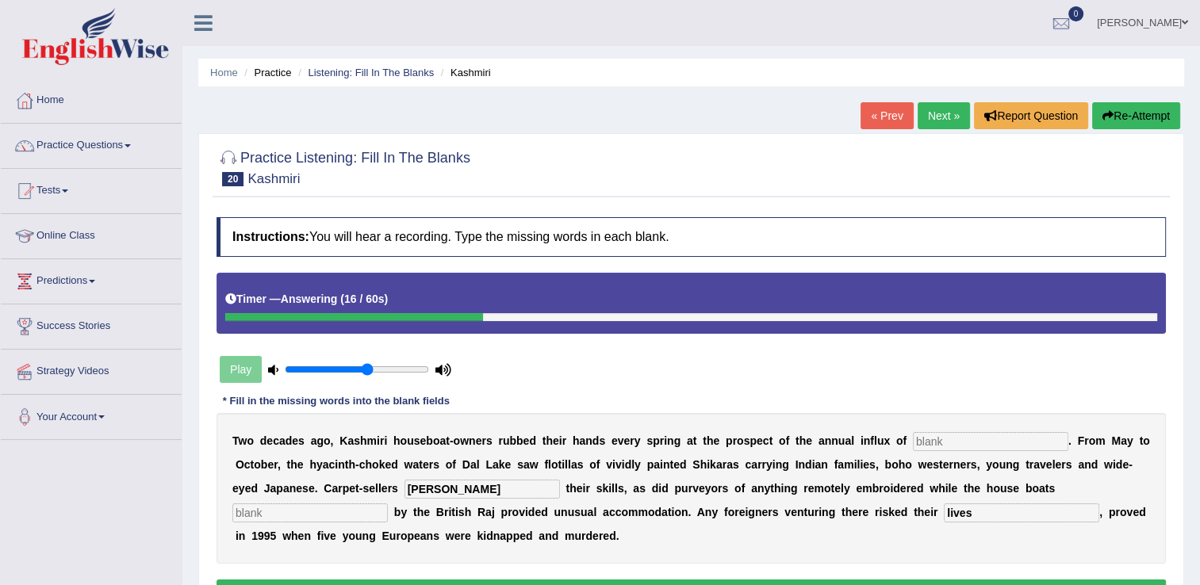
type input "hunt"
click at [913, 437] on input "text" at bounding box center [990, 441] width 155 height 19
click at [1123, 117] on button "Re-Attempt" at bounding box center [1136, 115] width 88 height 27
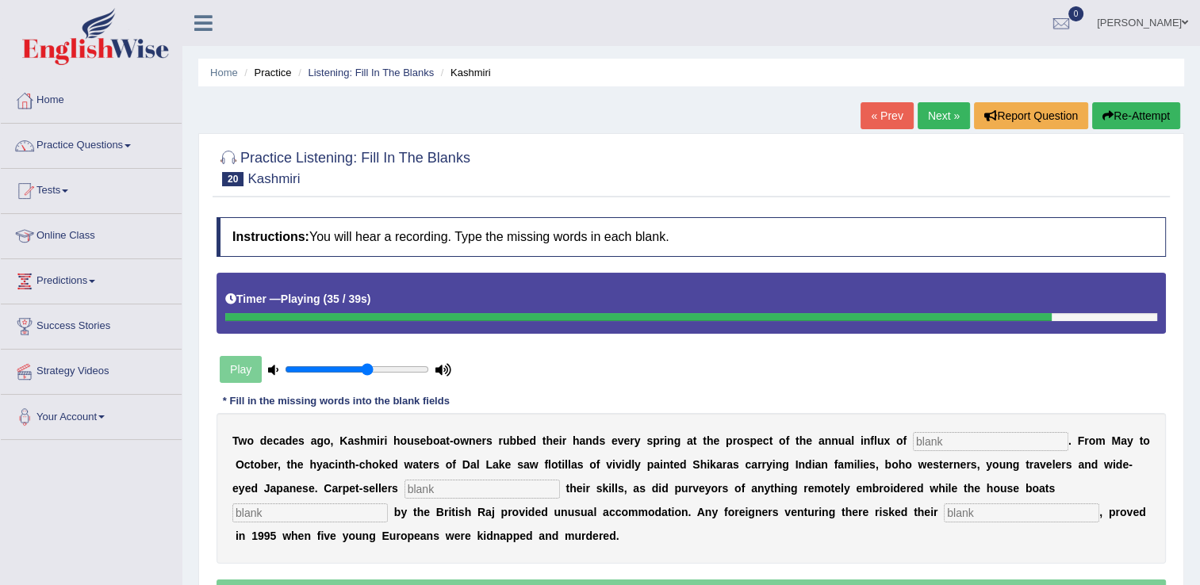
click at [943, 515] on input "text" at bounding box center [1020, 512] width 155 height 19
type input "lives"
click at [388, 503] on input "text" at bounding box center [309, 512] width 155 height 19
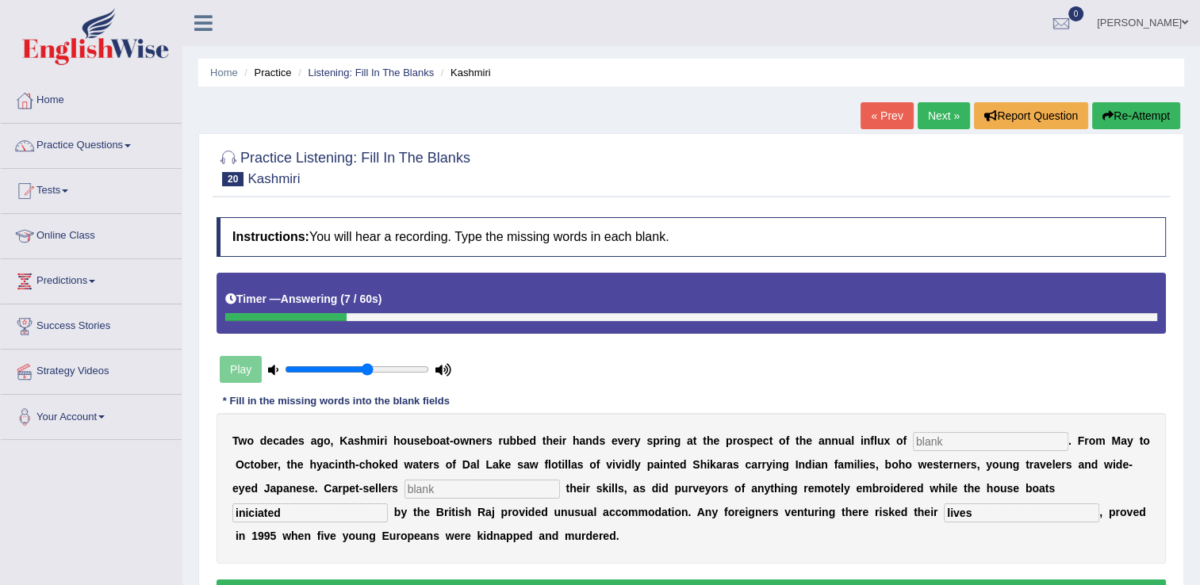
type input "iniciated"
click at [932, 442] on input "text" at bounding box center [990, 441] width 155 height 19
type input "taurists"
click at [404, 486] on input "text" at bounding box center [481, 489] width 155 height 19
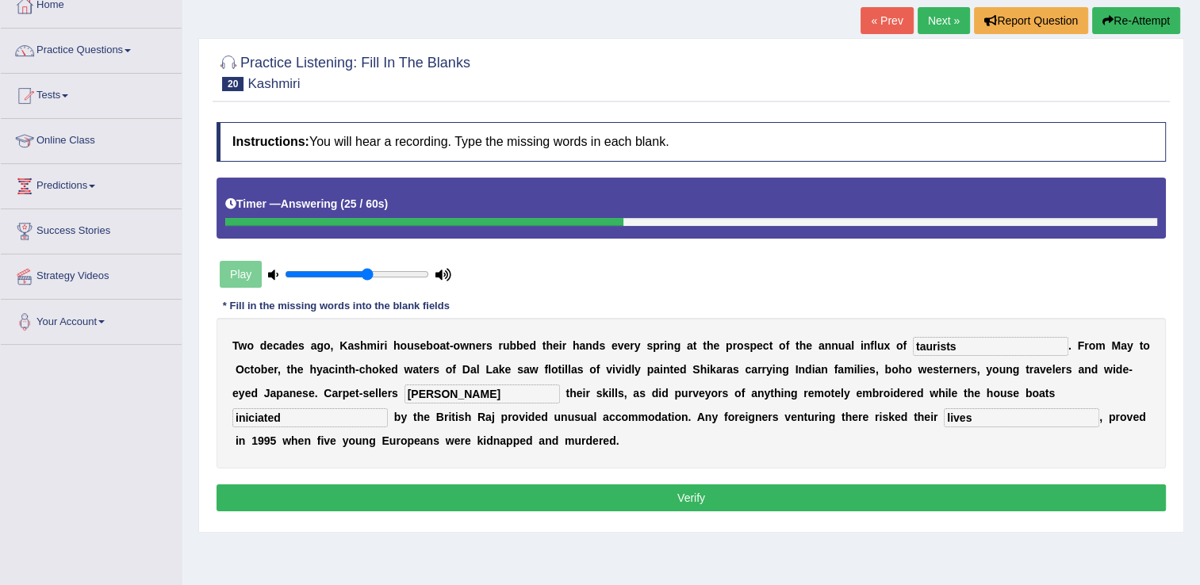
scroll to position [159, 0]
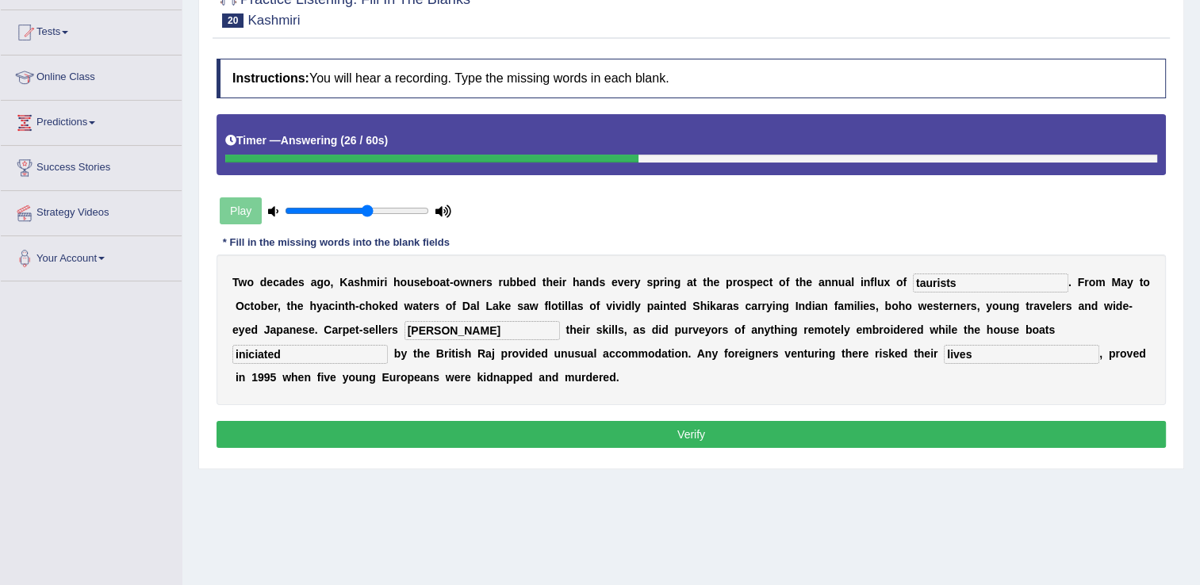
type input "hank"
click at [789, 434] on button "Verify" at bounding box center [690, 434] width 949 height 27
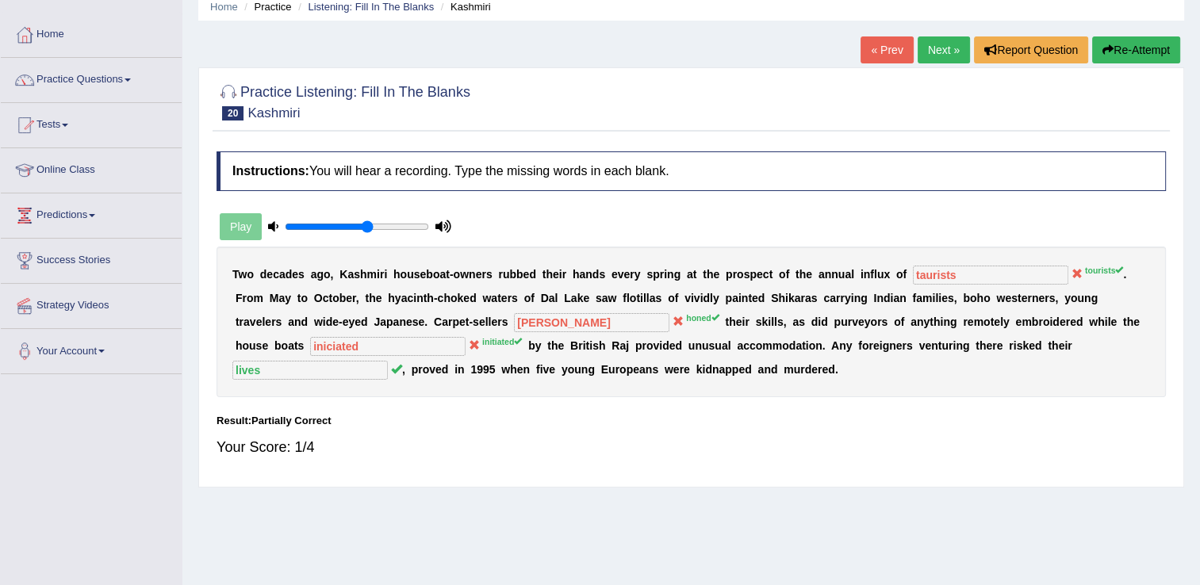
scroll to position [0, 0]
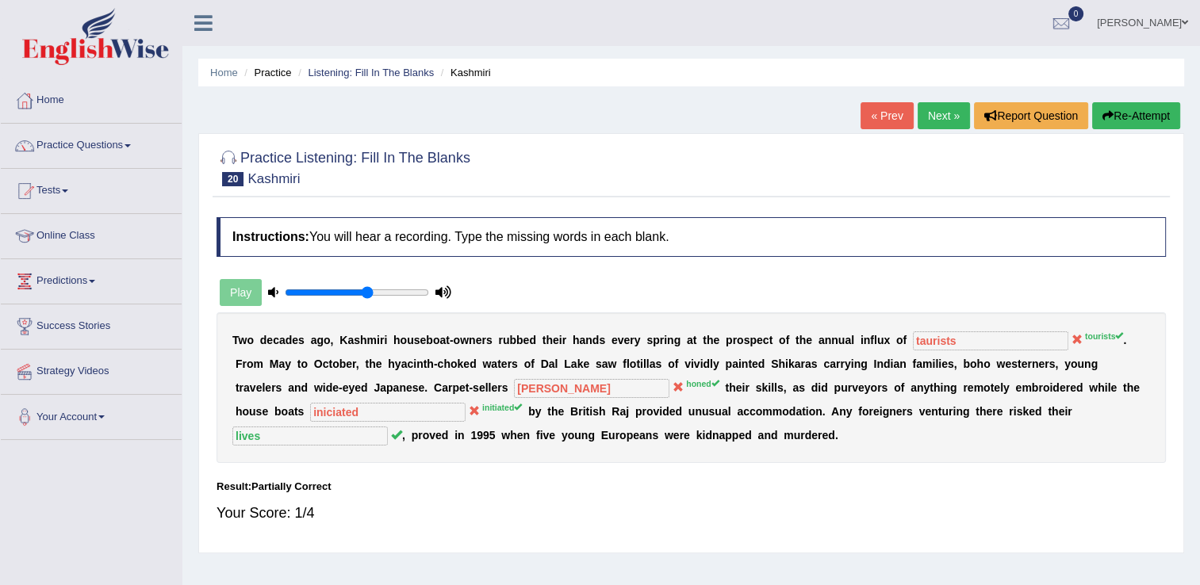
click at [943, 125] on link "Next »" at bounding box center [943, 115] width 52 height 27
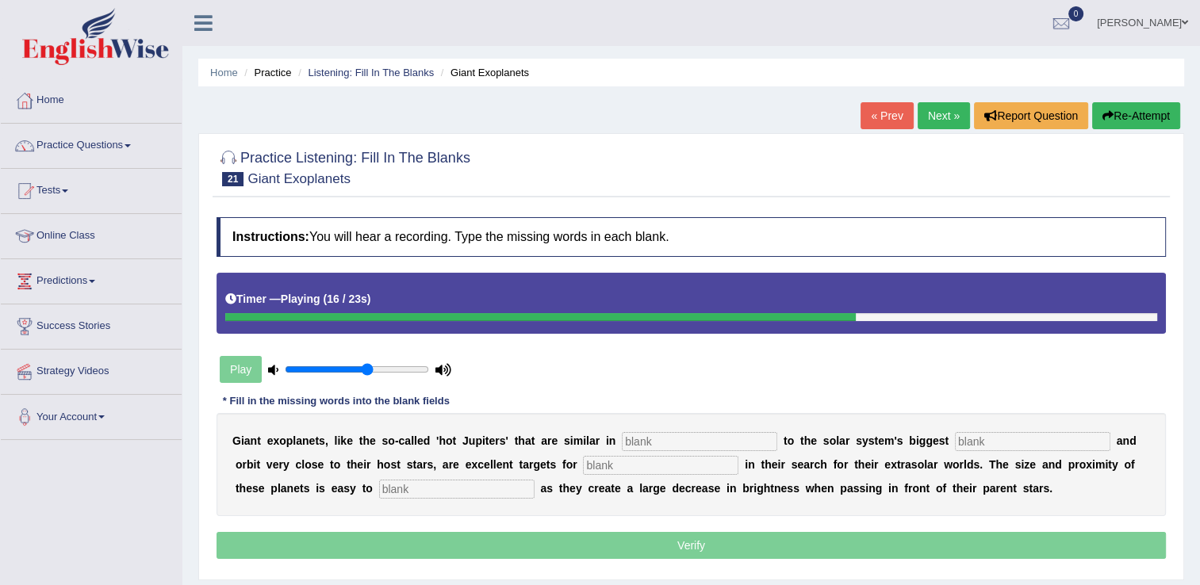
click at [1127, 111] on button "Re-Attempt" at bounding box center [1136, 115] width 88 height 27
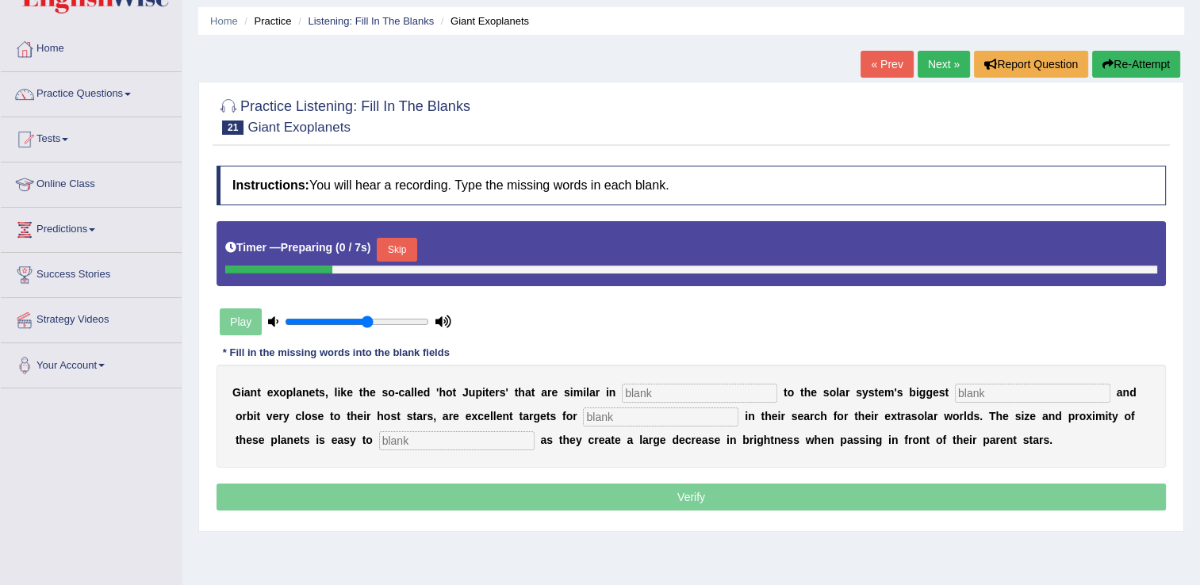
scroll to position [79, 0]
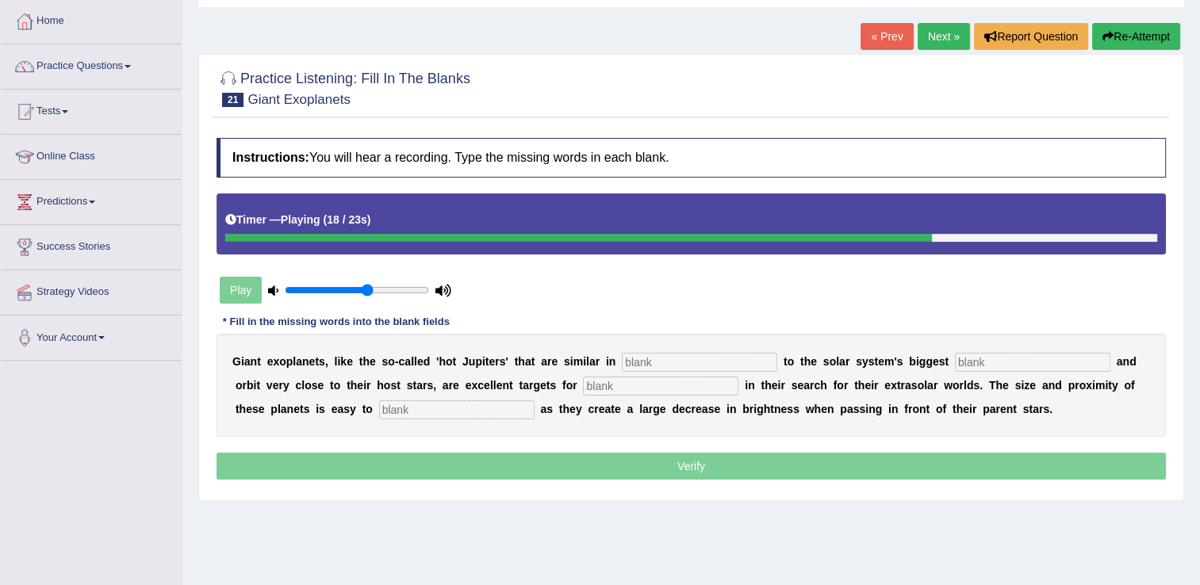
click at [1123, 45] on button "Re-Attempt" at bounding box center [1136, 36] width 88 height 27
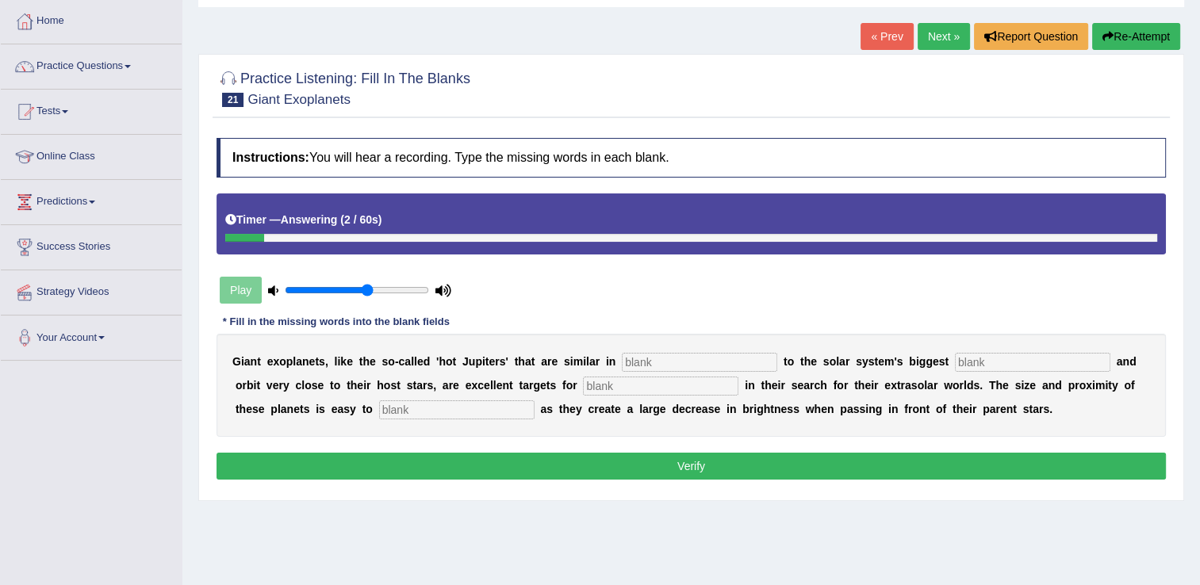
click at [678, 353] on input "text" at bounding box center [699, 362] width 155 height 19
type input "caractirise"
click at [955, 363] on input "text" at bounding box center [1032, 362] width 155 height 19
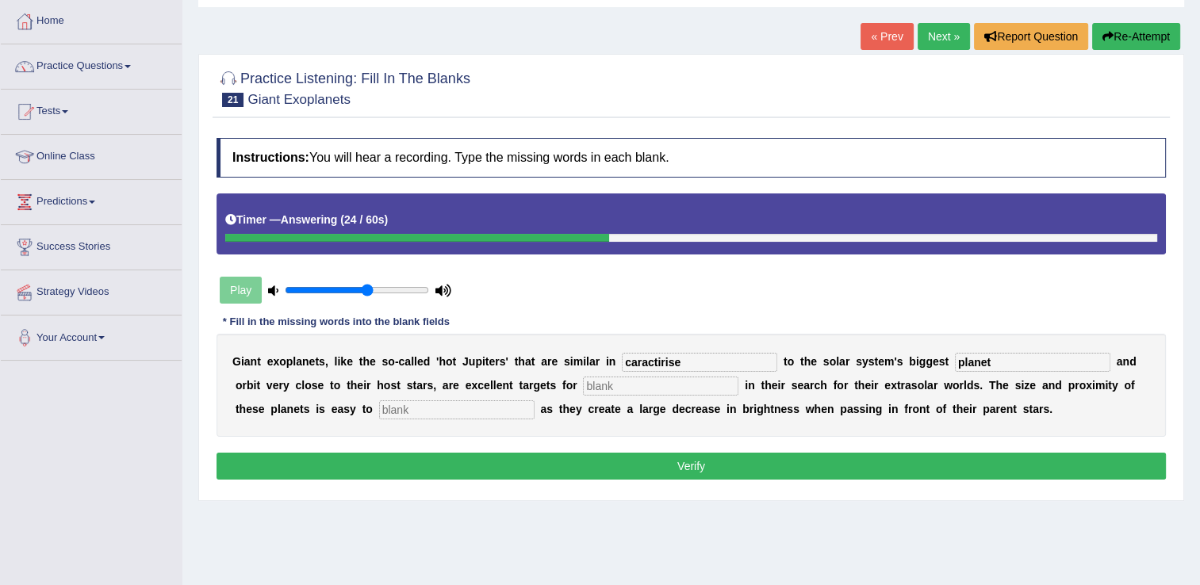
type input "planet"
click at [583, 389] on input "text" at bounding box center [660, 386] width 155 height 19
type input "stronomer"
click at [379, 408] on input "text" at bounding box center [456, 409] width 155 height 19
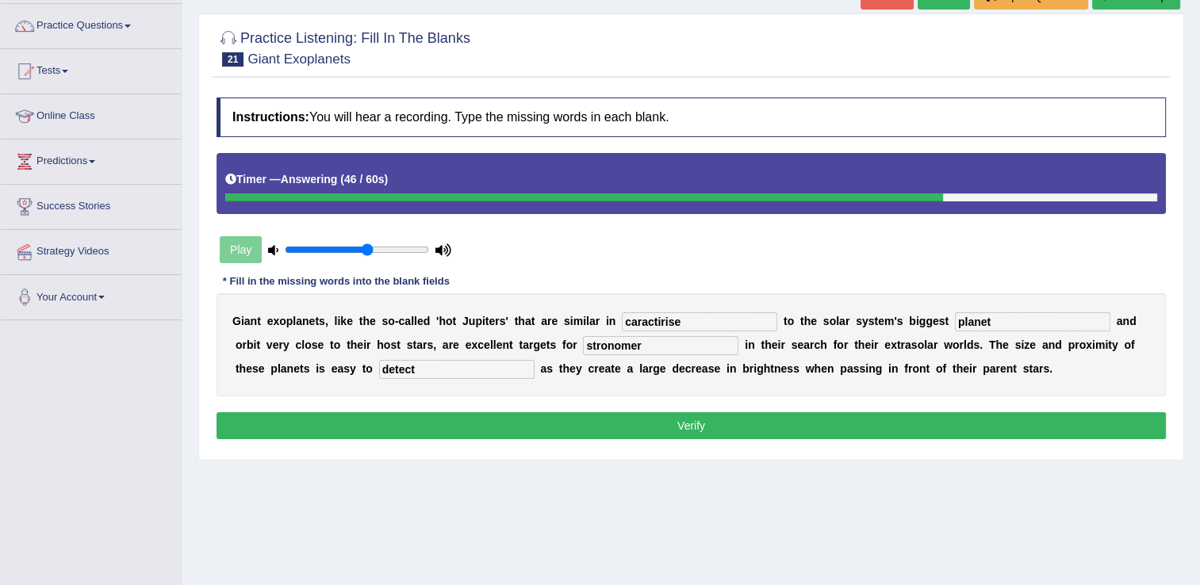
scroll to position [159, 0]
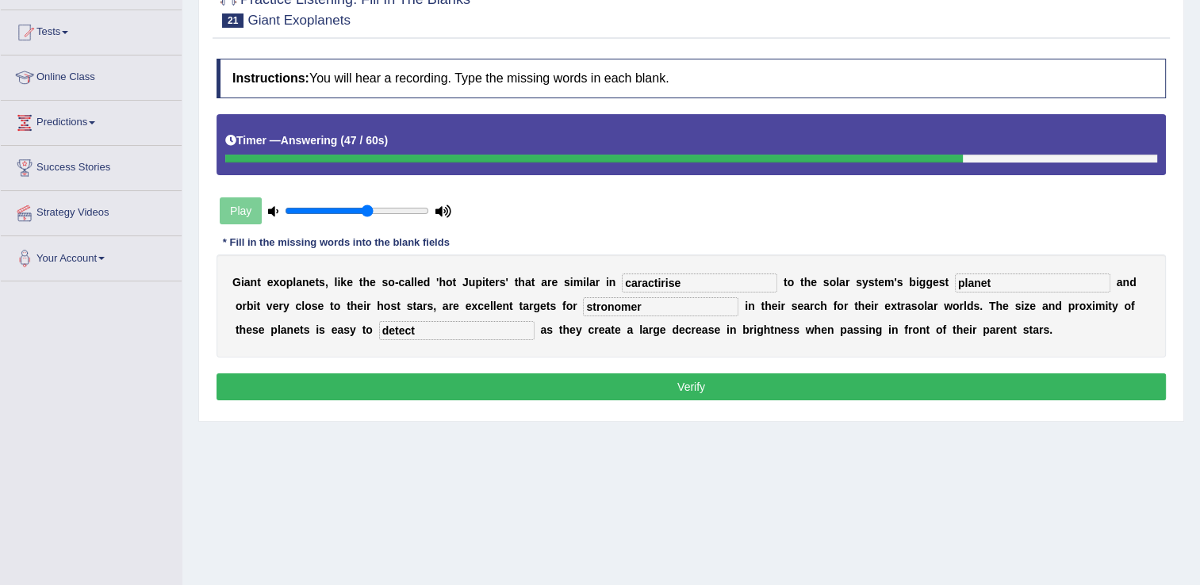
type input "detect"
click at [713, 385] on button "Verify" at bounding box center [690, 386] width 949 height 27
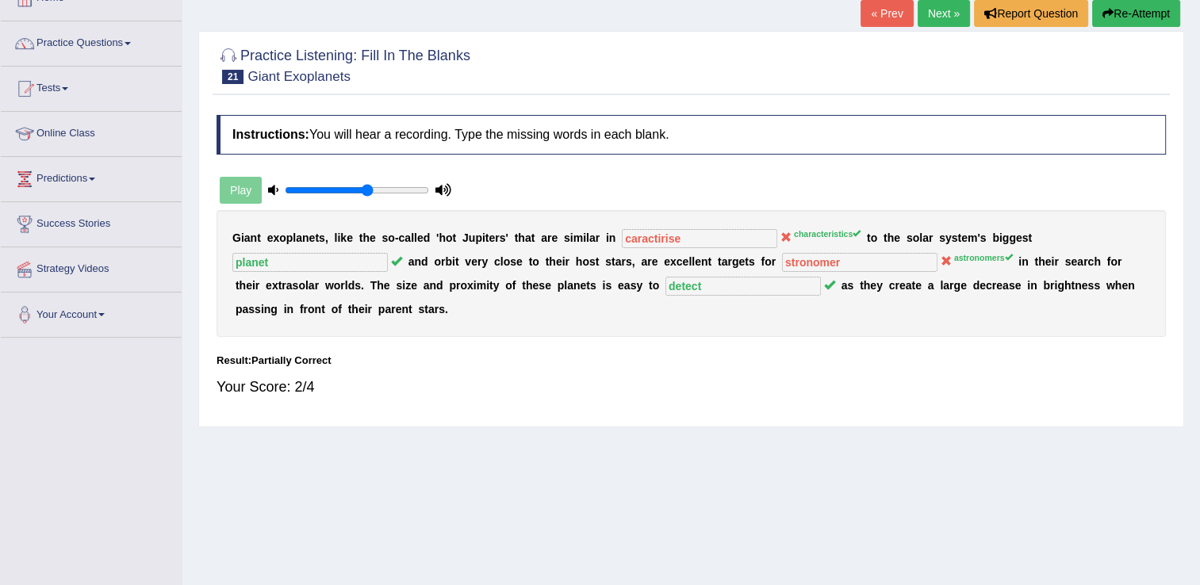
scroll to position [79, 0]
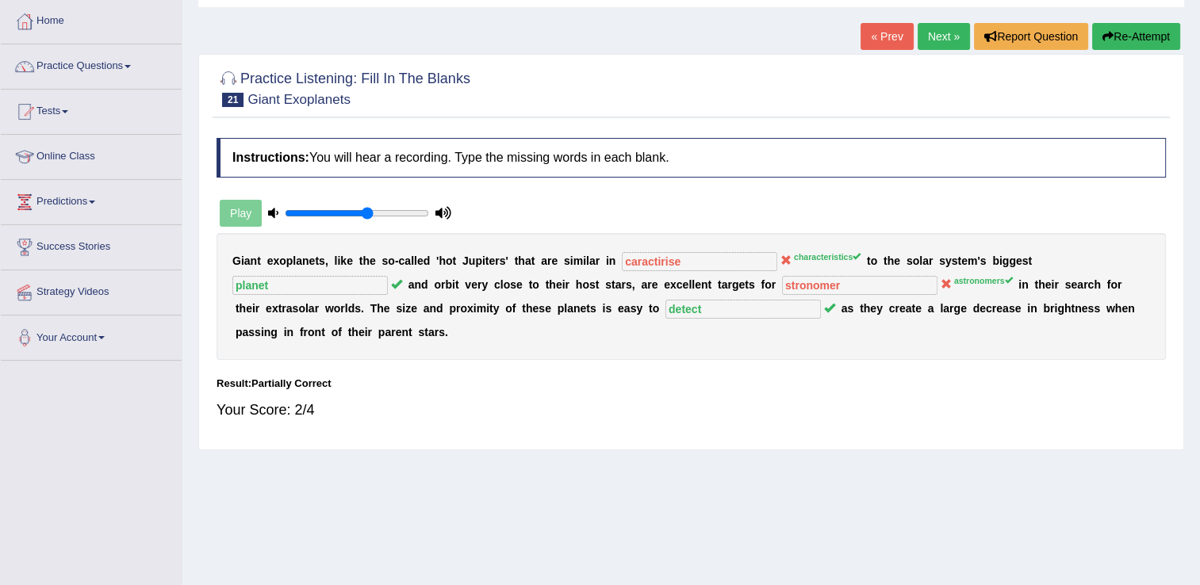
click at [949, 33] on link "Next »" at bounding box center [943, 36] width 52 height 27
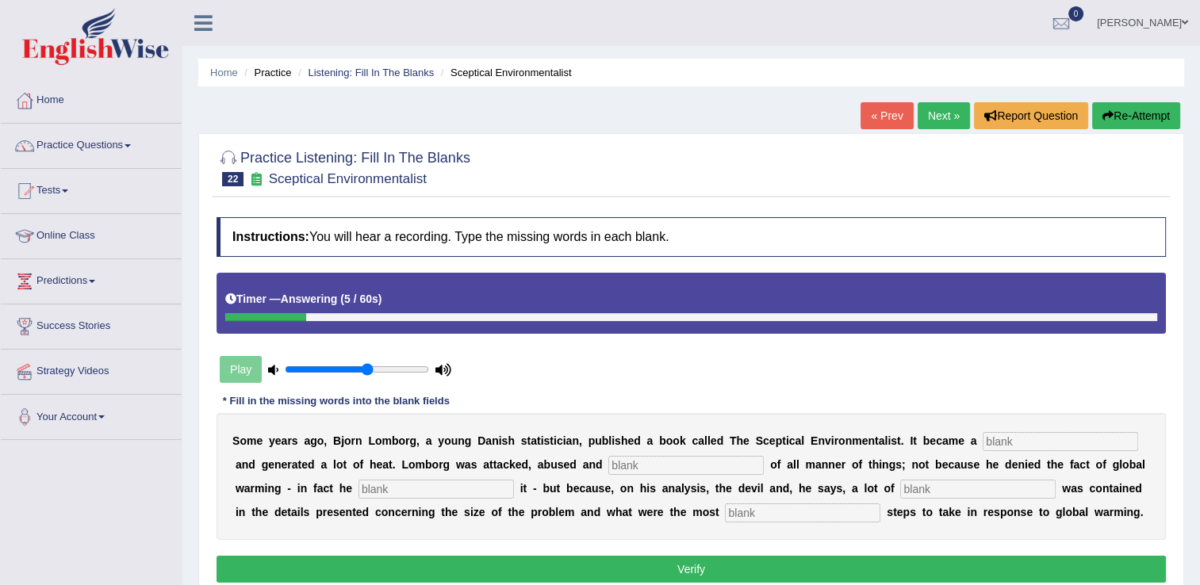
click at [725, 513] on input "text" at bounding box center [802, 512] width 155 height 19
type input "reponsible"
click at [358, 491] on input "text" at bounding box center [435, 489] width 155 height 19
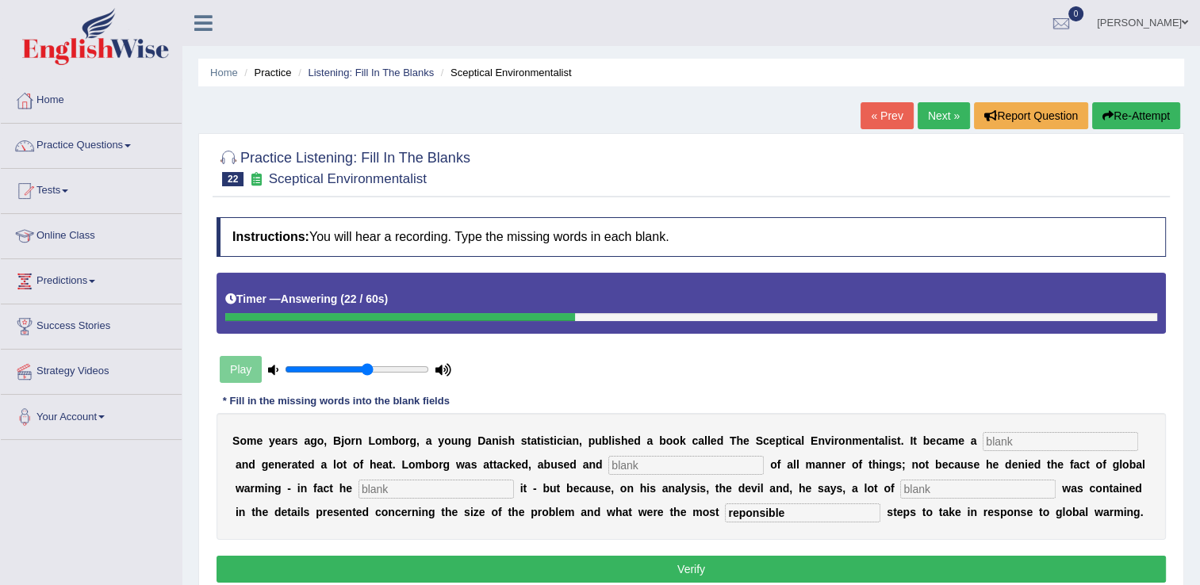
click at [1010, 442] on input "text" at bounding box center [1059, 441] width 155 height 19
type input "seller"
click at [608, 461] on input "text" at bounding box center [685, 465] width 155 height 19
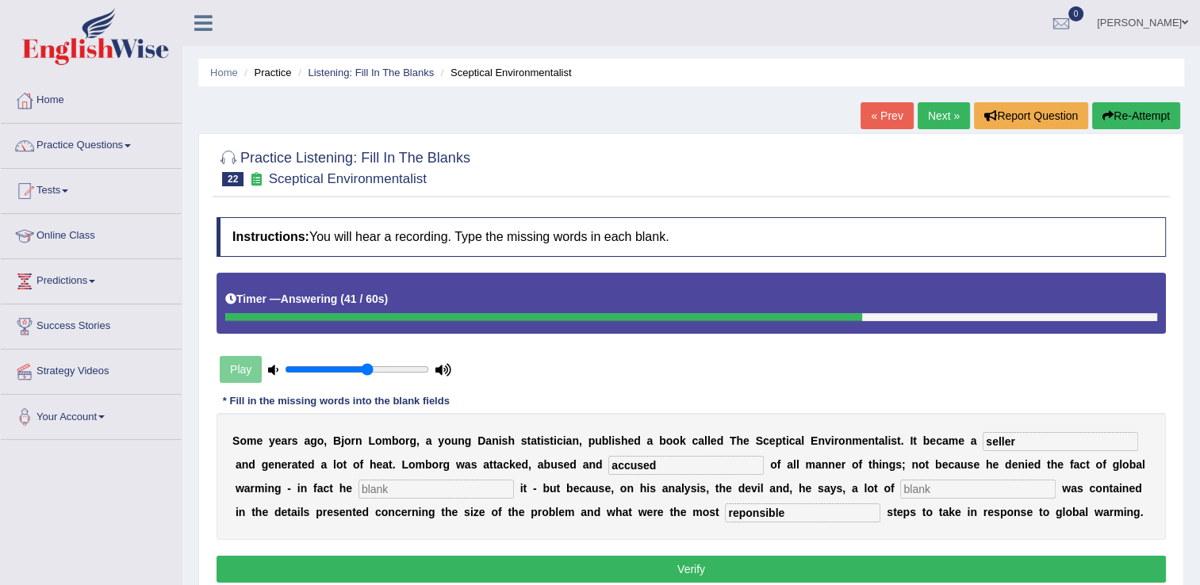
type input "accused"
click at [358, 489] on input "text" at bounding box center [435, 489] width 155 height 19
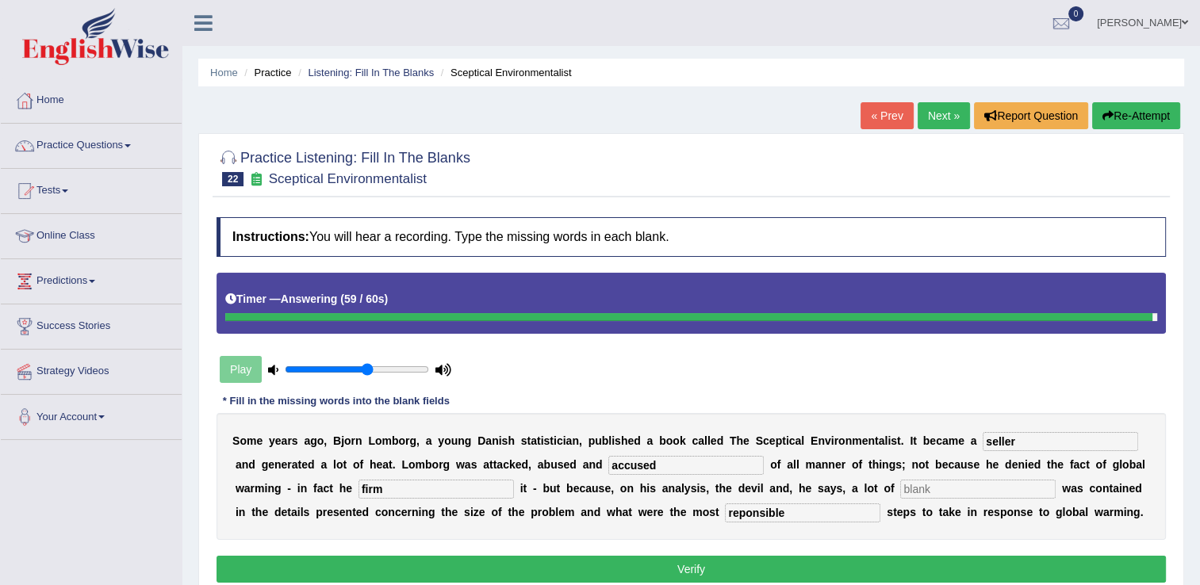
type input "firm"
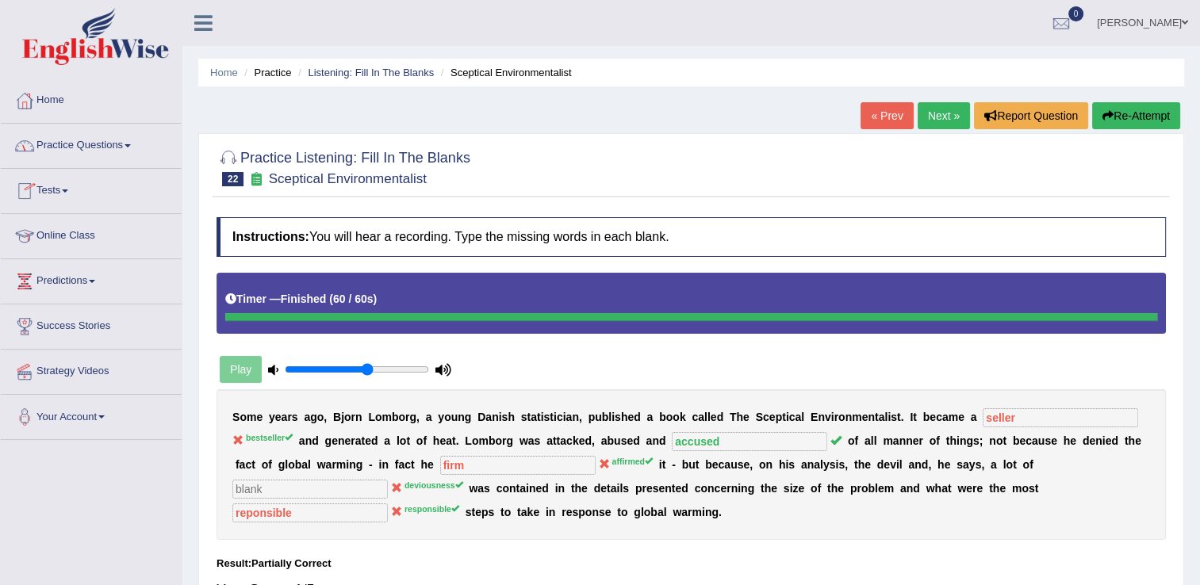
click at [134, 150] on link "Practice Questions" at bounding box center [91, 144] width 181 height 40
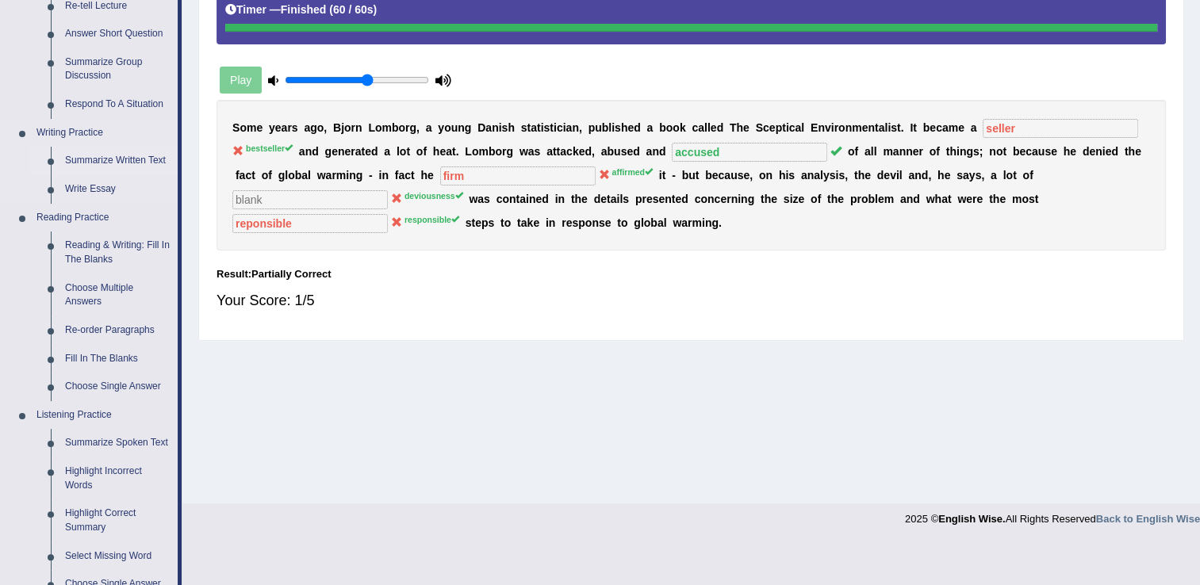
scroll to position [317, 0]
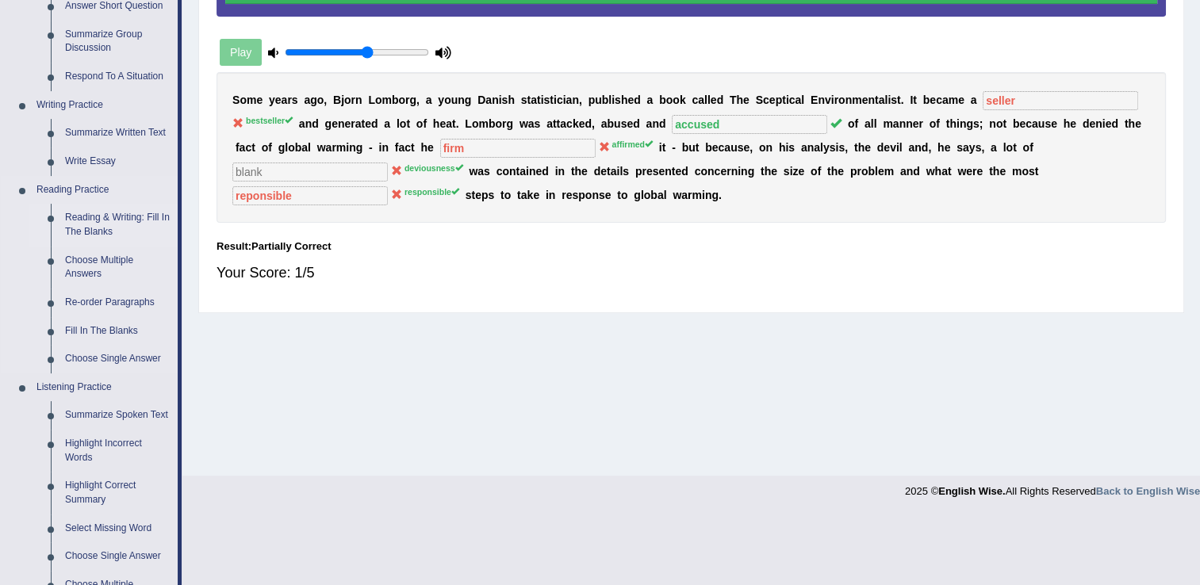
click at [115, 220] on link "Reading & Writing: Fill In The Blanks" at bounding box center [118, 225] width 120 height 42
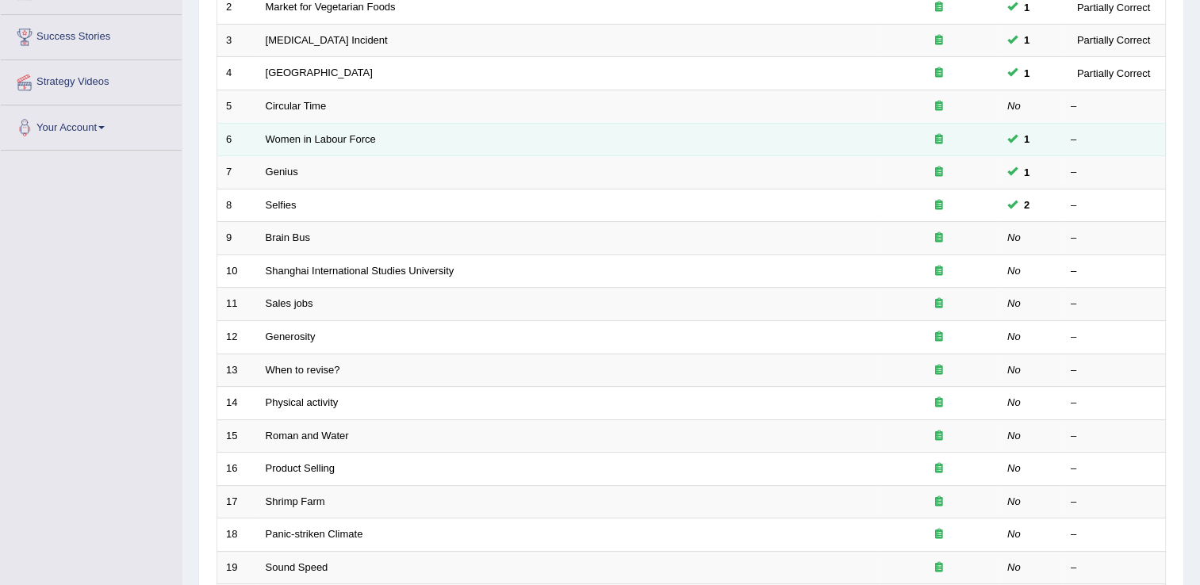
scroll to position [317, 0]
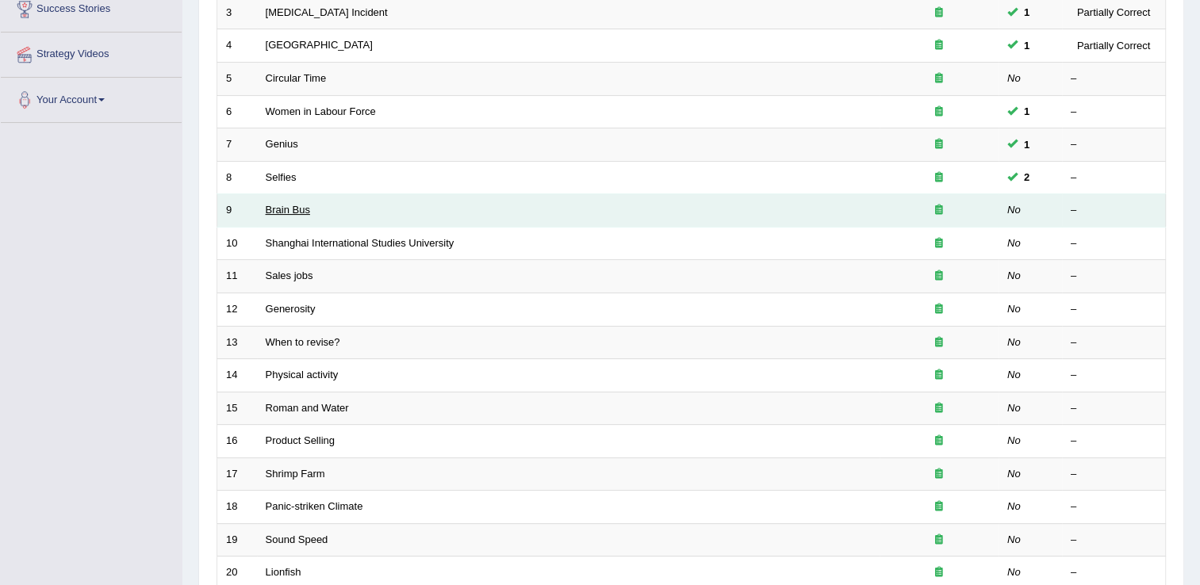
click at [289, 209] on link "Brain Bus" at bounding box center [288, 210] width 44 height 12
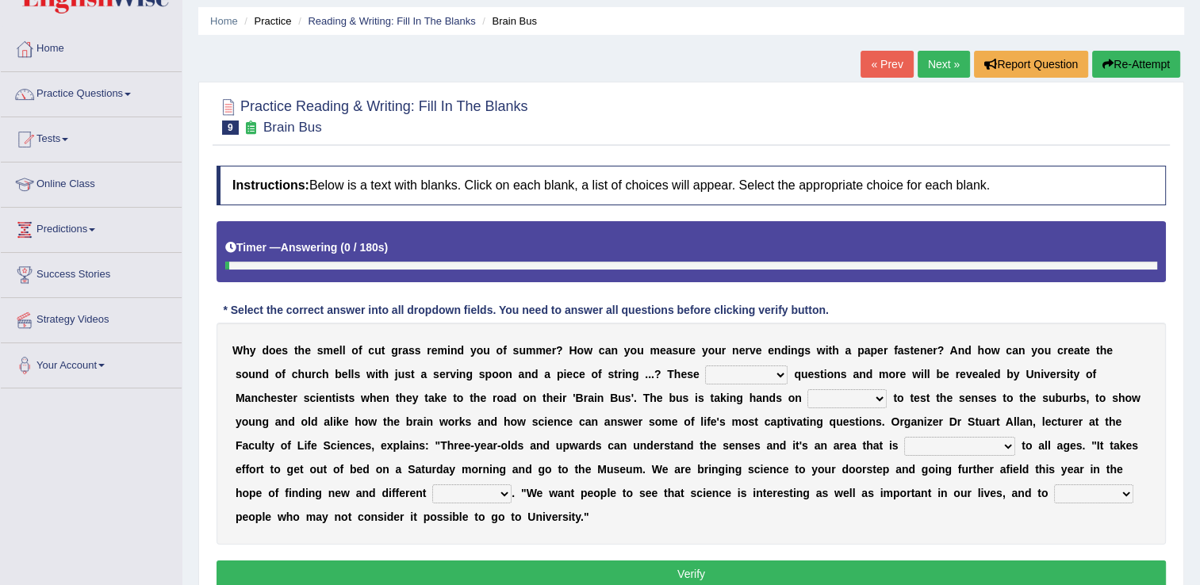
scroll to position [79, 0]
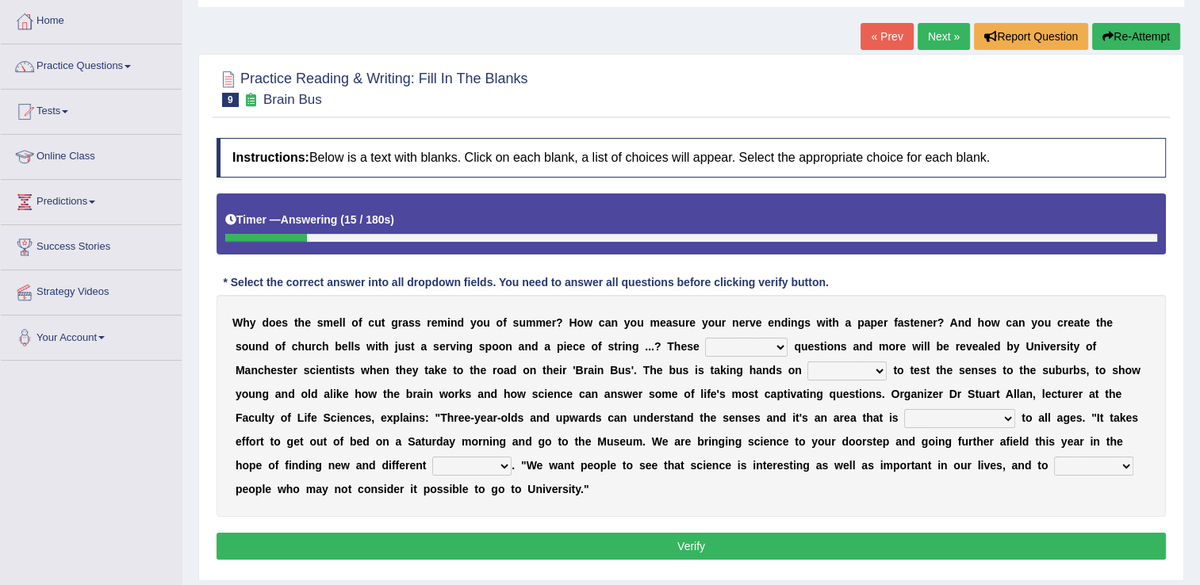
click at [705, 350] on select "fascinating unattended gratuitous underlying" at bounding box center [746, 347] width 82 height 19
select select "underlying"
click at [705, 338] on select "fascinating unattended gratuitous underlying" at bounding box center [746, 347] width 82 height 19
click at [807, 371] on select "activities mages facets revenues" at bounding box center [846, 371] width 79 height 19
select select "activities"
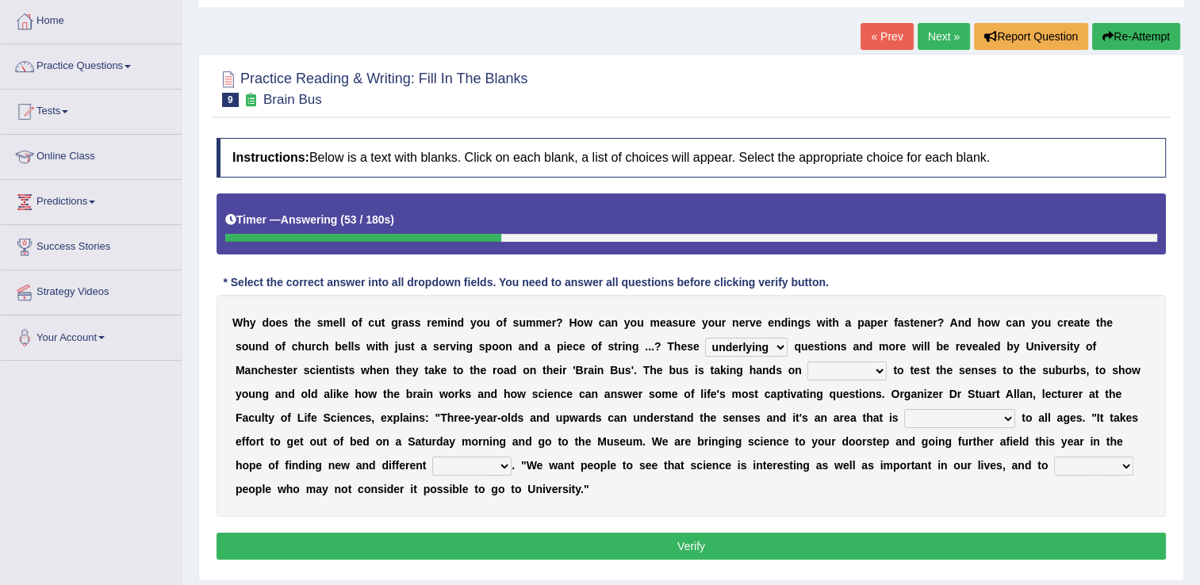
click at [807, 362] on select "activities mages facets revenues" at bounding box center [846, 371] width 79 height 19
click at [904, 426] on select "misleading disproportionate intriguing proximal" at bounding box center [959, 418] width 111 height 19
select select "misleading"
click at [904, 409] on select "misleading disproportionate intriguing proximal" at bounding box center [959, 418] width 111 height 19
click at [511, 457] on select "groups mobs auditors audiences" at bounding box center [471, 466] width 79 height 19
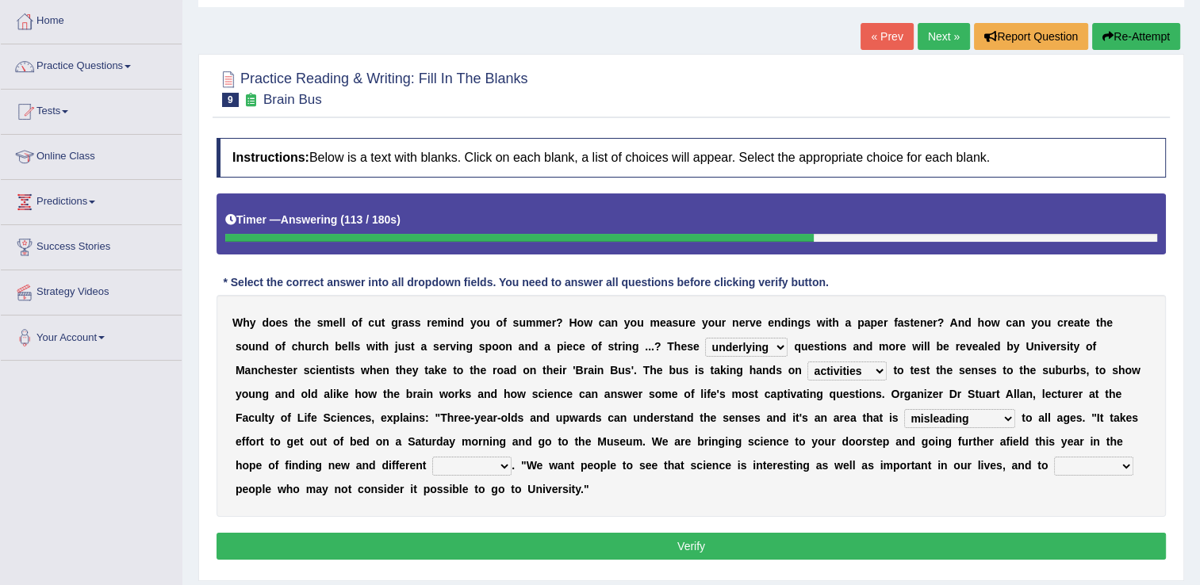
select select "groups"
click at [511, 457] on select "groups mobs auditors audiences" at bounding box center [471, 466] width 79 height 19
click at [1054, 470] on select "force plead credit encourage" at bounding box center [1093, 466] width 79 height 19
select select "encourage"
click at [1054, 457] on select "force plead credit encourage" at bounding box center [1093, 466] width 79 height 19
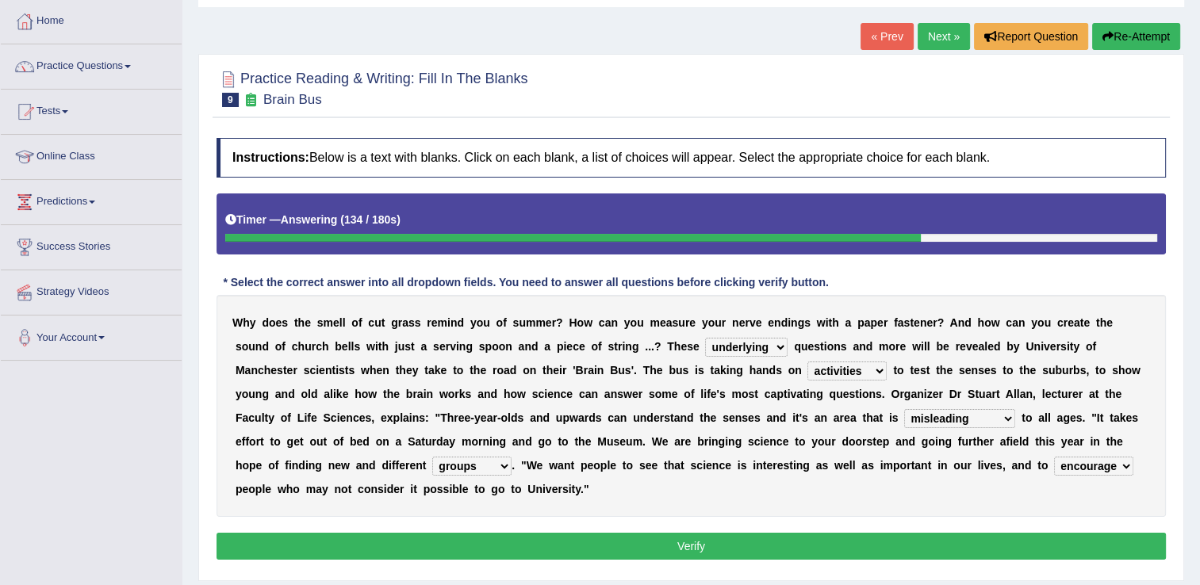
click at [657, 533] on button "Verify" at bounding box center [690, 546] width 949 height 27
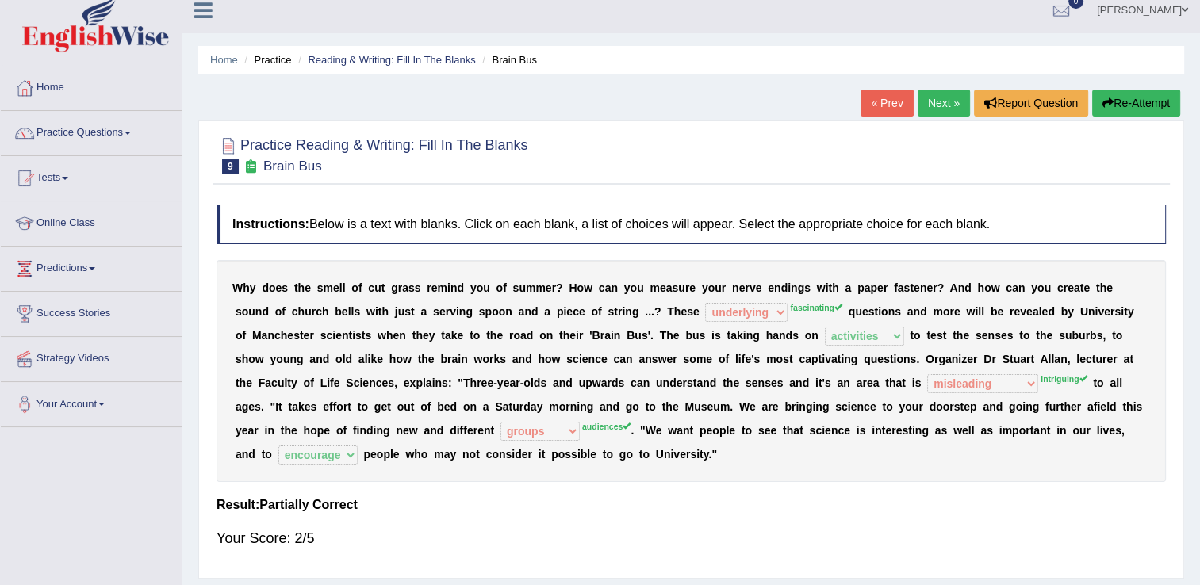
scroll to position [0, 0]
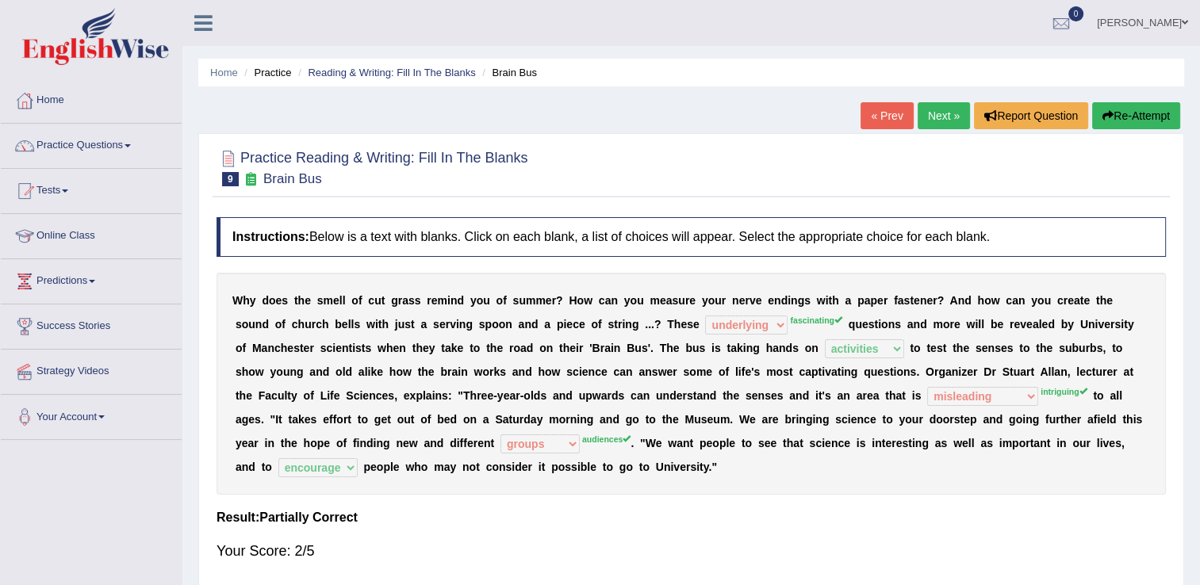
click at [954, 119] on link "Next »" at bounding box center [943, 115] width 52 height 27
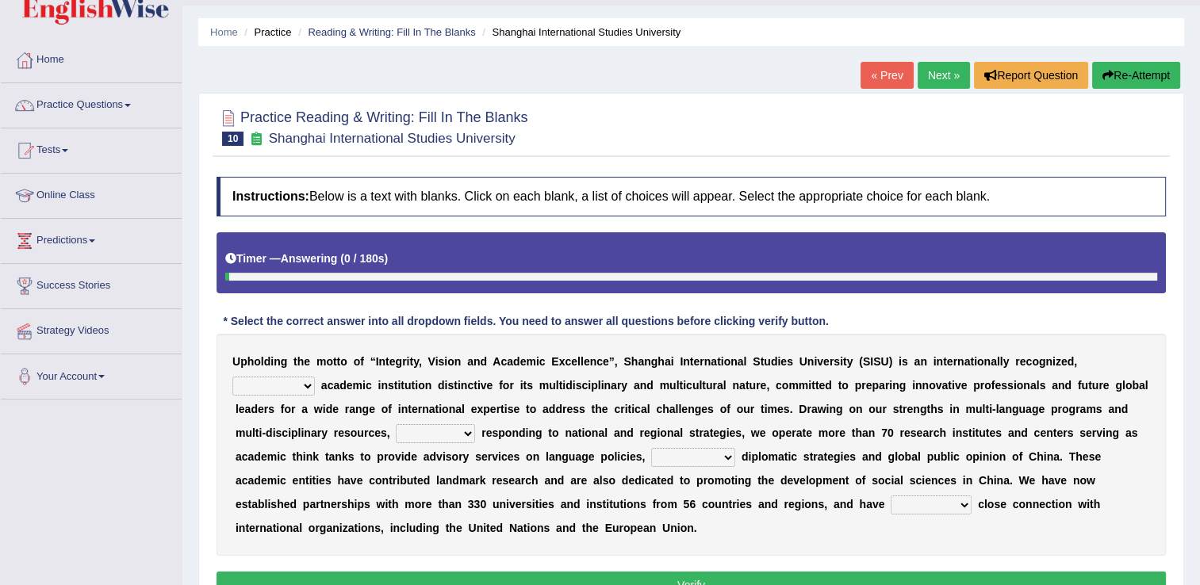
scroll to position [79, 0]
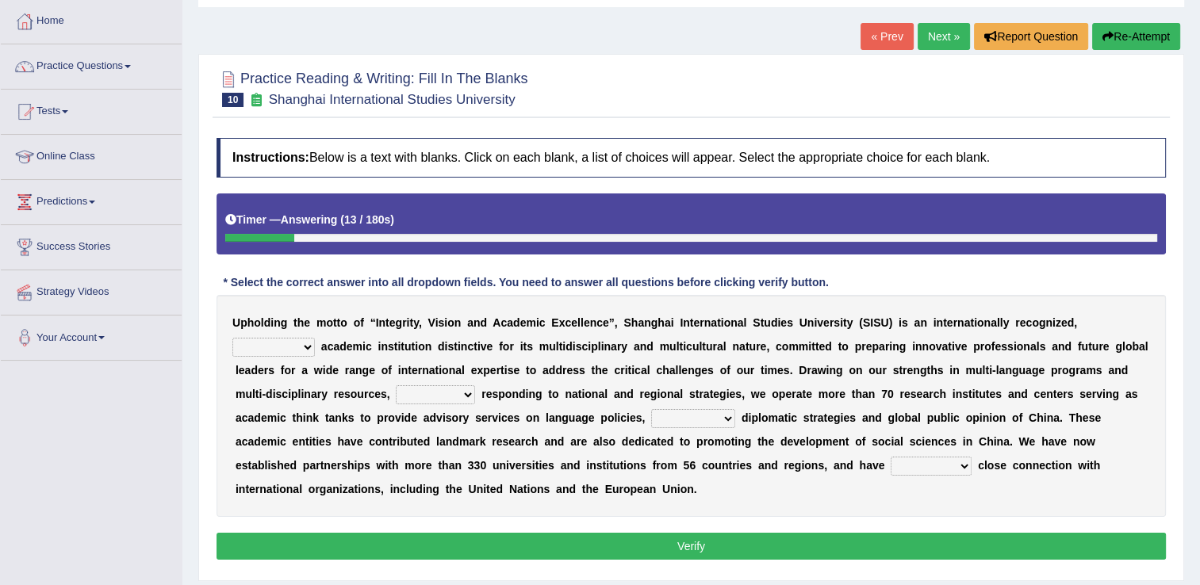
click at [315, 338] on select "universal amiable dishonest prestigious" at bounding box center [273, 347] width 82 height 19
select select "prestigious"
click at [315, 338] on select "universal amiable dishonest prestigious" at bounding box center [273, 347] width 82 height 19
click at [396, 400] on select "of as with while" at bounding box center [435, 394] width 79 height 19
select select "of"
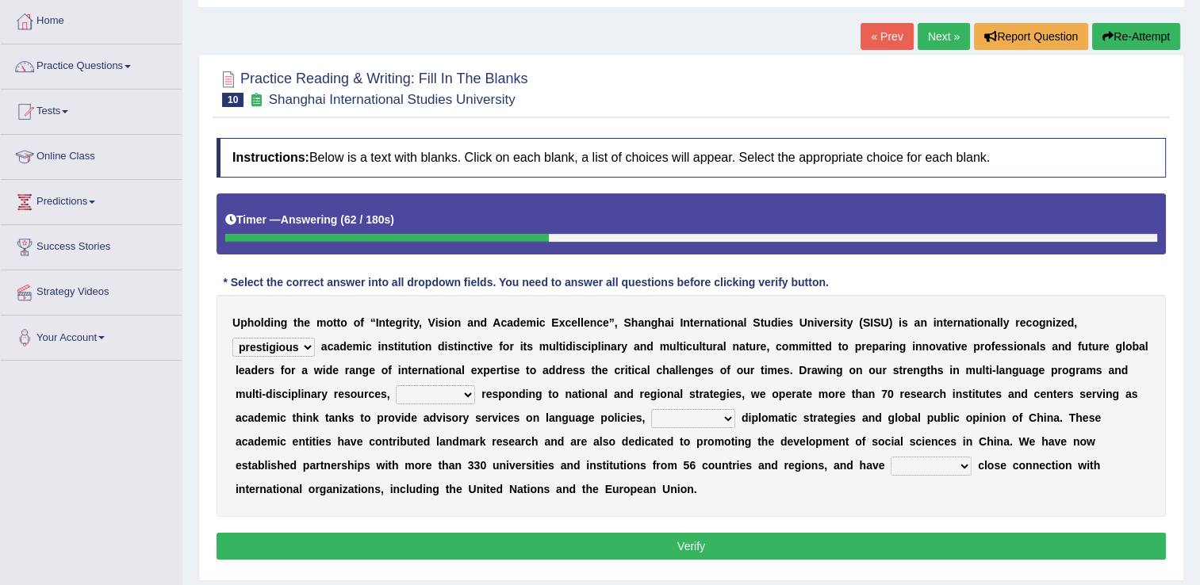
click at [396, 385] on select "of as with while" at bounding box center [435, 394] width 79 height 19
click at [651, 423] on select "city's country's university's province's" at bounding box center [693, 418] width 84 height 19
select select "university's"
click at [651, 409] on select "city's country's university's province's" at bounding box center [693, 418] width 84 height 19
click at [890, 468] on select "maintained disarmed displaced revised" at bounding box center [930, 466] width 81 height 19
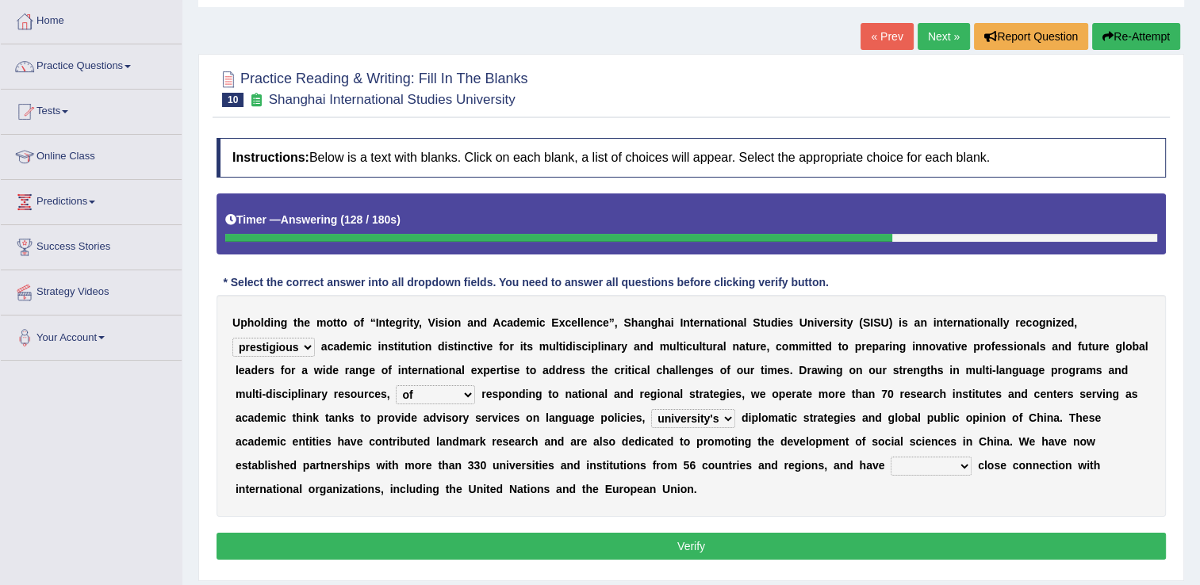
select select "maintained"
click at [890, 457] on select "maintained disarmed displaced revised" at bounding box center [930, 466] width 81 height 19
click at [577, 541] on button "Verify" at bounding box center [690, 546] width 949 height 27
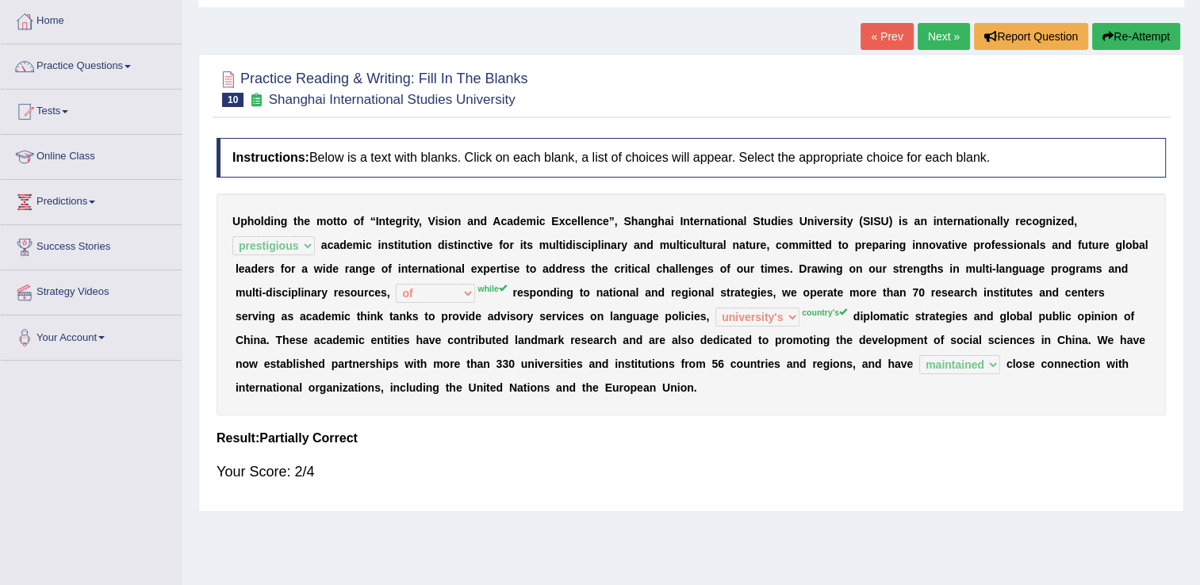
scroll to position [0, 0]
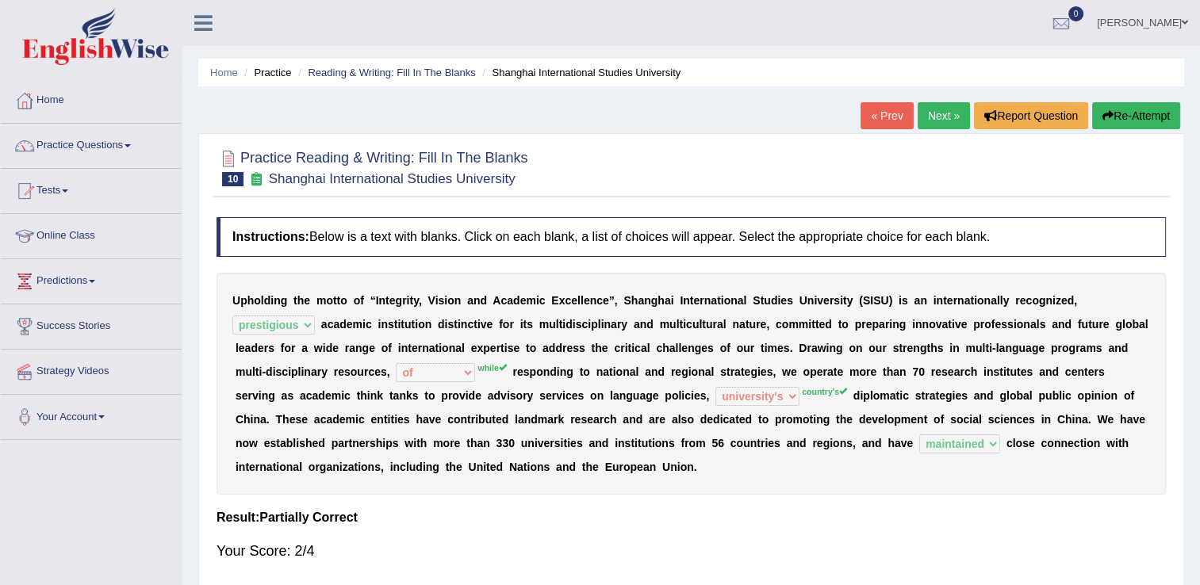
click at [942, 113] on link "Next »" at bounding box center [943, 115] width 52 height 27
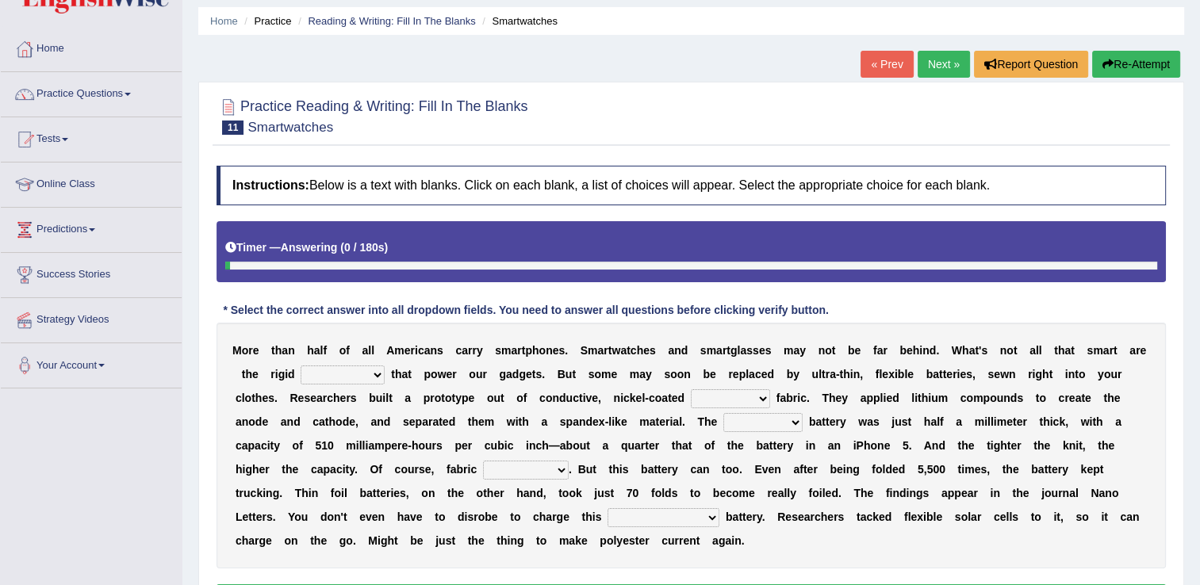
scroll to position [79, 0]
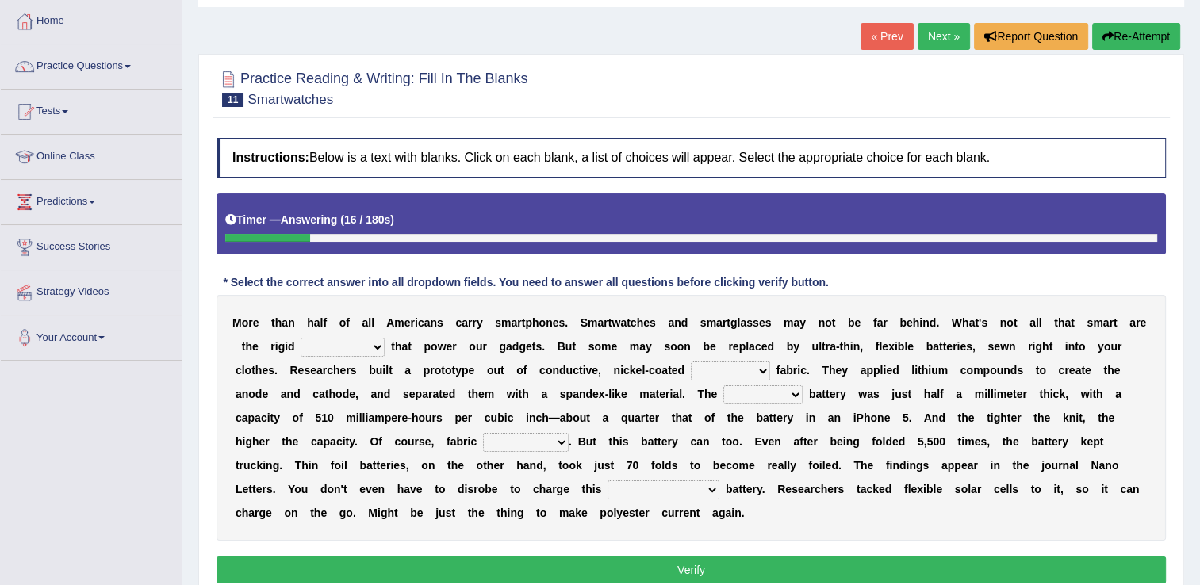
click at [307, 354] on select "carveries halfpennies batteries rhspdodies" at bounding box center [342, 347] width 84 height 19
select select "batteries"
click at [300, 338] on select "carveries halfpennies batteries rhspdodies" at bounding box center [342, 347] width 84 height 19
click at [691, 373] on select "polyester lesser giver prefigure" at bounding box center [730, 371] width 79 height 19
select select "lesser"
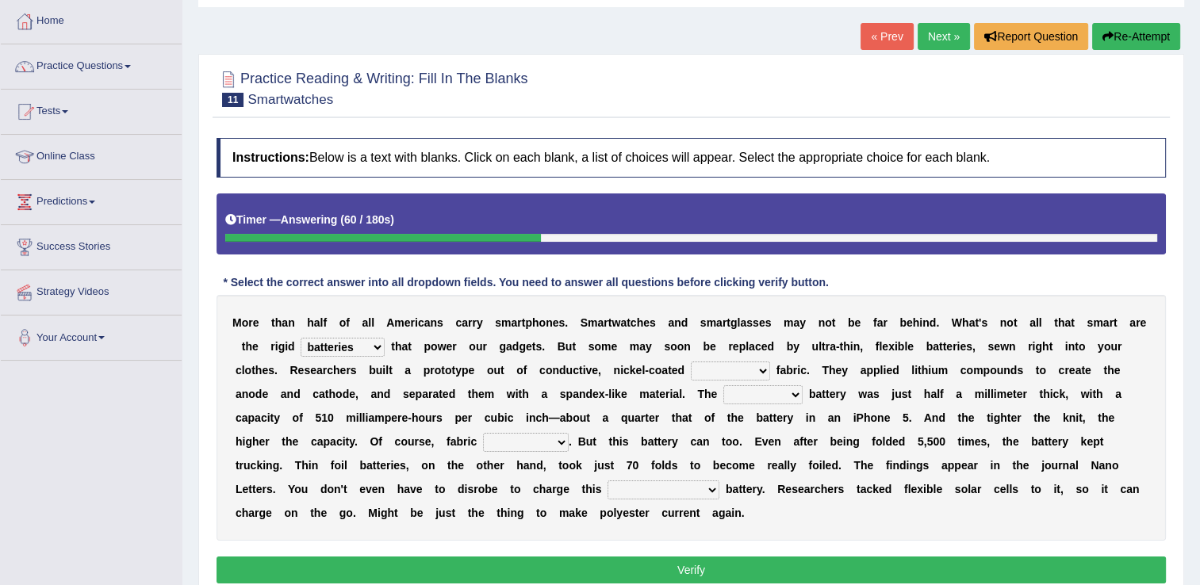
click at [691, 362] on select "polyester lesser giver prefigure" at bounding box center [730, 371] width 79 height 19
click at [723, 398] on select "finished unsifted drifnet shortlisted" at bounding box center [762, 394] width 79 height 19
select select "finished"
click at [723, 385] on select "finished unsifted drifnet shortlisted" at bounding box center [762, 394] width 79 height 19
click at [568, 433] on select "tellers predictors wrinkles oppositions" at bounding box center [526, 442] width 86 height 19
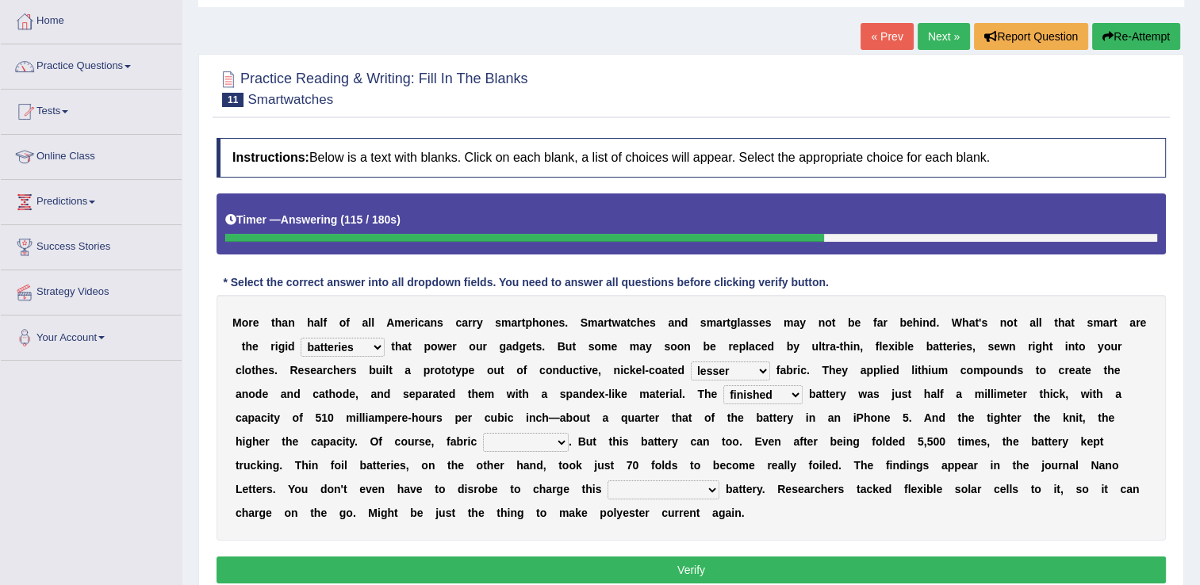
select select "tellers"
click at [568, 433] on select "tellers predictors wrinkles oppositions" at bounding box center [526, 442] width 86 height 19
click at [719, 480] on select "physicochemical unintentional wearable integral" at bounding box center [663, 489] width 112 height 19
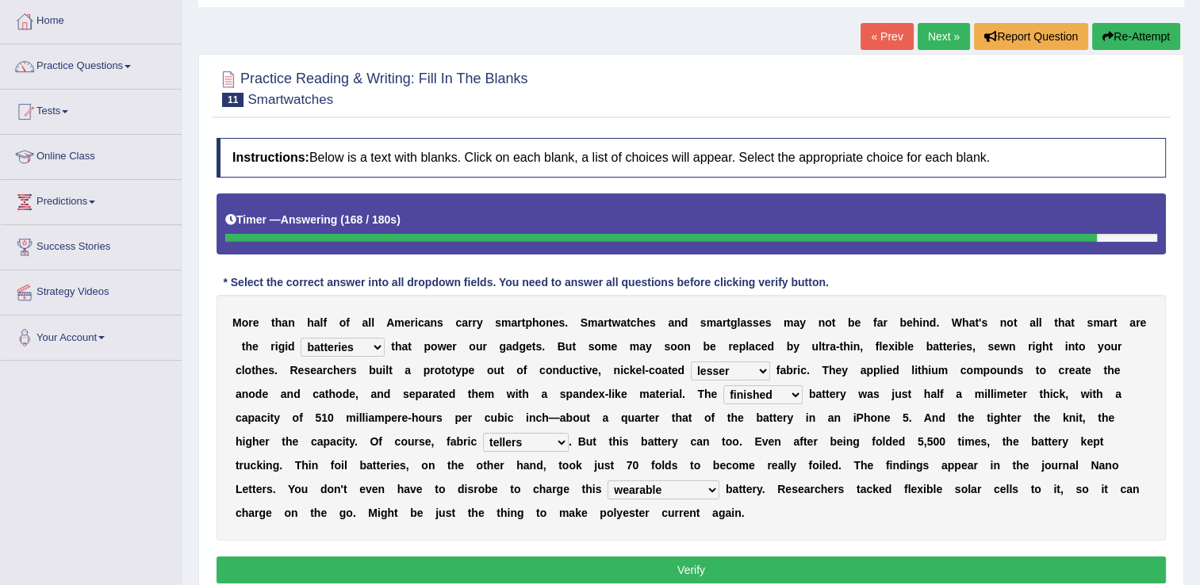
select select "integral"
click at [719, 480] on select "physicochemical unintentional wearable integral" at bounding box center [663, 489] width 112 height 19
click at [844, 557] on button "Verify" at bounding box center [690, 570] width 949 height 27
